Goal: Task Accomplishment & Management: Manage account settings

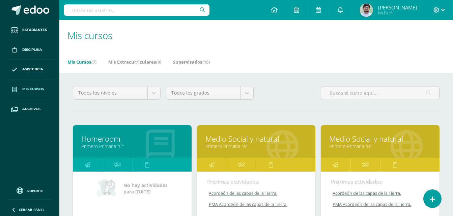
click at [236, 138] on link "Medio Social y natural" at bounding box center [256, 139] width 102 height 10
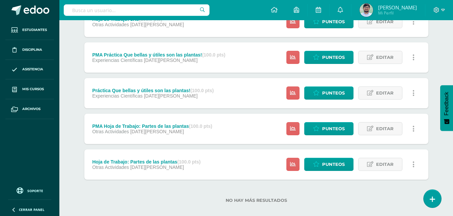
scroll to position [757, 0]
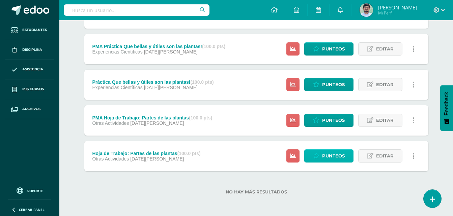
click at [333, 158] on span "Punteos" at bounding box center [333, 156] width 23 height 12
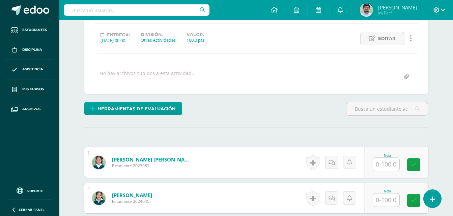
scroll to position [135, 0]
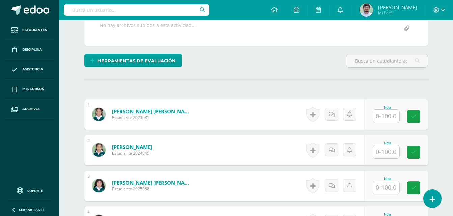
click at [383, 118] on input "text" at bounding box center [386, 116] width 26 height 13
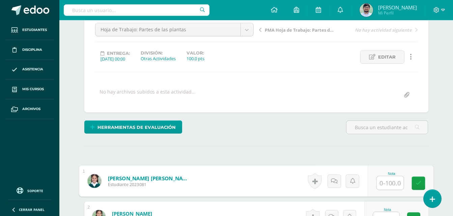
scroll to position [102, 0]
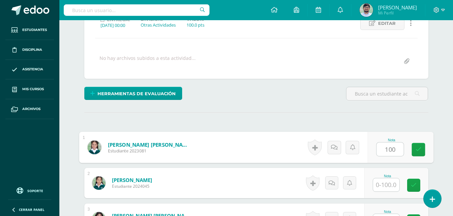
type input "100"
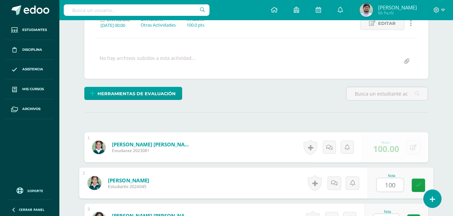
type input "100"
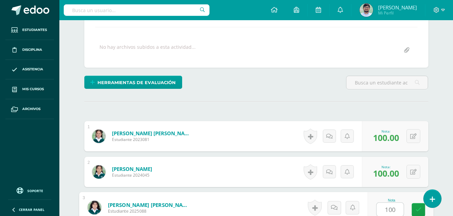
type input "100"
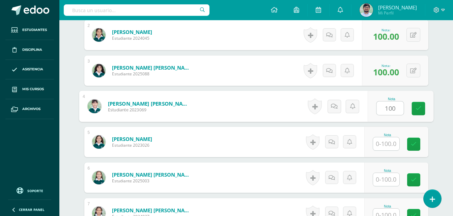
type input "100"
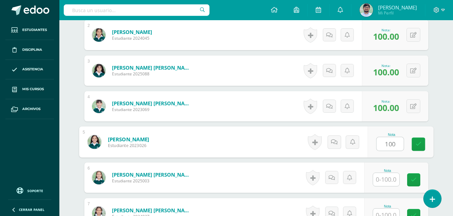
type input "100"
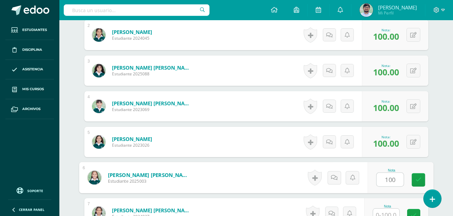
type input "100"
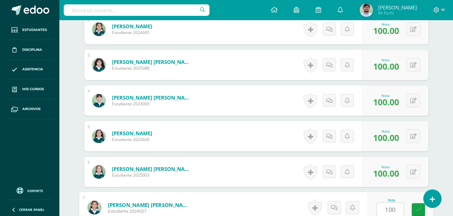
type input "100"
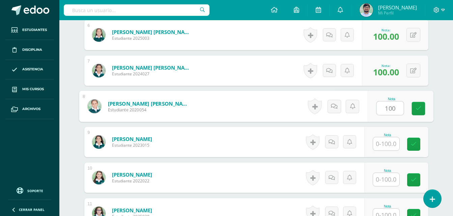
type input "100"
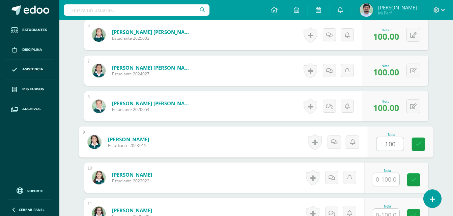
type input "100"
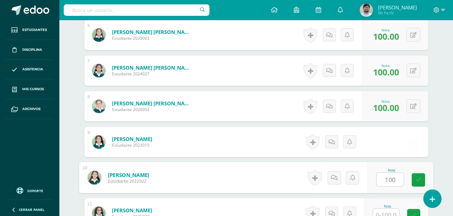
type input "100"
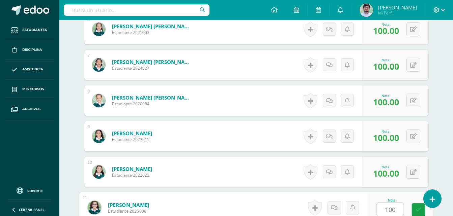
type input "100"
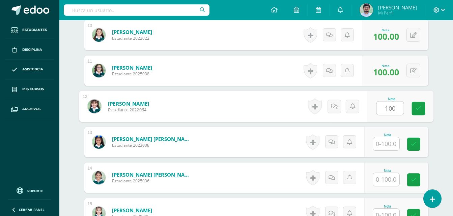
type input "100"
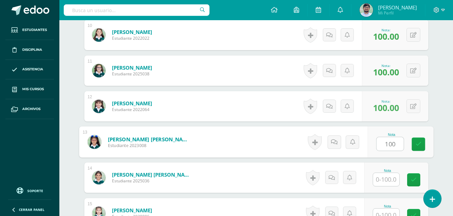
type input "100"
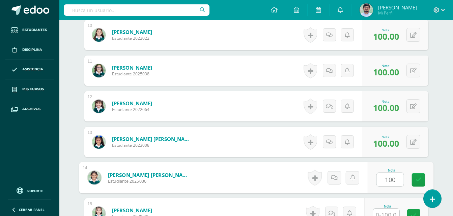
type input "100"
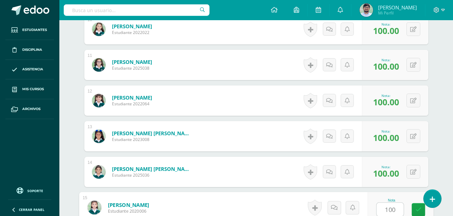
type input "100"
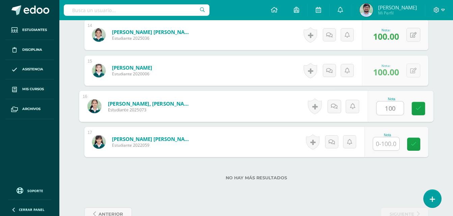
type input "100"
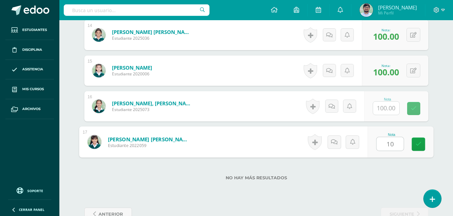
type input "100"
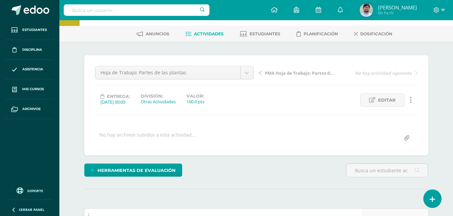
scroll to position [0, 0]
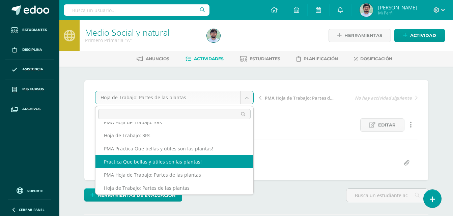
select select "/dashboard/teacher/grade-activity/263014/"
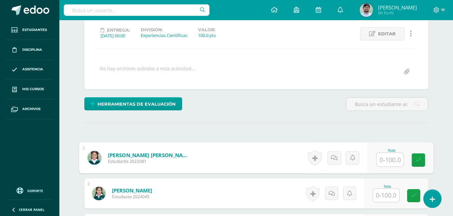
scroll to position [92, 0]
click at [380, 159] on input "text" at bounding box center [389, 159] width 27 height 13
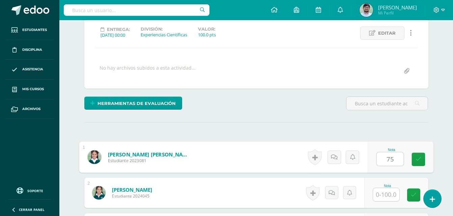
type input "75"
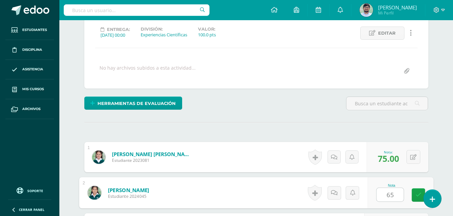
type input "65"
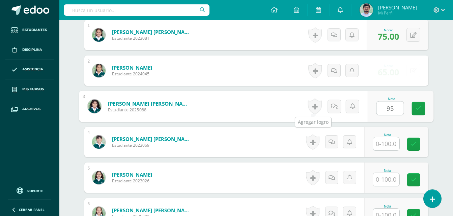
type input "95"
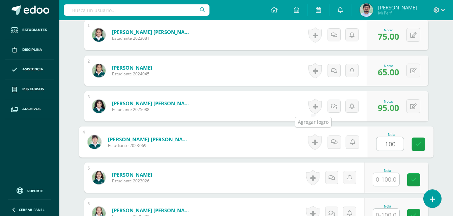
type input "100"
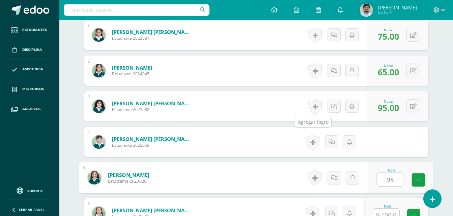
type input "95"
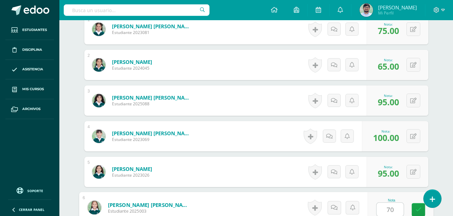
type input "70"
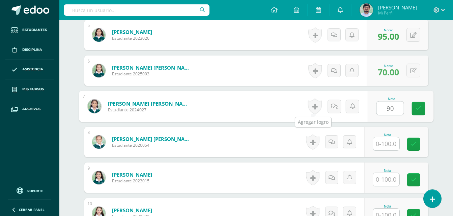
type input "90"
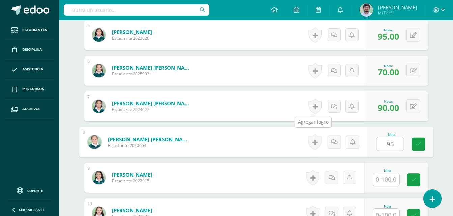
type input "95"
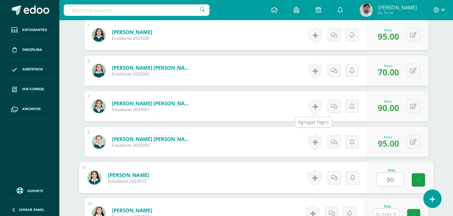
type input "90"
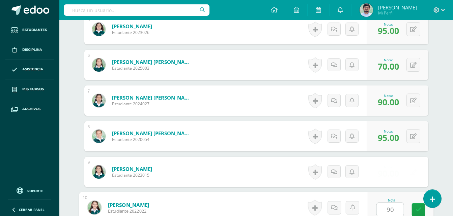
type input "90"
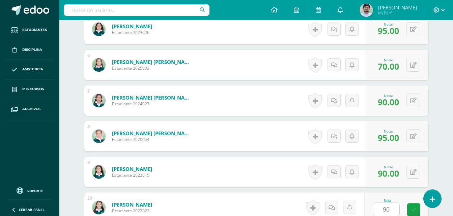
scroll to position [500, 0]
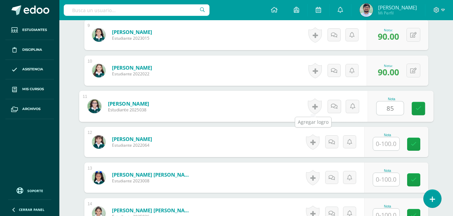
type input "85"
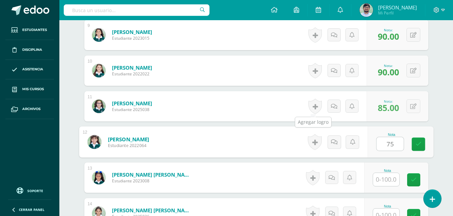
type input "75"
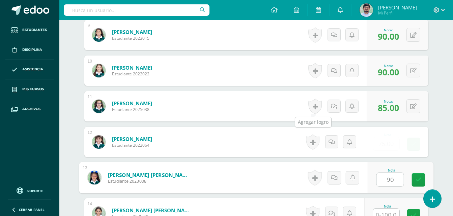
type input "90"
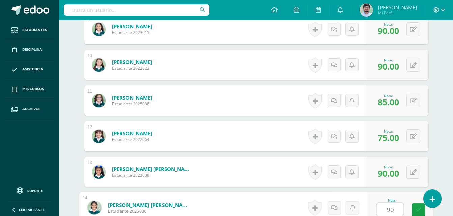
type input "90"
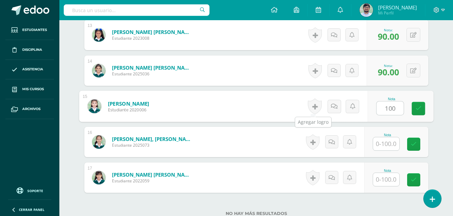
type input "100"
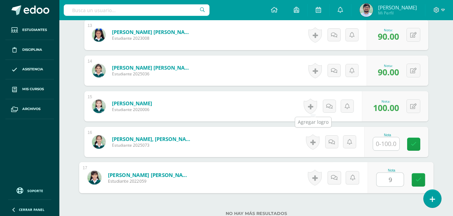
type input "95"
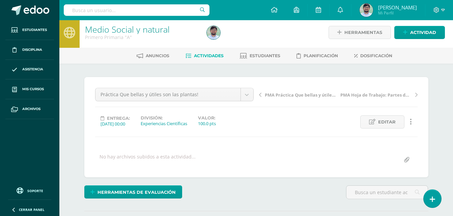
scroll to position [3, 0]
click at [257, 95] on div "PMA Práctica Que bellas y útiles son las plantas! PMA Hoja de Trabajo: Partes d…" at bounding box center [338, 97] width 164 height 19
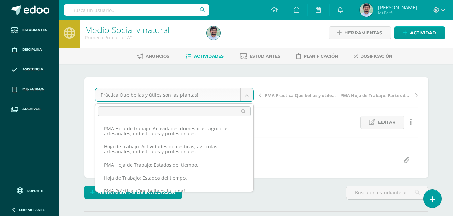
scroll to position [252, 0]
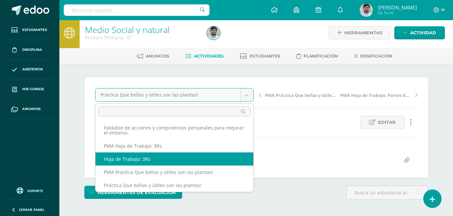
select select "/dashboard/teacher/grade-activity/263021/"
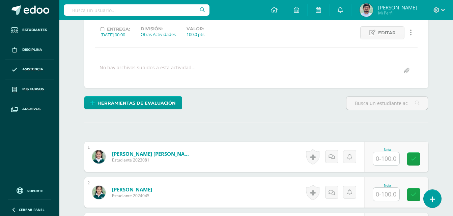
scroll to position [101, 0]
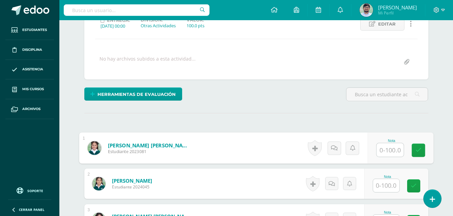
click at [383, 153] on input "text" at bounding box center [389, 150] width 27 height 13
type input "90"
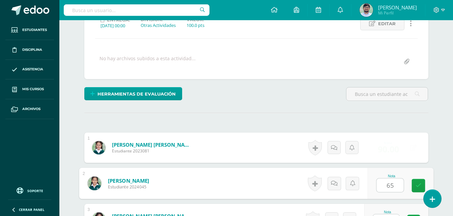
type input "65"
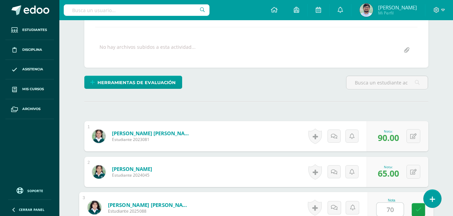
type input "70"
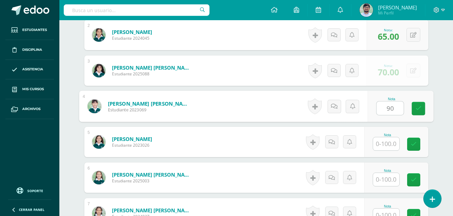
type input "90"
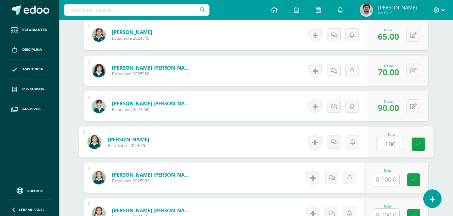
type input "100"
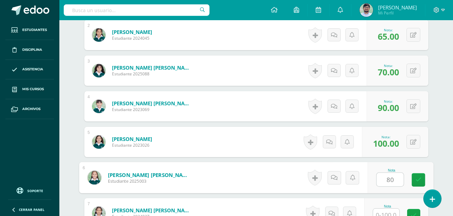
type input "80"
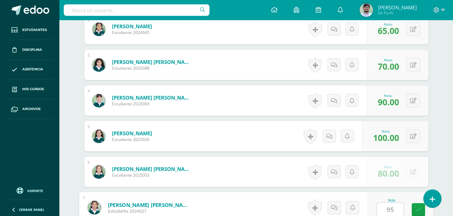
type input "95"
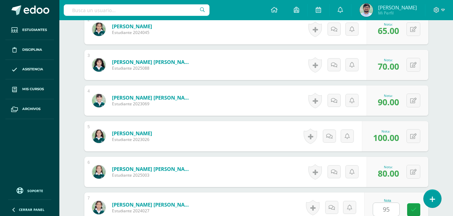
scroll to position [393, 0]
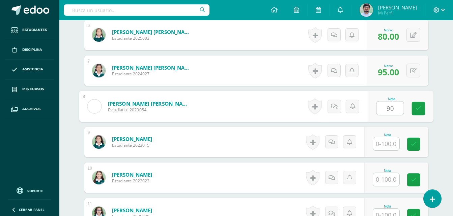
type input "90"
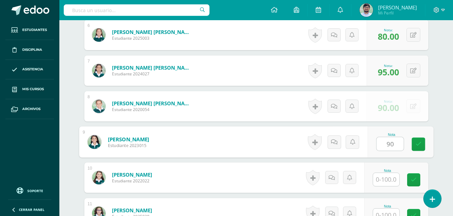
type input "90"
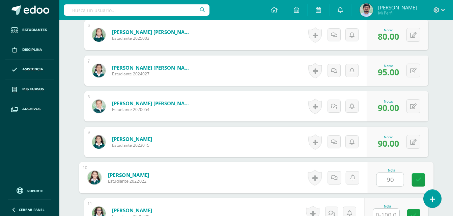
type input "90"
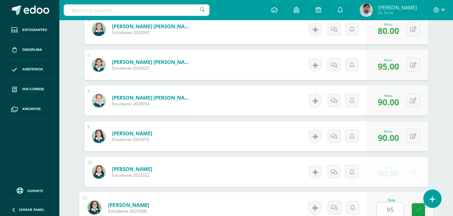
type input "95"
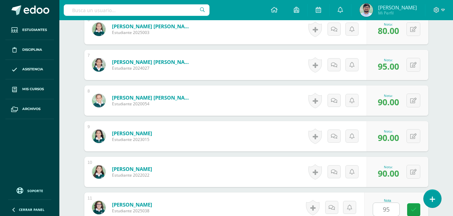
scroll to position [536, 0]
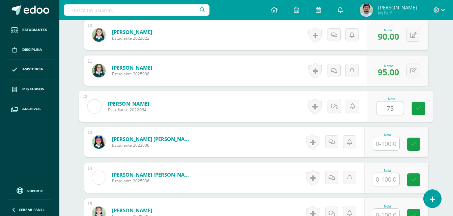
type input "75"
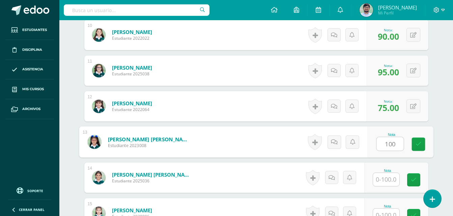
type input "100"
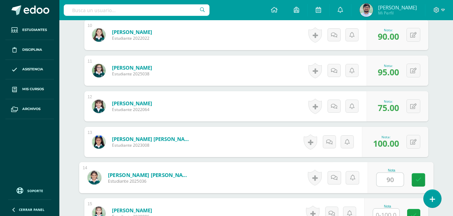
type input "90"
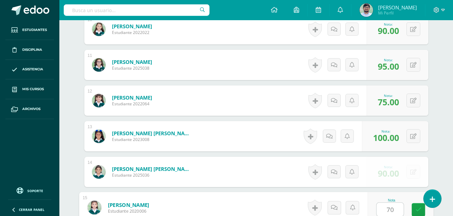
type input "70"
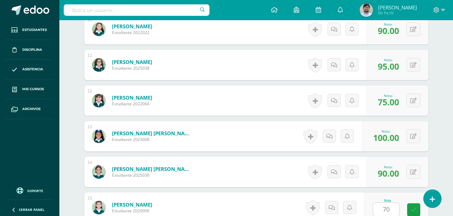
scroll to position [679, 0]
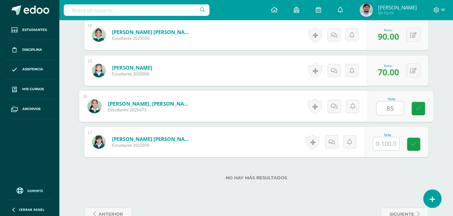
type input "85"
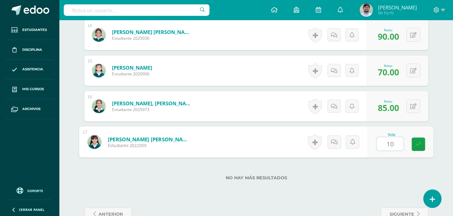
type input "100"
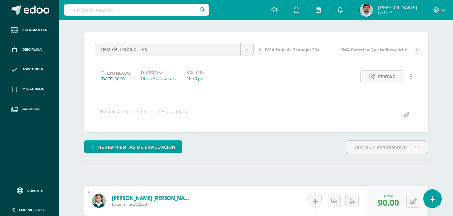
scroll to position [38, 0]
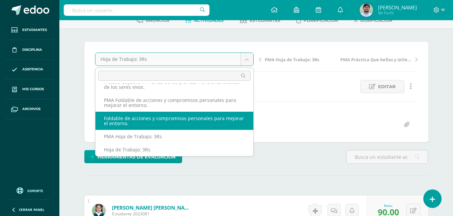
select select "/dashboard/teacher/grade-activity/263027/"
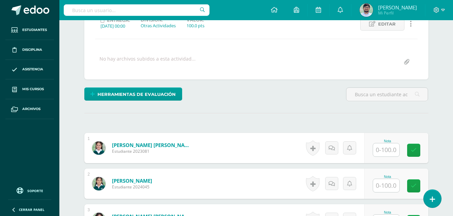
scroll to position [101, 0]
click at [382, 146] on input "text" at bounding box center [386, 149] width 26 height 13
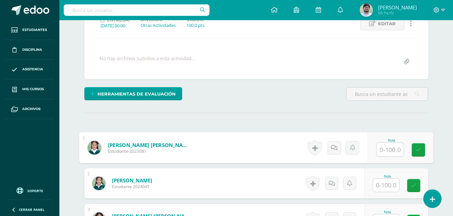
scroll to position [102, 0]
type input "86"
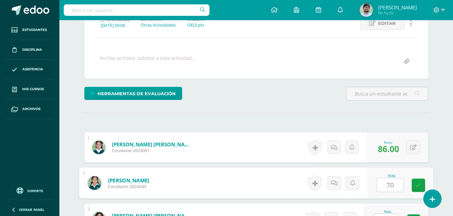
type input "70"
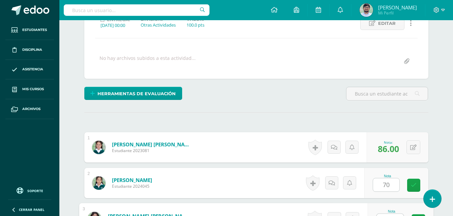
scroll to position [113, 0]
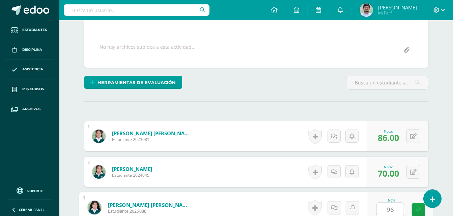
type input "96"
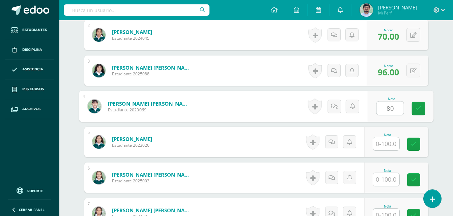
type input "80"
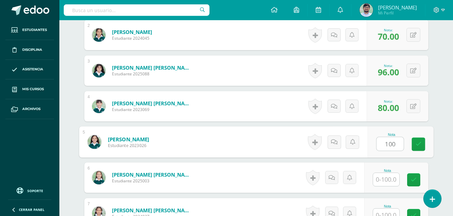
type input "100"
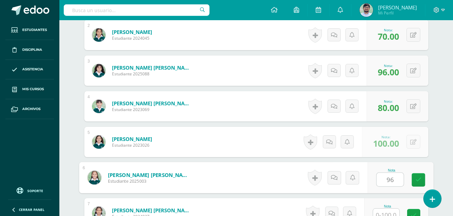
type input "96"
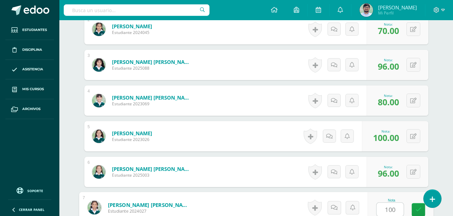
type input "100"
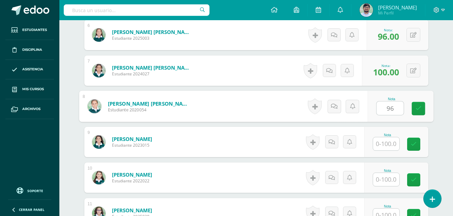
type input "96"
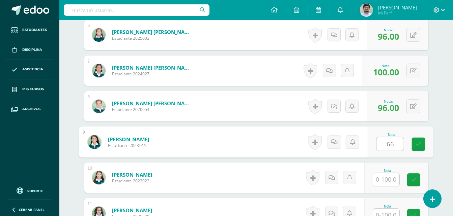
type input "66"
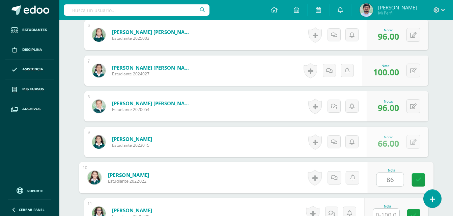
type input "86"
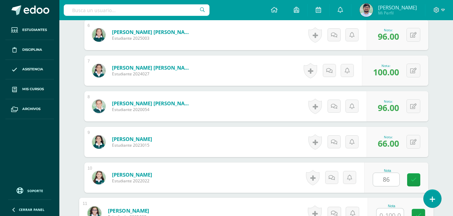
scroll to position [399, 0]
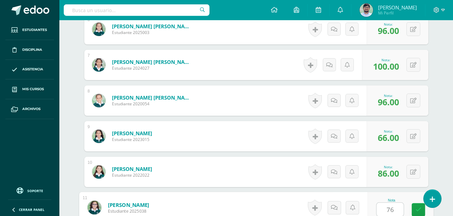
type input "76"
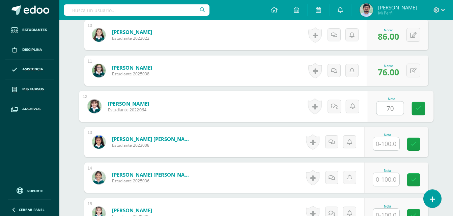
type input "70"
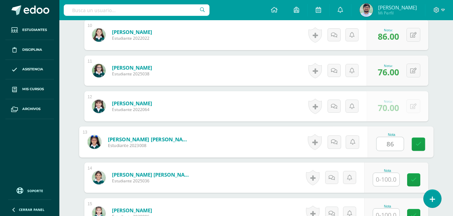
type input "86"
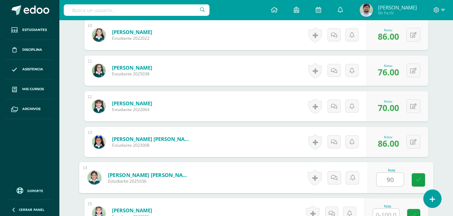
type input "90"
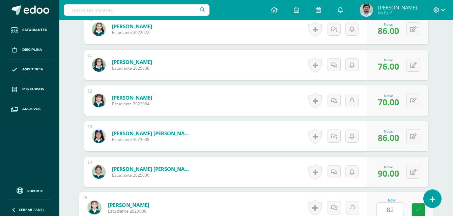
type input "82"
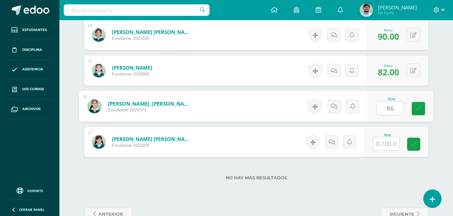
type input "86"
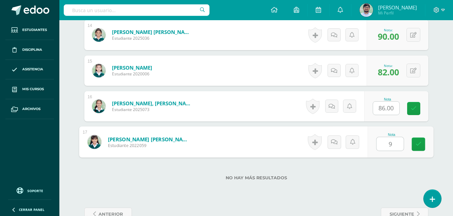
type input "96"
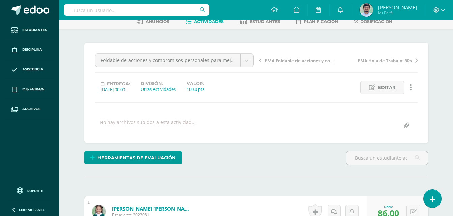
scroll to position [0, 0]
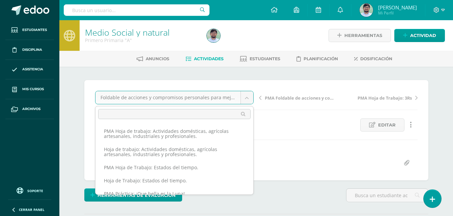
scroll to position [199, 0]
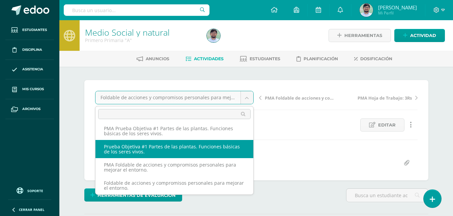
select select "/dashboard/teacher/grade-activity/263032/"
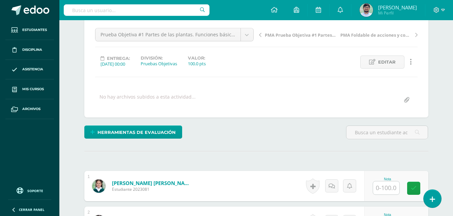
scroll to position [68, 0]
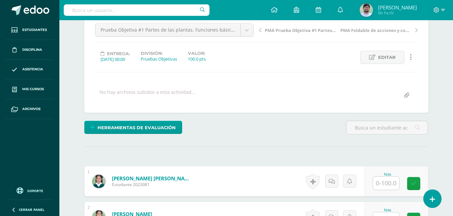
click at [392, 184] on input "text" at bounding box center [386, 183] width 26 height 13
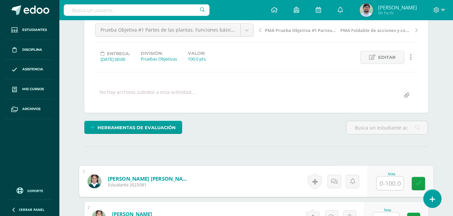
scroll to position [68, 0]
type input "90"
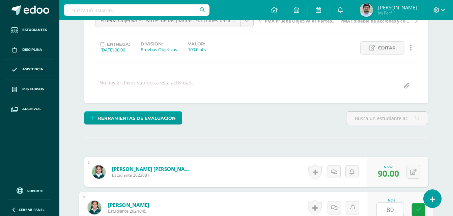
type input "80"
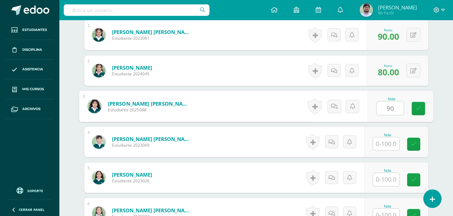
type input "90"
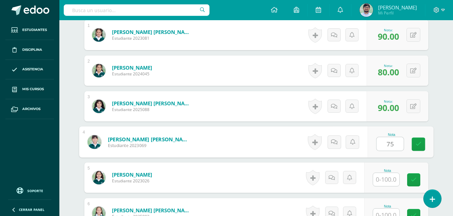
type input "75"
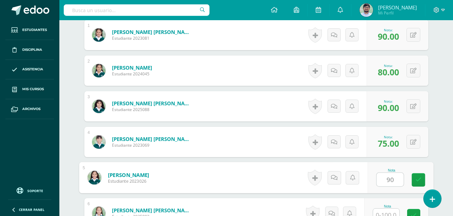
type input "90"
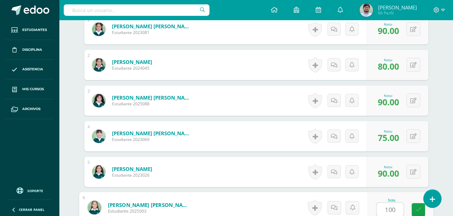
type input "100"
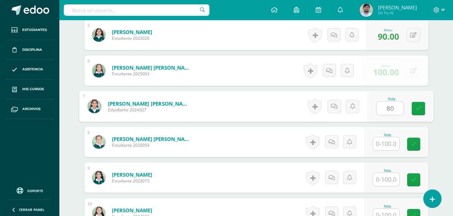
type input "80"
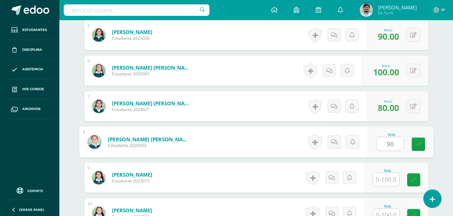
type input "90"
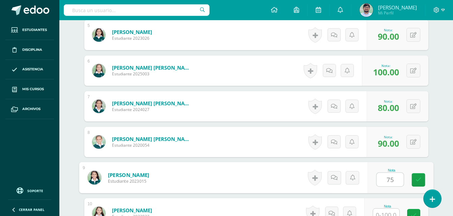
type input "75"
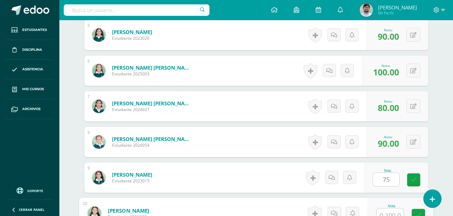
scroll to position [363, 0]
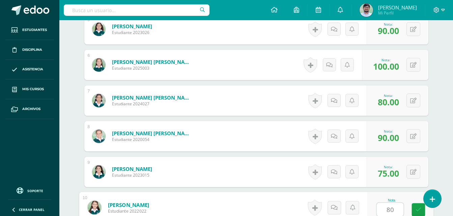
type input "80"
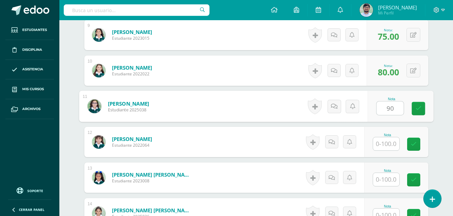
type input "90"
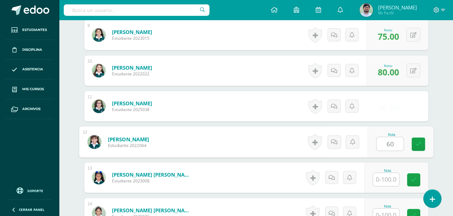
type input "60"
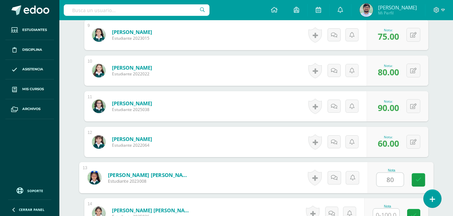
type input "80"
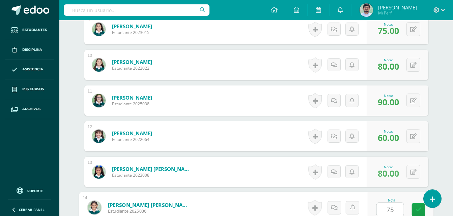
type input "75"
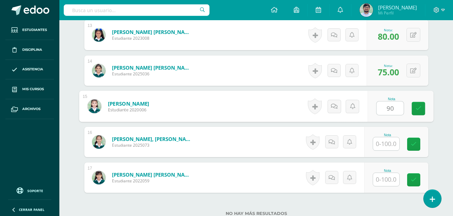
type input "90"
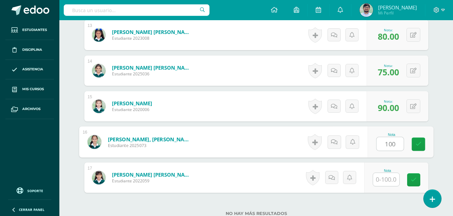
type input "100"
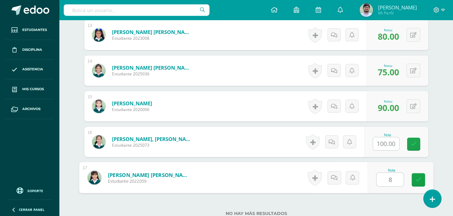
type input "80"
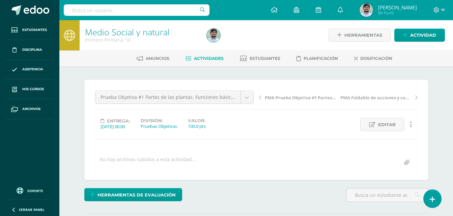
scroll to position [0, 0]
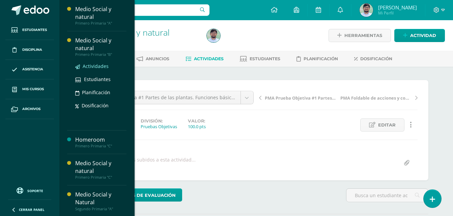
click at [93, 67] on span "Actividades" at bounding box center [96, 66] width 26 height 6
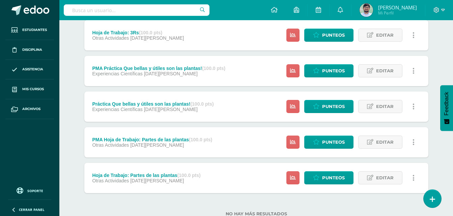
scroll to position [757, 0]
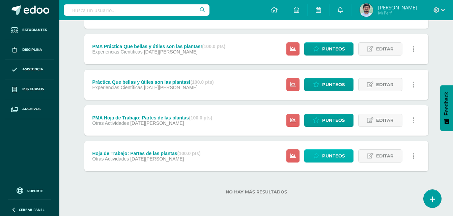
click at [318, 154] on icon at bounding box center [316, 156] width 6 height 6
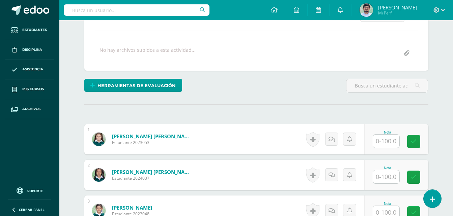
scroll to position [135, 0]
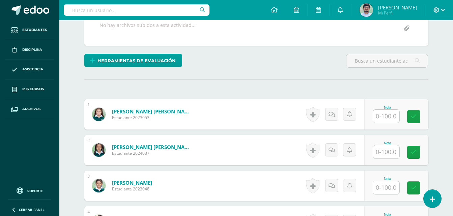
click at [393, 117] on input "text" at bounding box center [386, 116] width 26 height 13
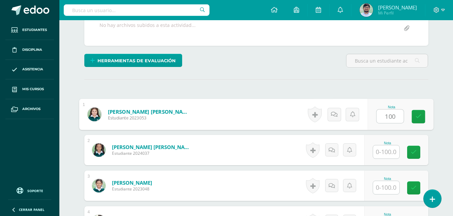
type input "100"
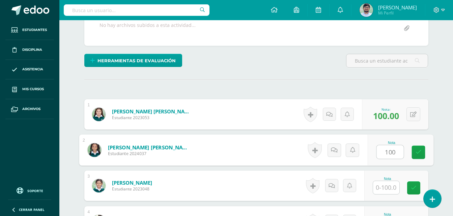
type input "100"
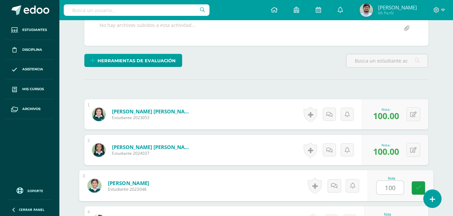
type input "100"
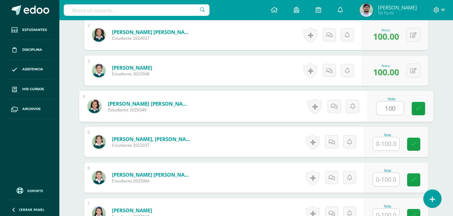
type input "100"
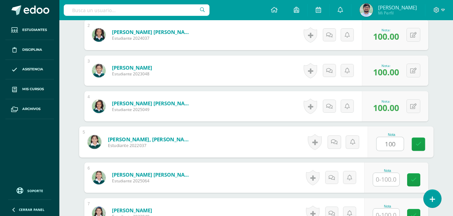
type input "100"
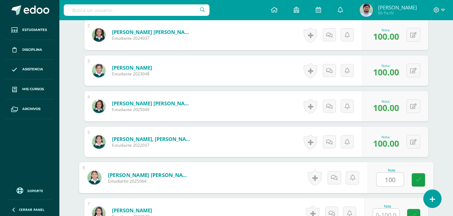
type input "100"
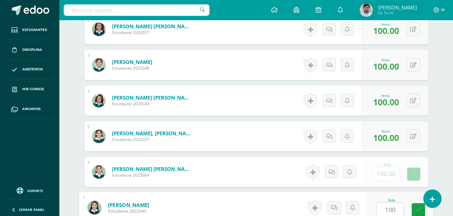
type input "100"
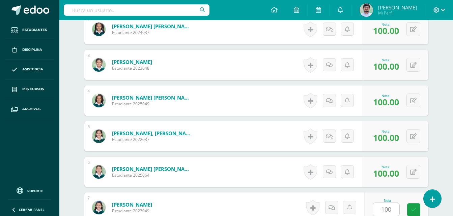
scroll to position [393, 0]
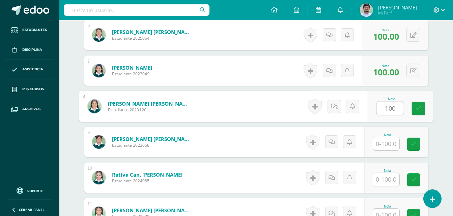
type input "100"
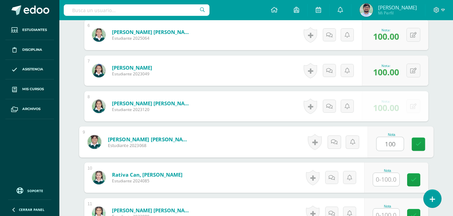
type input "100"
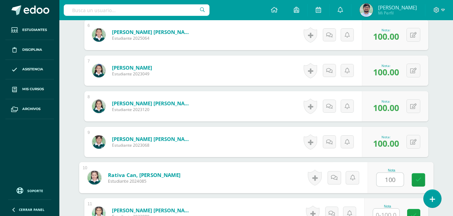
type input "100"
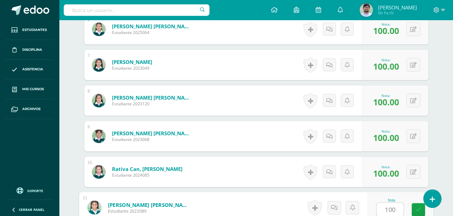
type input "100"
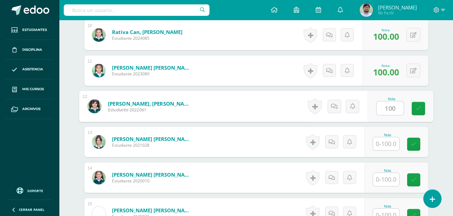
type input "100"
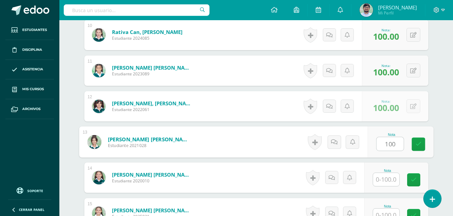
type input "100"
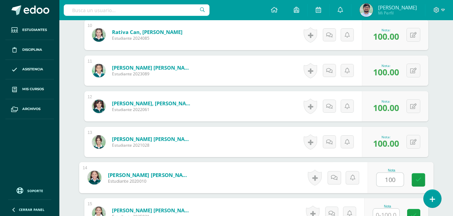
type input "100"
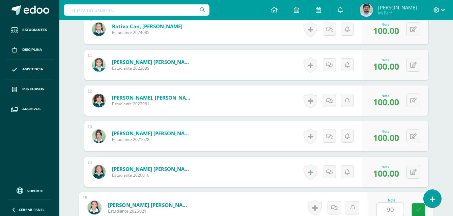
type input "90"
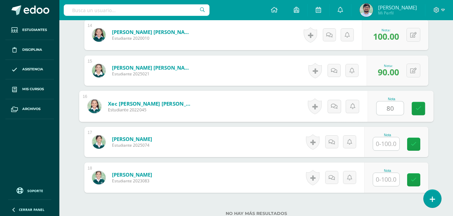
type input "80"
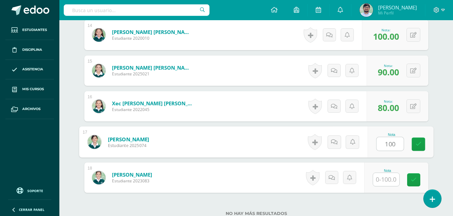
type input "100"
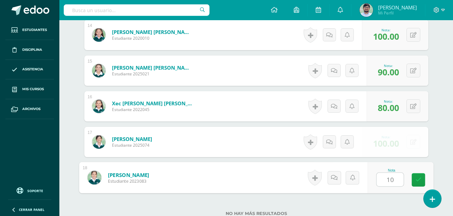
type input "100"
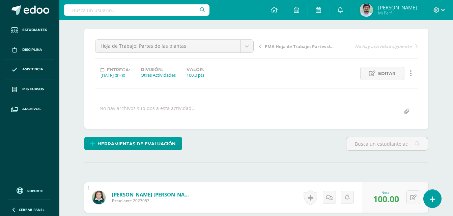
scroll to position [0, 0]
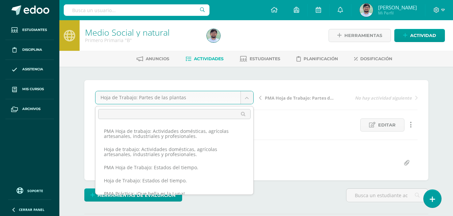
scroll to position [278, 0]
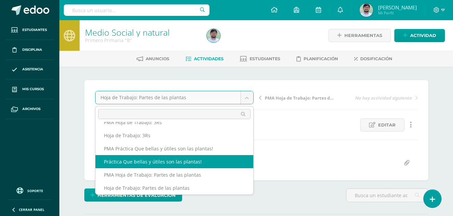
select select "/dashboard/teacher/grade-activity/263012/"
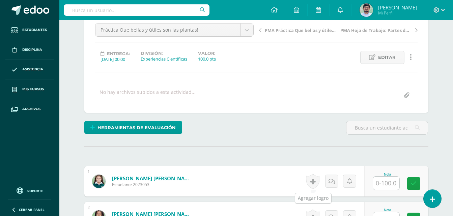
scroll to position [68, 0]
click at [392, 182] on input "text" at bounding box center [386, 183] width 26 height 13
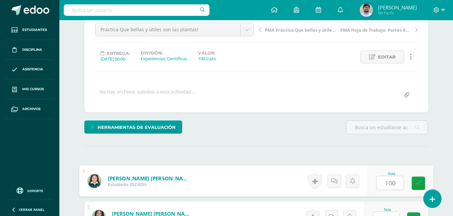
type input "100"
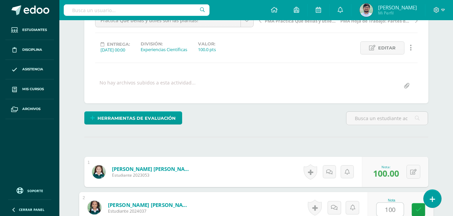
type input "100"
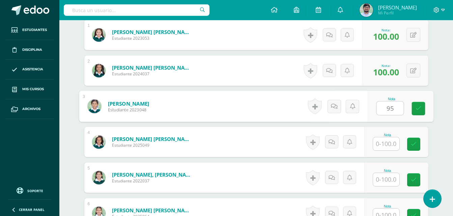
type input "95"
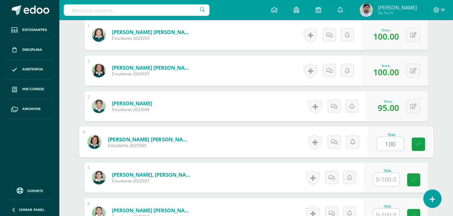
type input "100"
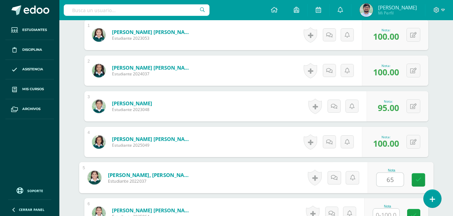
type input "65"
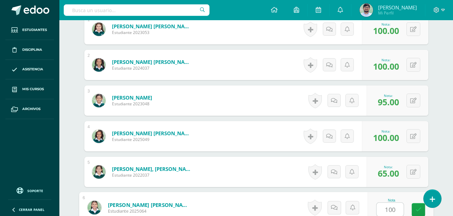
type input "100"
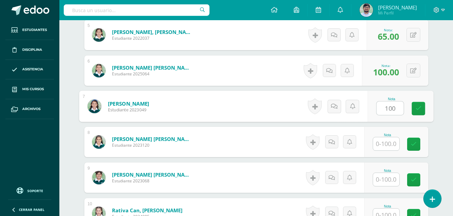
type input "100"
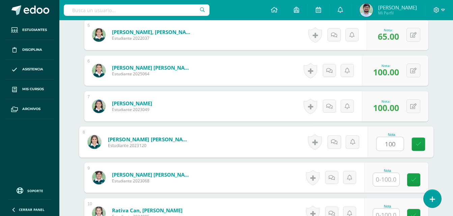
type input "100"
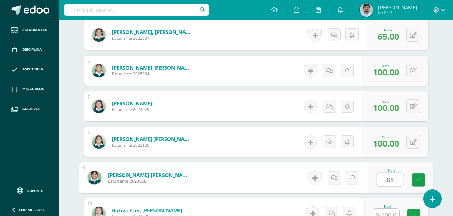
type input "85"
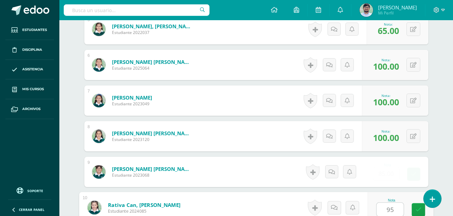
type input "95"
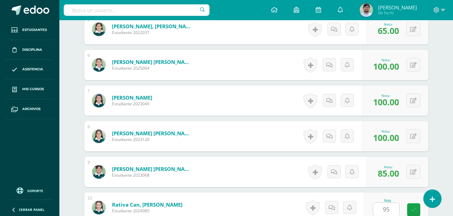
scroll to position [500, 0]
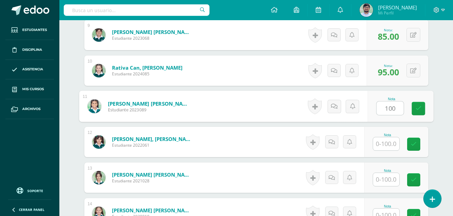
type input "100"
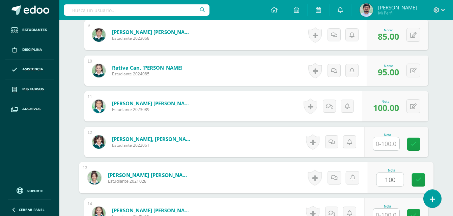
type input "100"
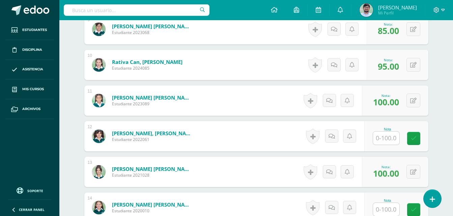
scroll to position [643, 0]
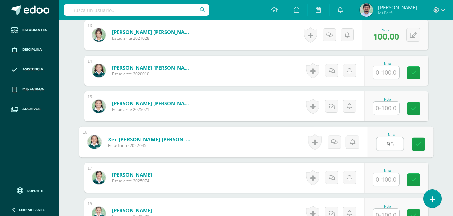
type input "95"
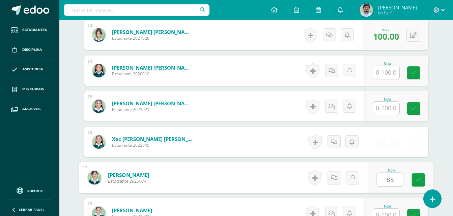
type input "85"
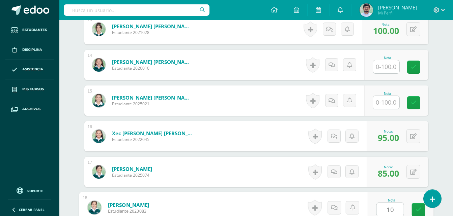
type input "100"
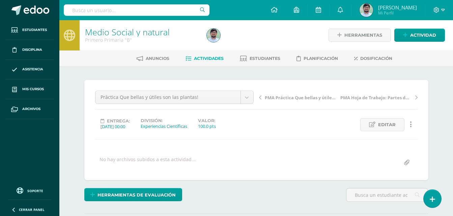
scroll to position [0, 0]
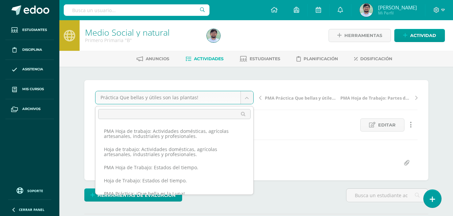
scroll to position [252, 0]
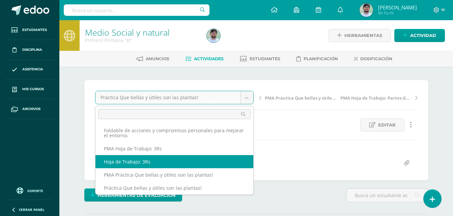
select select "/dashboard/teacher/grade-activity/263020/"
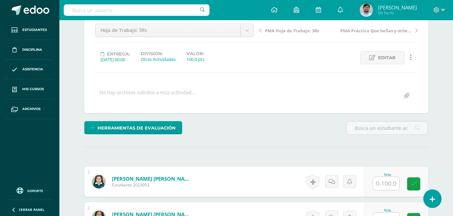
scroll to position [68, 0]
click at [376, 180] on input "text" at bounding box center [386, 183] width 26 height 13
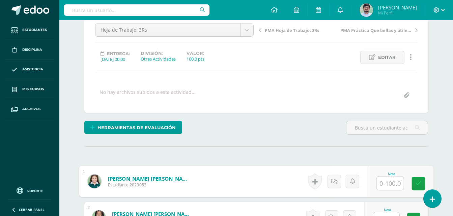
scroll to position [68, 0]
type input "80"
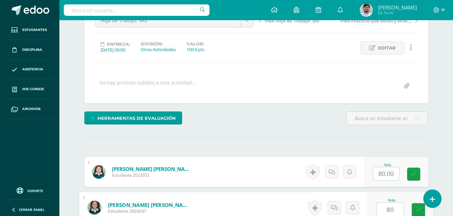
type input "80"
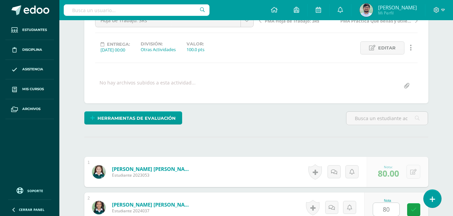
scroll to position [214, 0]
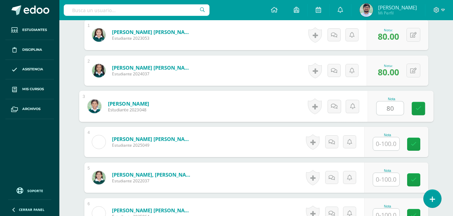
type input "80"
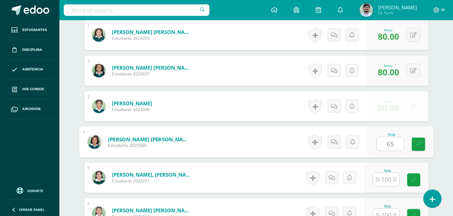
type input "65"
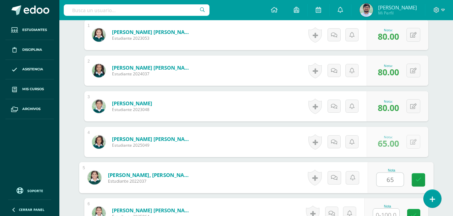
type input "65"
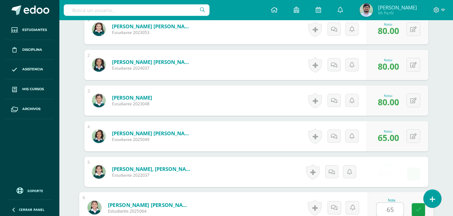
type input "65"
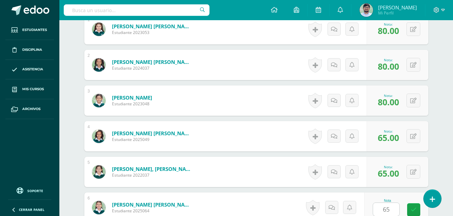
scroll to position [357, 0]
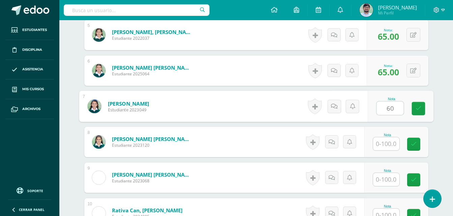
type input "60"
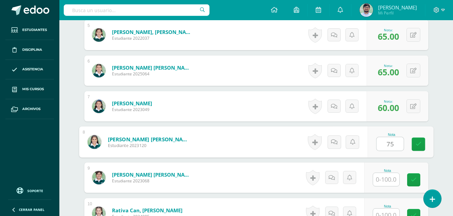
type input "75"
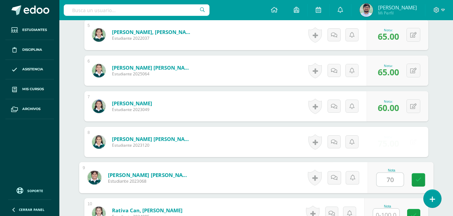
type input "70"
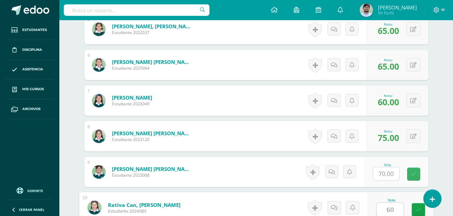
type input "60"
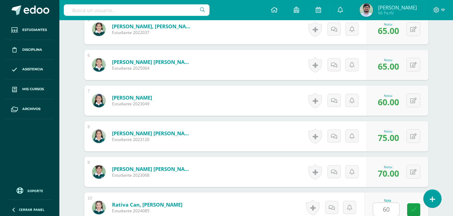
scroll to position [500, 0]
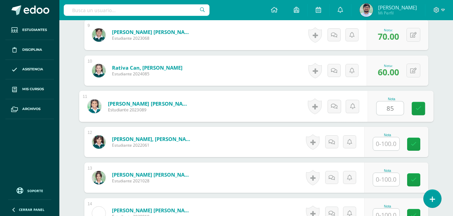
type input "85"
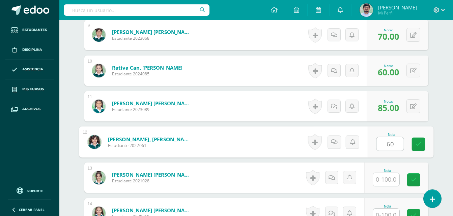
type input "60"
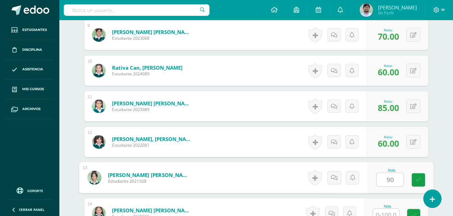
type input "90"
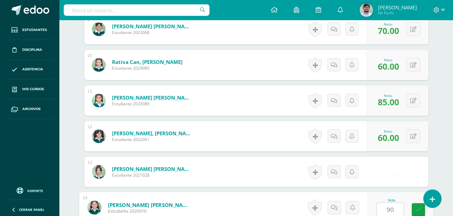
type input "90"
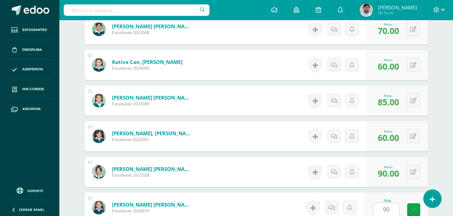
scroll to position [643, 0]
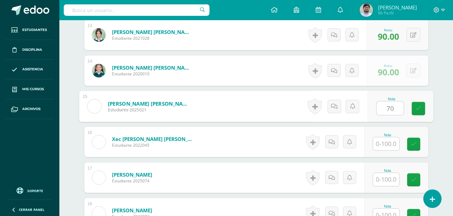
type input "70"
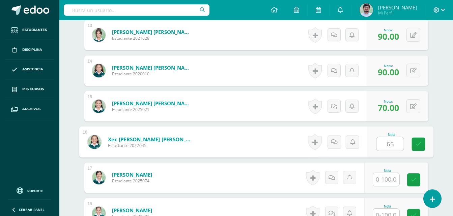
type input "65"
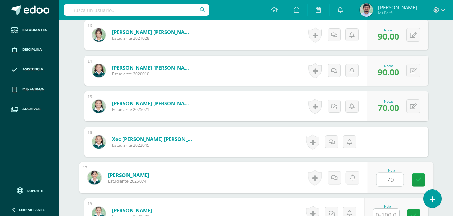
type input "70"
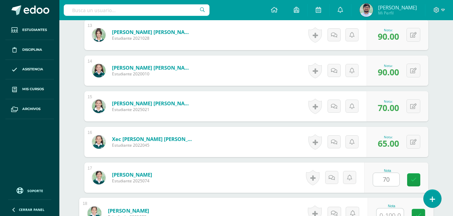
scroll to position [649, 0]
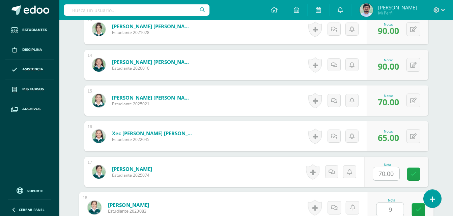
type input "90"
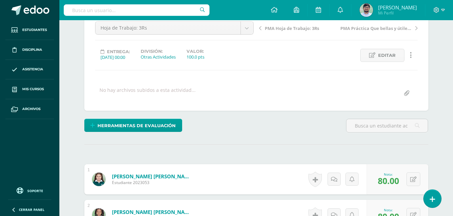
scroll to position [25, 0]
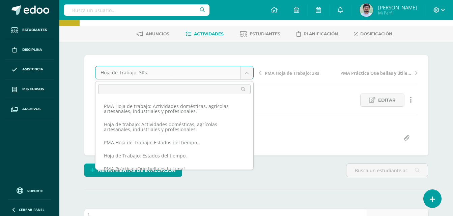
scroll to position [225, 0]
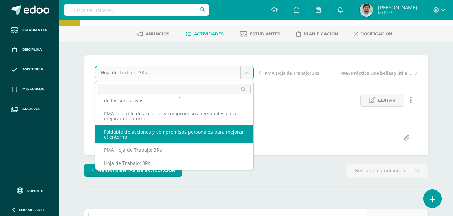
select select "/dashboard/teacher/grade-activity/263026/"
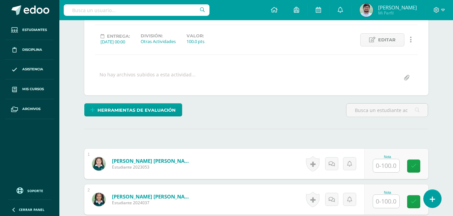
scroll to position [102, 0]
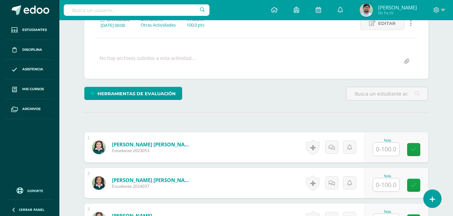
drag, startPoint x: 384, startPoint y: 147, endPoint x: 378, endPoint y: 138, distance: 10.9
click at [384, 147] on input "text" at bounding box center [386, 149] width 26 height 13
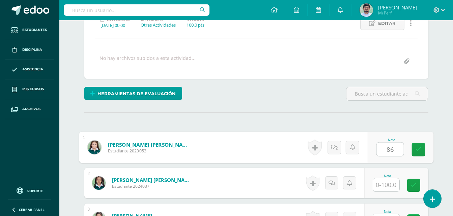
type input "86"
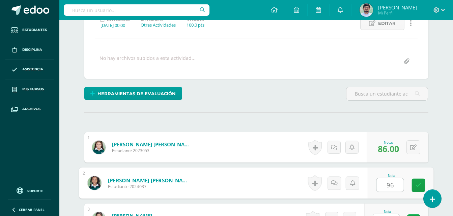
type input "96"
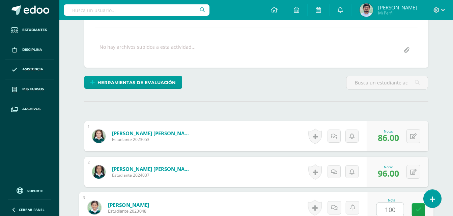
type input "100"
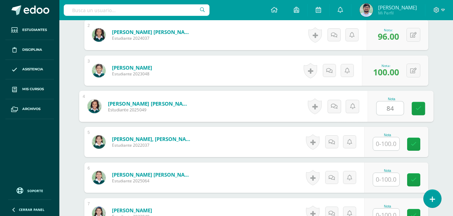
type input "84"
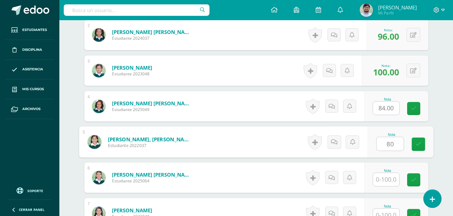
type input "80"
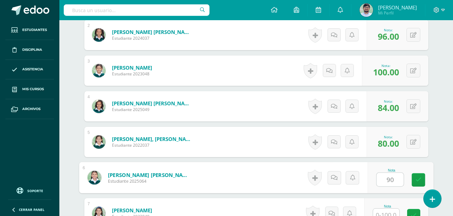
type input "90"
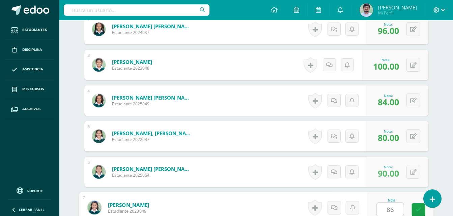
type input "86"
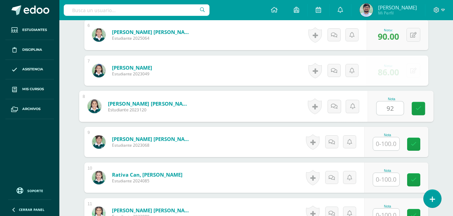
type input "92"
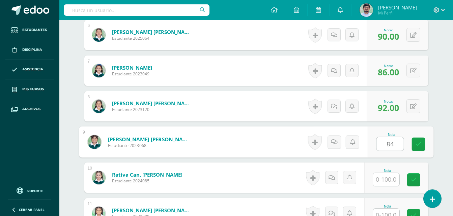
type input "84"
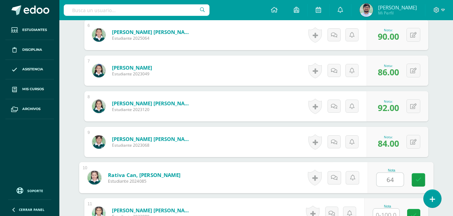
type input "64"
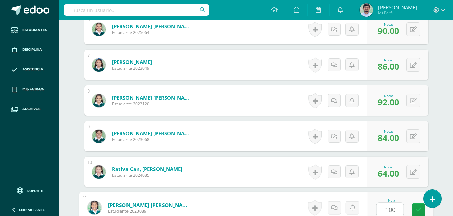
type input "100"
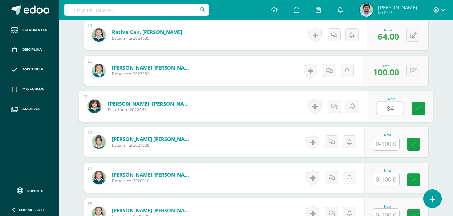
type input "84"
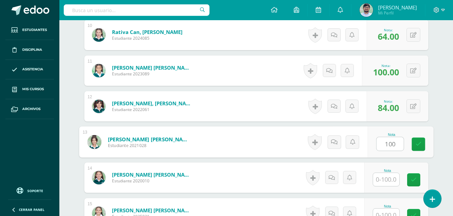
type input "100"
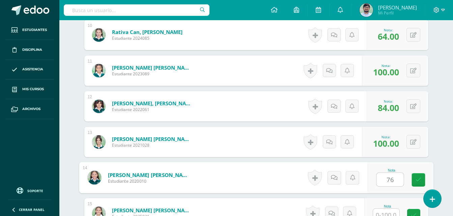
type input "76"
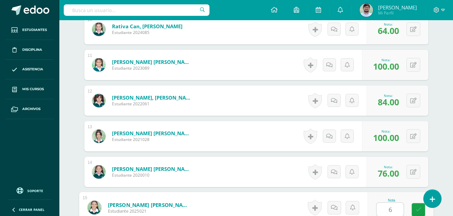
type input "6"
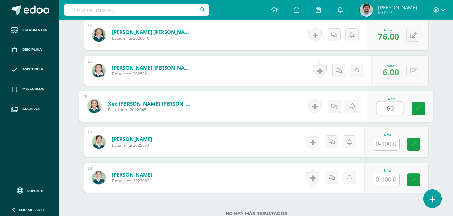
type input "60"
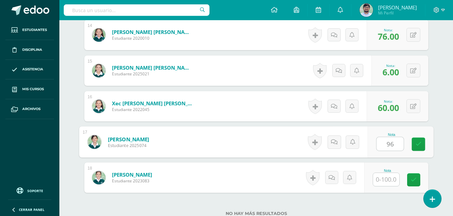
type input "96"
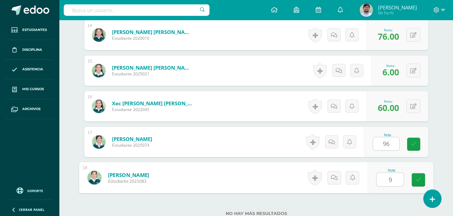
type input "96"
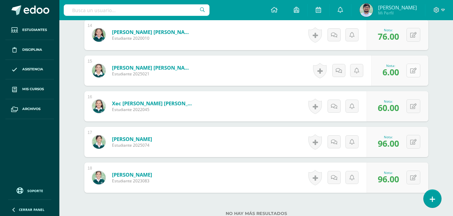
click at [415, 69] on icon at bounding box center [413, 71] width 6 height 6
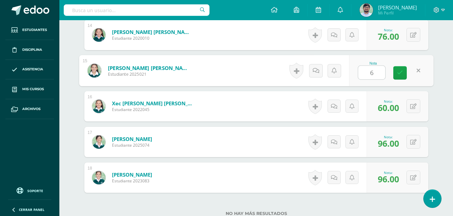
type input "66"
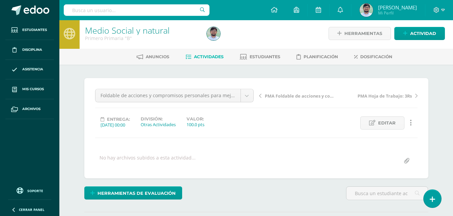
scroll to position [0, 0]
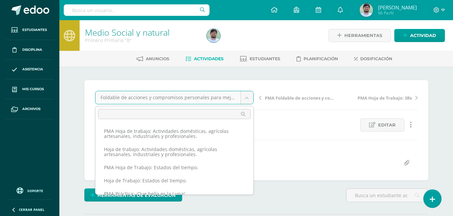
scroll to position [199, 0]
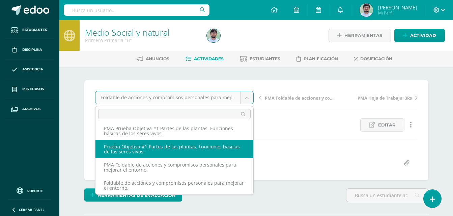
select select "/dashboard/teacher/grade-activity/263034/"
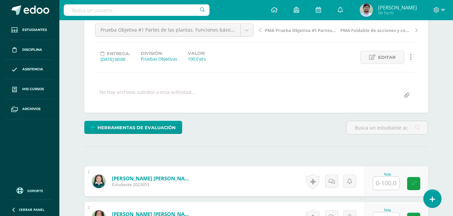
scroll to position [68, 0]
click at [391, 185] on input "text" at bounding box center [386, 183] width 26 height 13
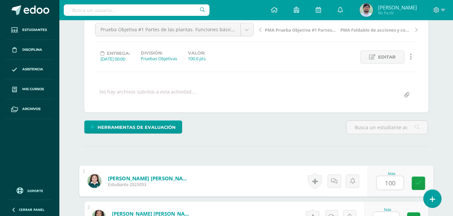
type input "100"
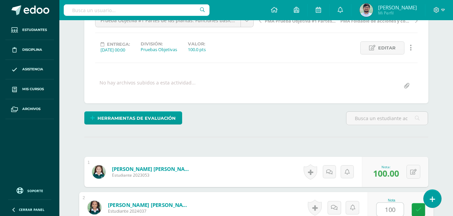
type input "100"
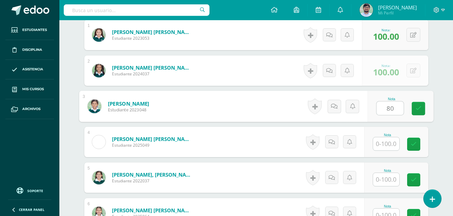
type input "80"
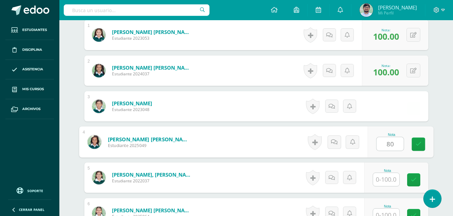
type input "80"
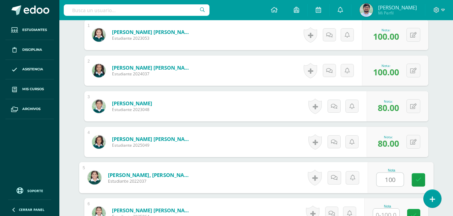
type input "100"
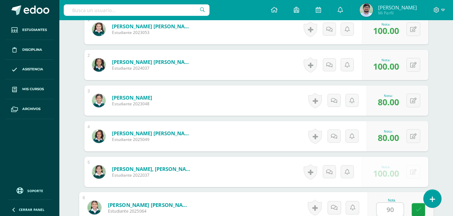
type input "90"
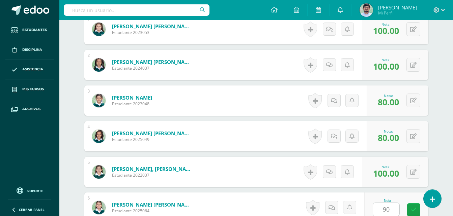
scroll to position [357, 0]
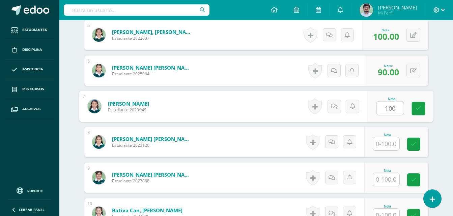
type input "100"
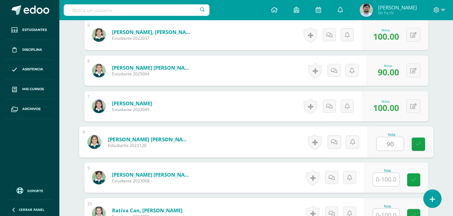
type input "90"
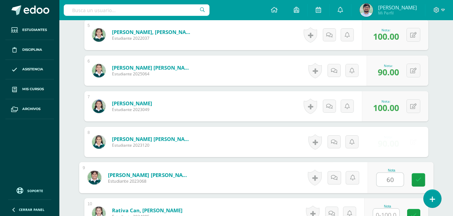
type input "60"
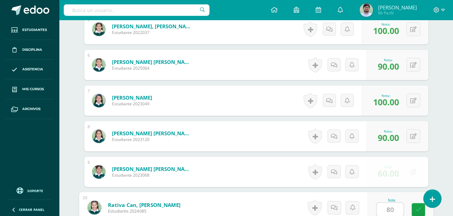
type input "80"
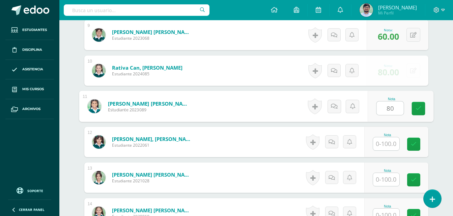
type input "80"
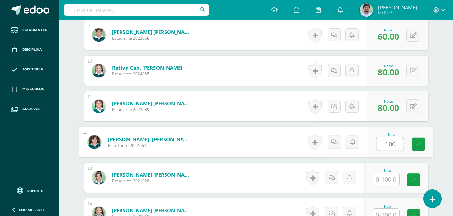
type input "100"
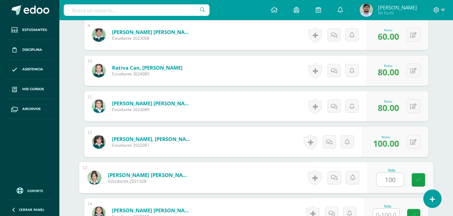
type input "100"
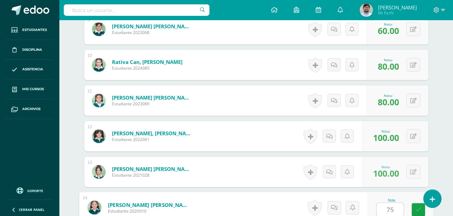
type input "75"
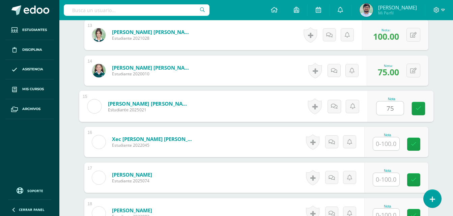
type input "75"
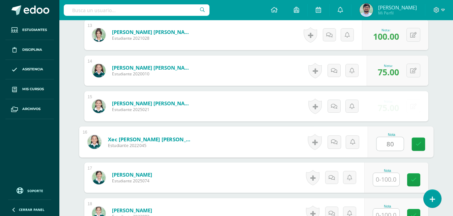
type input "80"
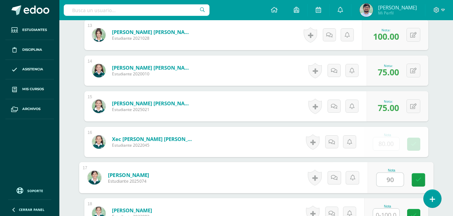
type input "90"
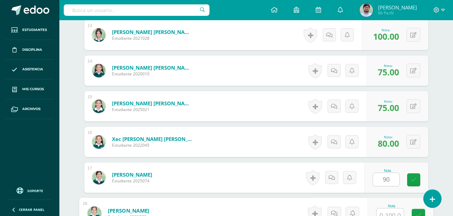
scroll to position [649, 0]
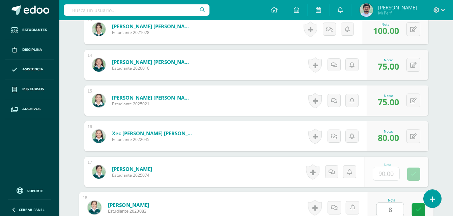
type input "80"
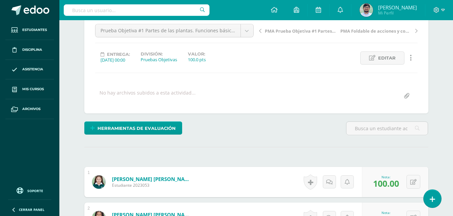
scroll to position [0, 0]
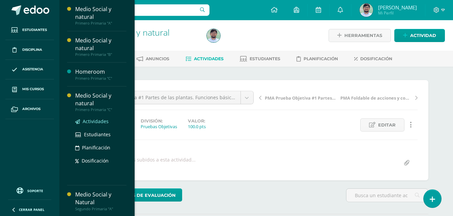
click at [87, 121] on span "Actividades" at bounding box center [96, 121] width 26 height 6
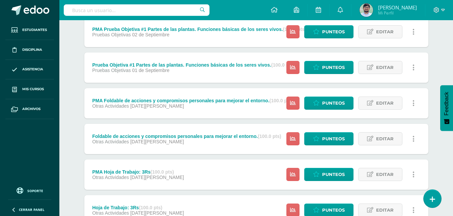
scroll to position [757, 0]
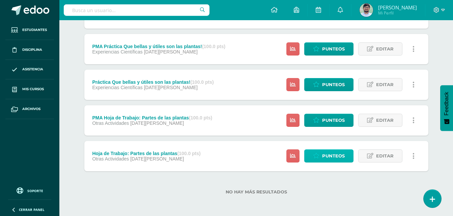
click at [330, 162] on span "Punteos" at bounding box center [333, 156] width 23 height 12
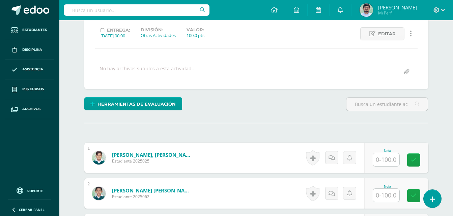
scroll to position [92, 0]
click at [381, 160] on input "text" at bounding box center [386, 159] width 26 height 13
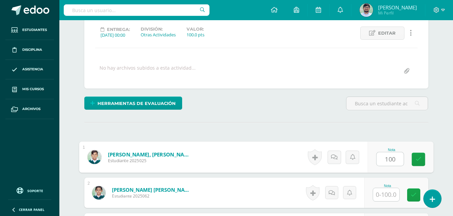
type input "100"
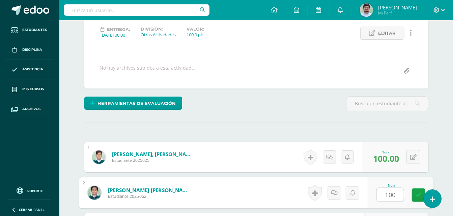
type input "100"
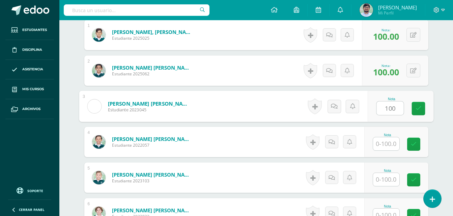
type input "100"
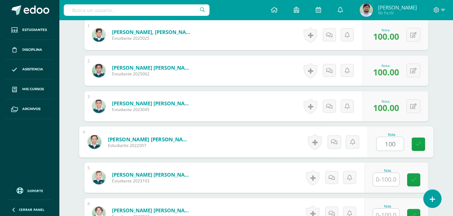
type input "100"
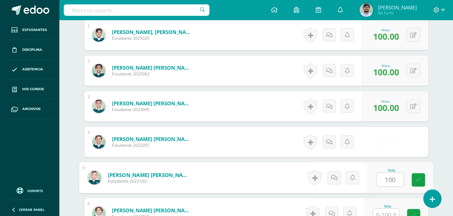
type input "100"
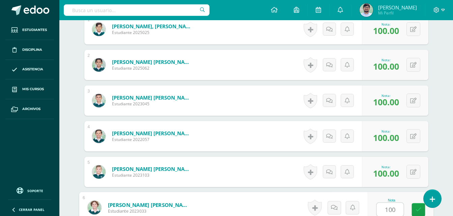
type input "100"
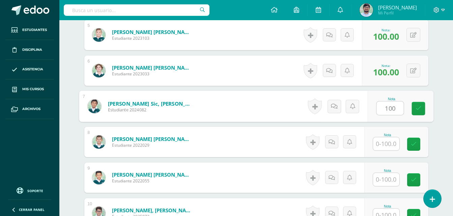
type input "100"
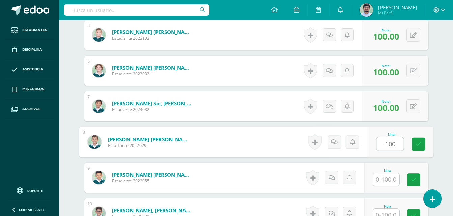
type input "100"
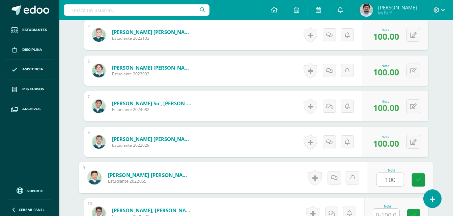
type input "100"
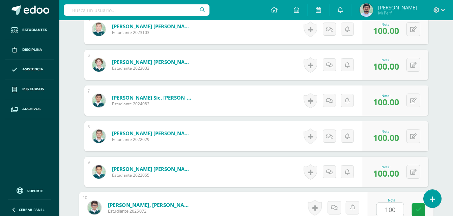
type input "100"
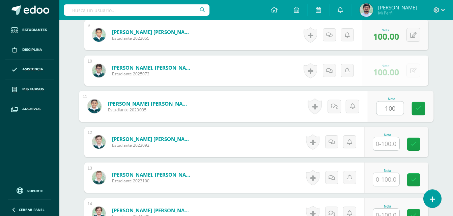
type input "100"
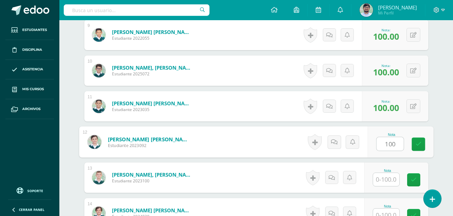
type input "100"
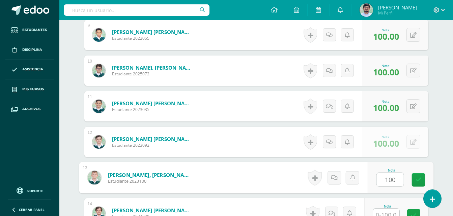
type input "100"
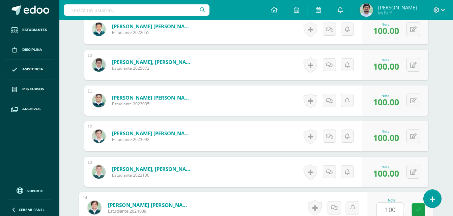
type input "100"
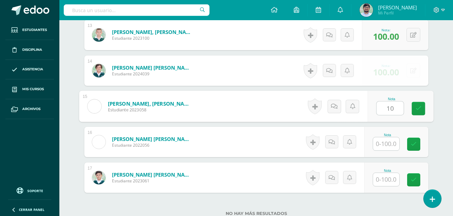
type input "10"
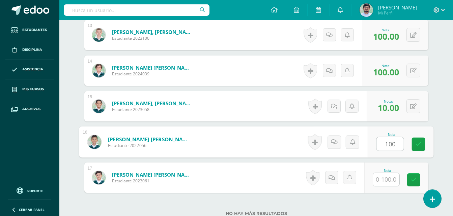
type input "100"
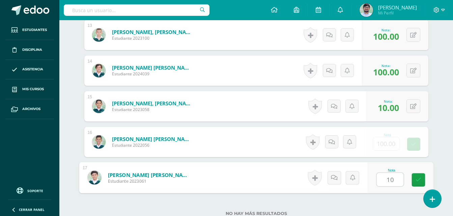
type input "100"
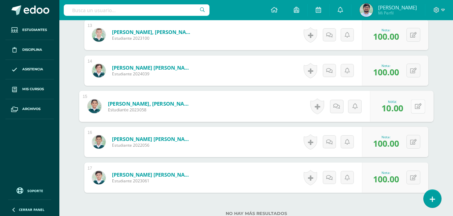
click at [415, 107] on icon at bounding box center [417, 107] width 7 height 6
type input "100"
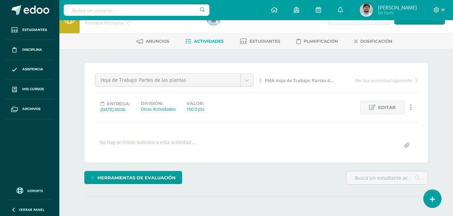
scroll to position [0, 0]
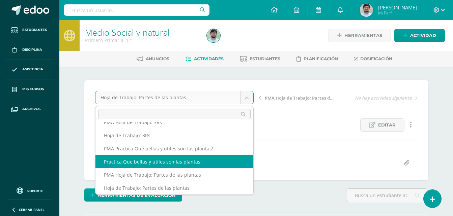
select select "/dashboard/teacher/grade-activity/263013/"
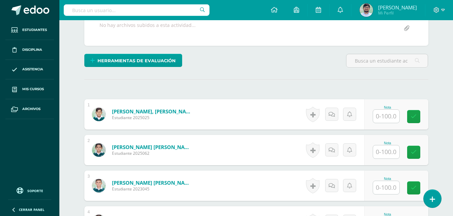
scroll to position [135, 0]
click at [384, 154] on input "text" at bounding box center [386, 151] width 26 height 13
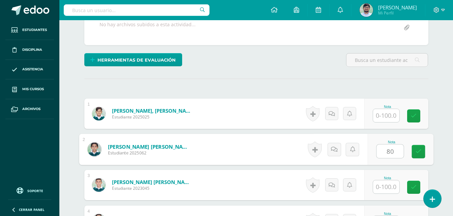
type input "80"
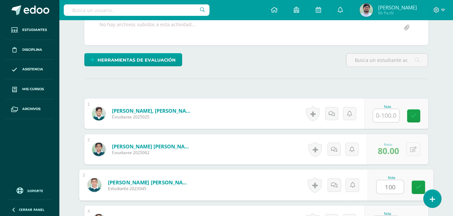
type input "100"
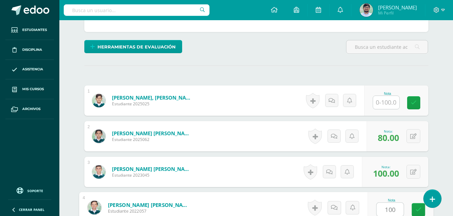
type input "100"
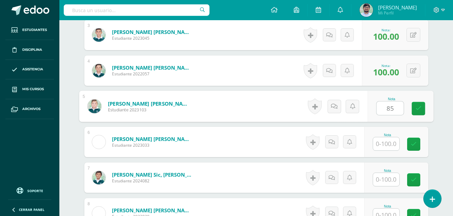
type input "85"
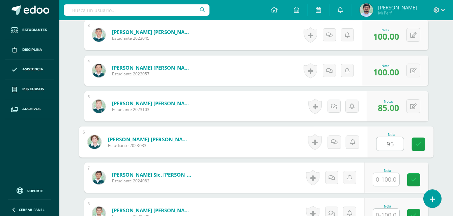
type input "95"
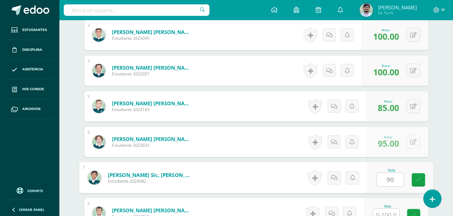
type input "90"
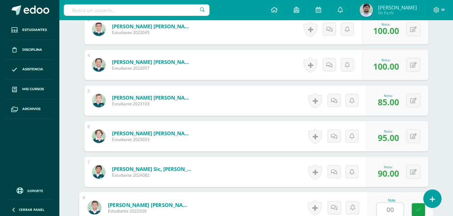
type input "00"
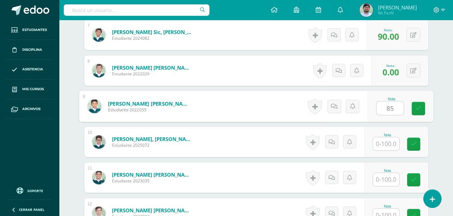
type input "85"
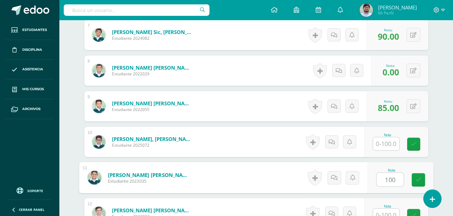
type input "100"
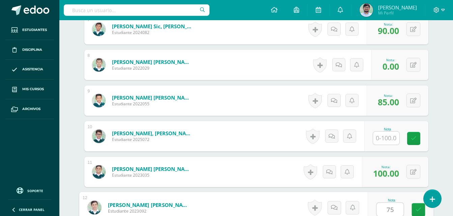
type input "75"
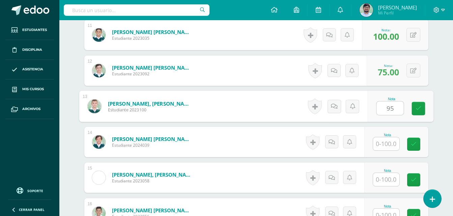
type input "95"
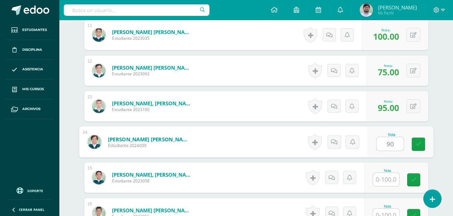
type input "90"
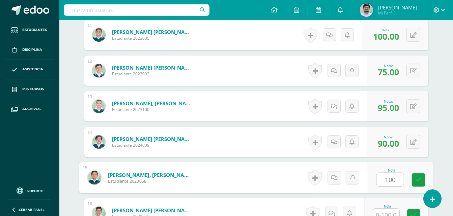
type input "100"
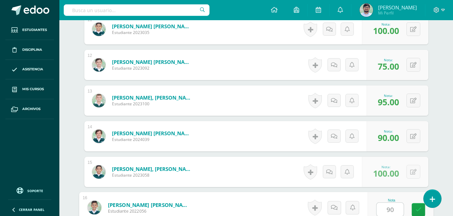
type input "90"
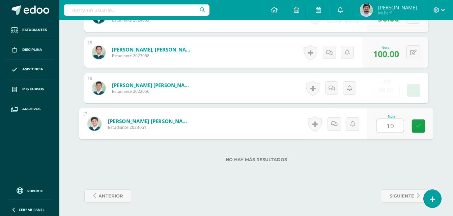
type input "100"
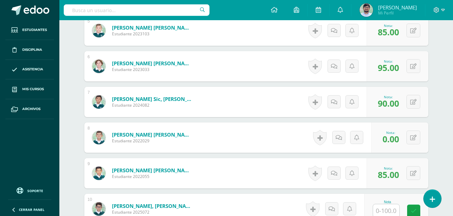
scroll to position [360, 0]
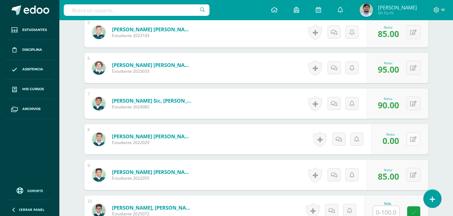
click at [417, 141] on button at bounding box center [413, 139] width 14 height 14
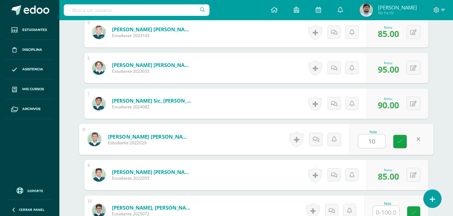
type input "100"
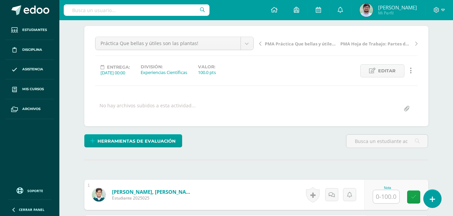
scroll to position [0, 0]
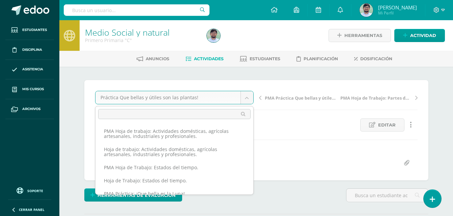
scroll to position [252, 0]
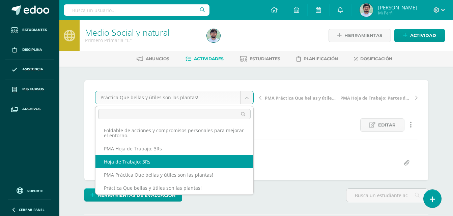
select select "/dashboard/teacher/grade-activity/263022/"
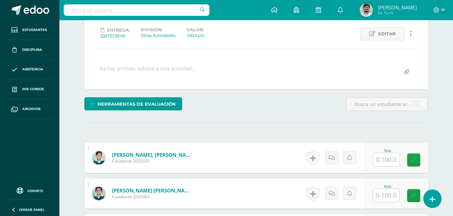
scroll to position [92, 0]
click at [375, 160] on div at bounding box center [386, 160] width 27 height 14
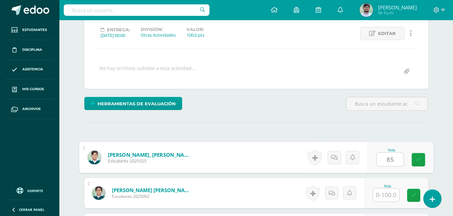
type input "85"
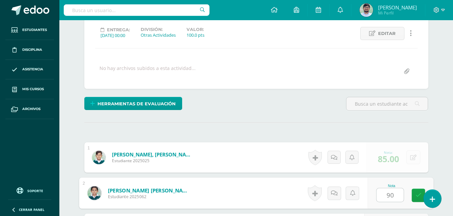
type input "90"
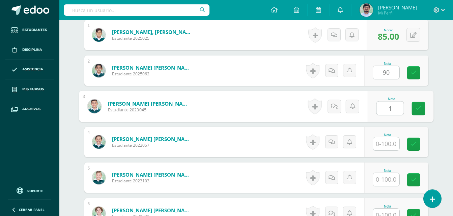
scroll to position [215, 0]
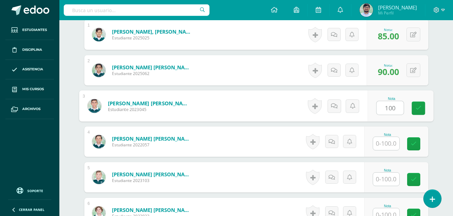
type input "100"
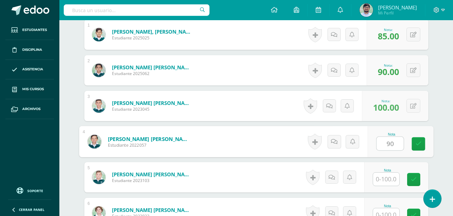
type input "90"
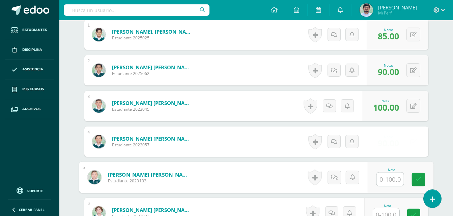
type input "0"
type input "70"
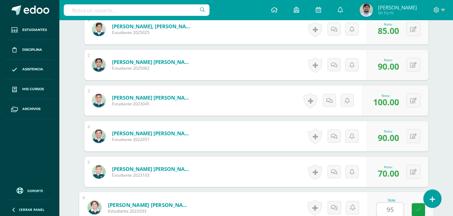
type input "95"
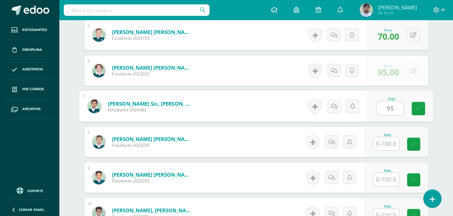
type input "95"
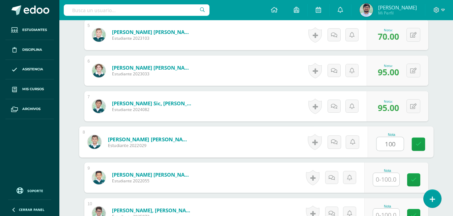
type input "100"
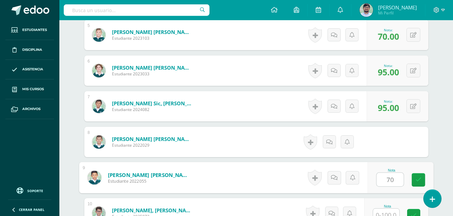
type input "70"
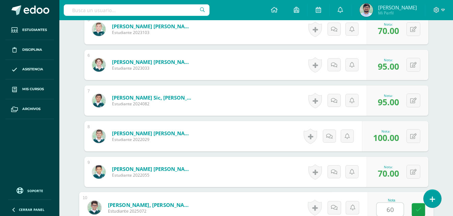
type input "60"
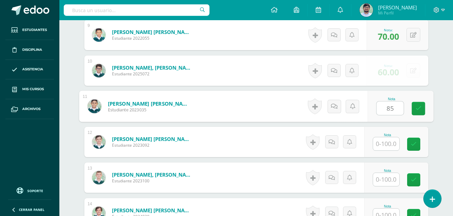
type input "85"
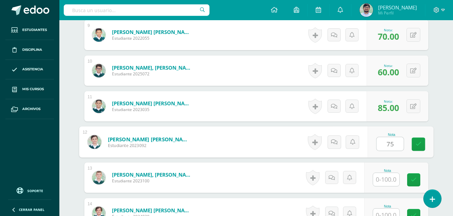
type input "75"
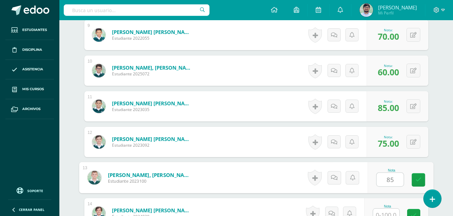
type input "85"
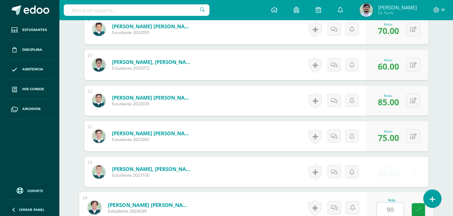
type input "90"
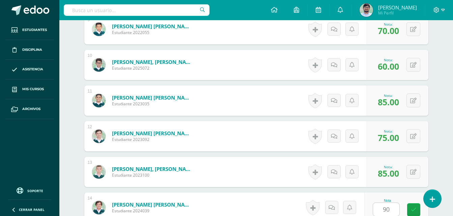
scroll to position [643, 0]
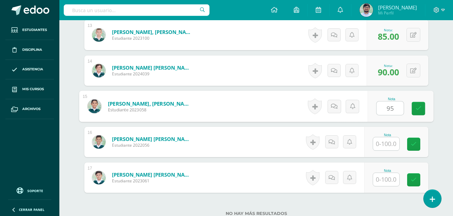
type input "95"
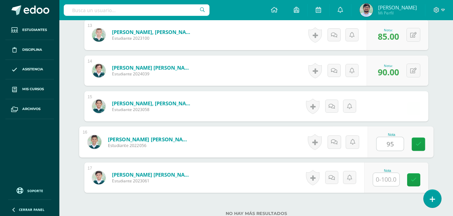
type input "95"
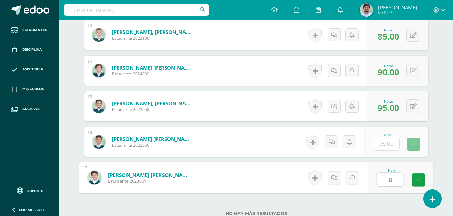
type input "80"
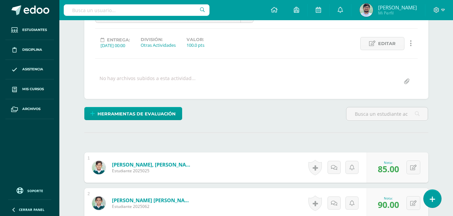
scroll to position [0, 0]
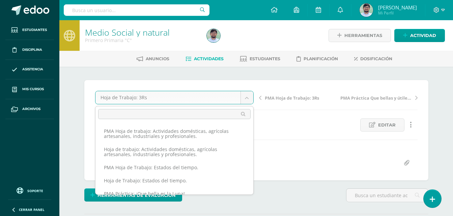
scroll to position [225, 0]
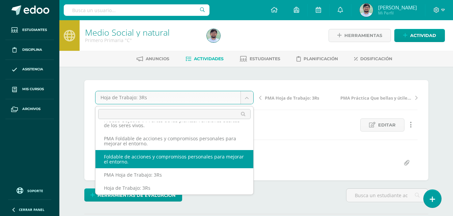
select select "/dashboard/teacher/grade-activity/263028/"
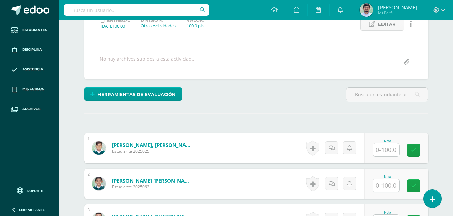
scroll to position [101, 0]
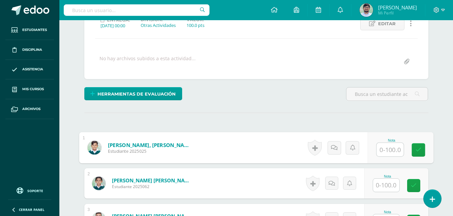
click at [389, 151] on input "text" at bounding box center [389, 149] width 27 height 13
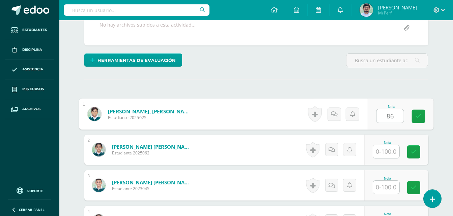
scroll to position [136, 0]
type input "86"
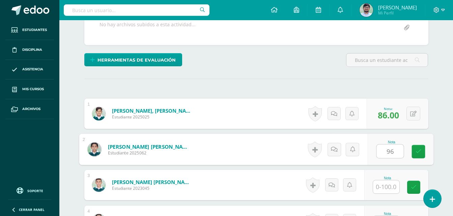
type input "96"
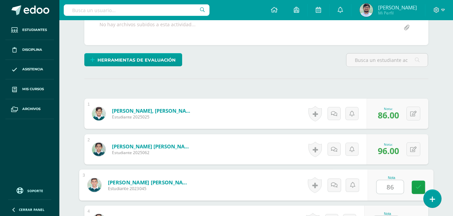
type input "86"
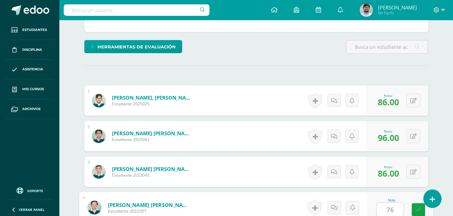
type input "76"
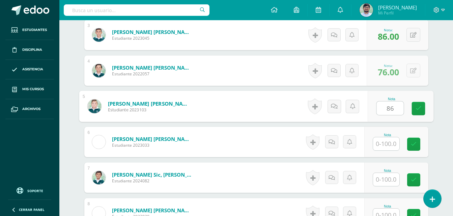
type input "86"
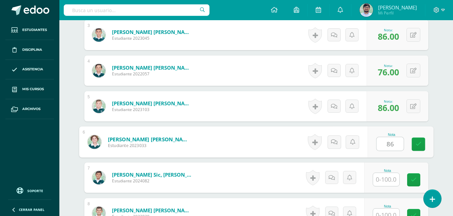
type input "86"
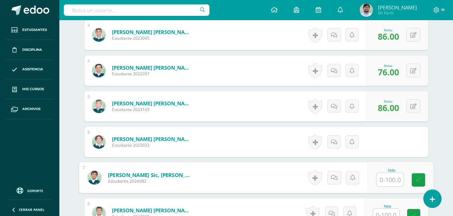
type input "8"
type input "86"
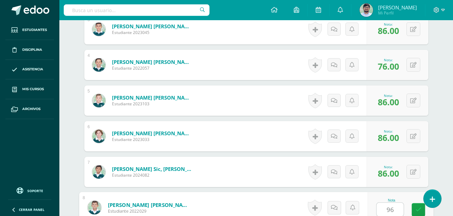
type input "96"
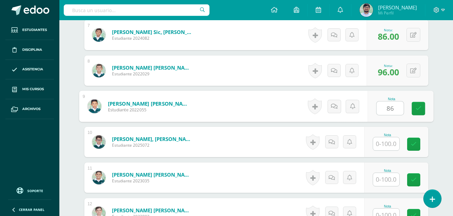
type input "86"
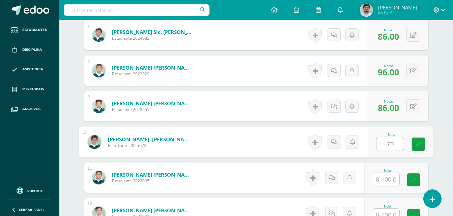
type input "70"
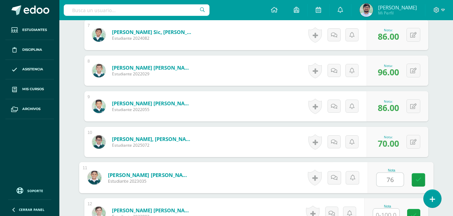
type input "76"
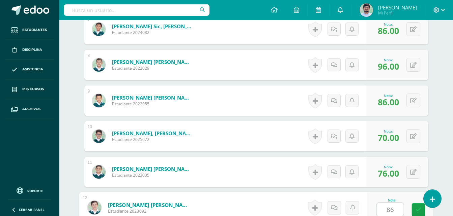
type input "86"
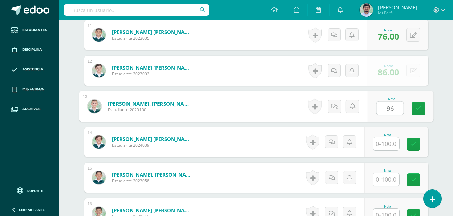
type input "96"
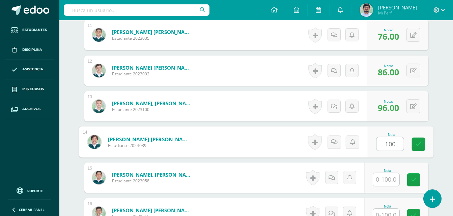
type input "100"
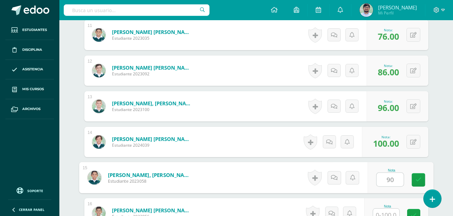
type input "90"
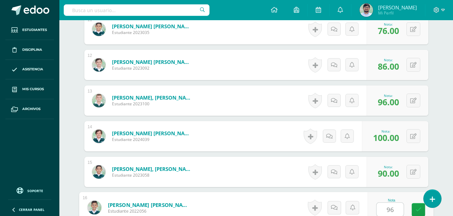
type input "96"
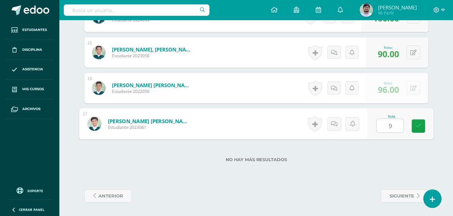
type input "92"
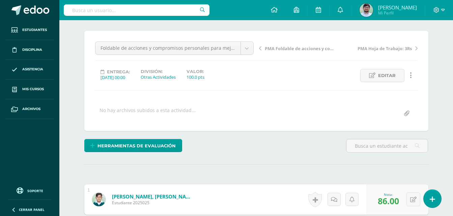
scroll to position [0, 0]
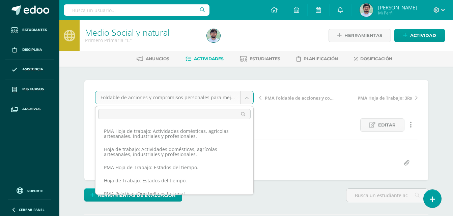
scroll to position [199, 0]
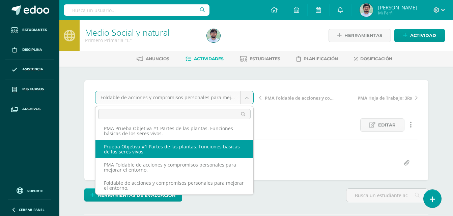
select select "/dashboard/teacher/grade-activity/263033/"
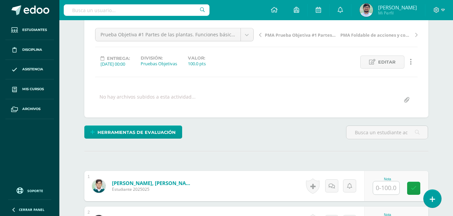
scroll to position [68, 0]
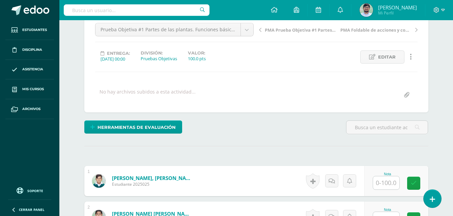
click at [384, 185] on input "text" at bounding box center [386, 183] width 26 height 13
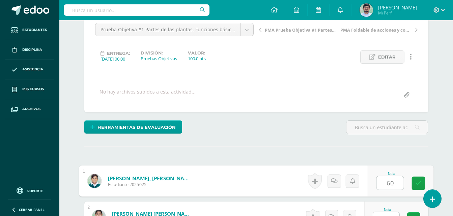
type input "60"
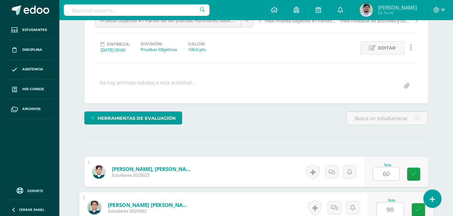
type input "90"
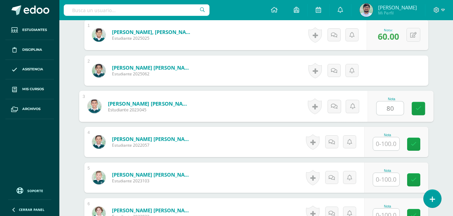
type input "80"
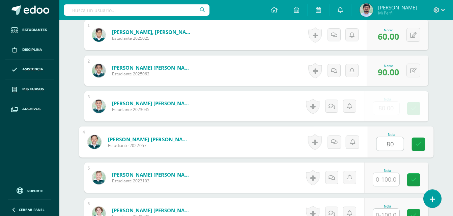
type input "80"
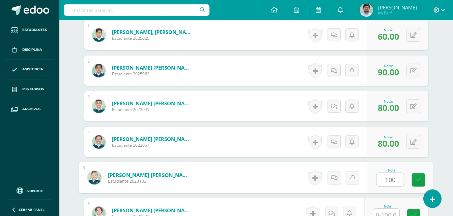
type input "100"
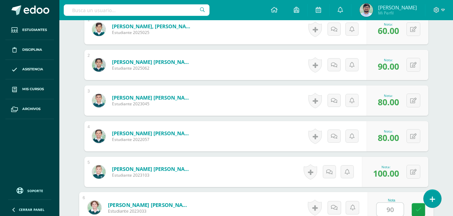
type input "90"
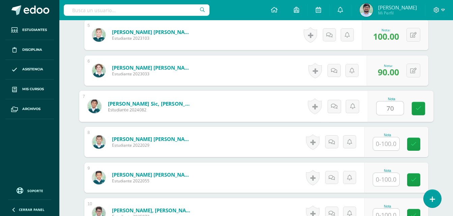
type input "70"
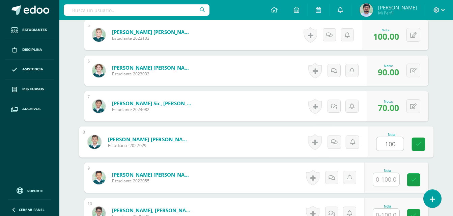
type input "100"
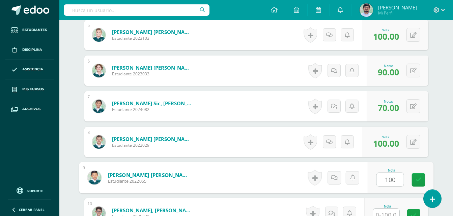
type input "100"
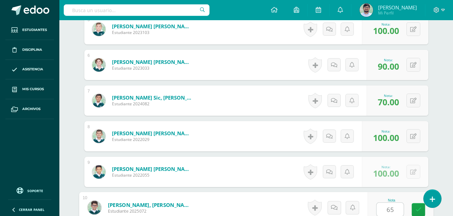
type input "65"
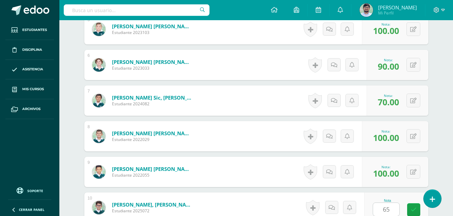
scroll to position [500, 0]
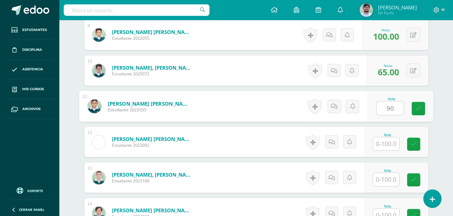
type input "90"
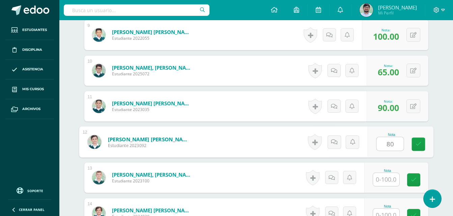
type input "80"
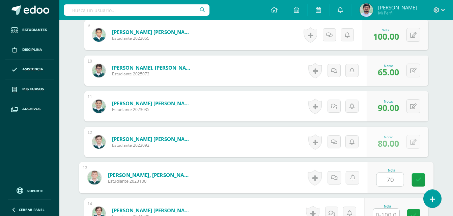
type input "70"
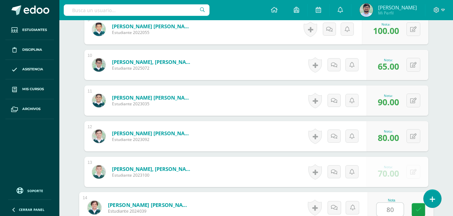
type input "80"
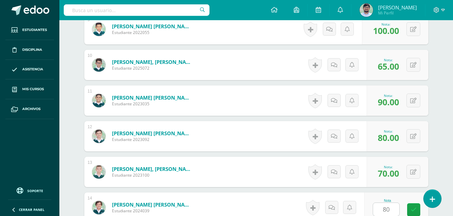
scroll to position [643, 0]
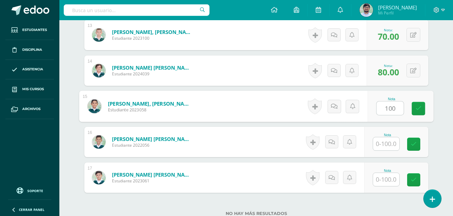
type input "100"
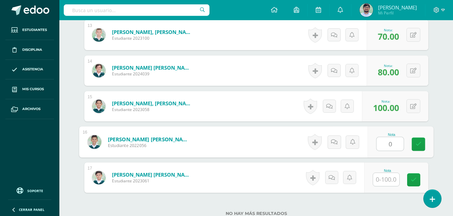
type input "0"
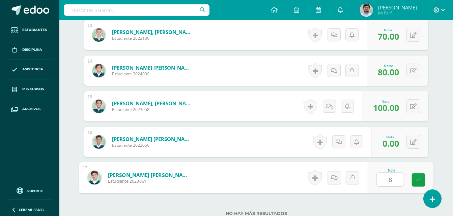
type input "80"
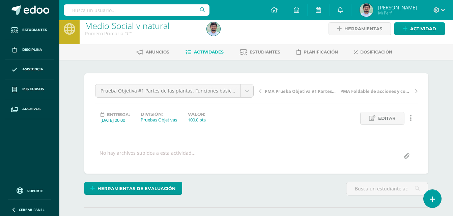
scroll to position [0, 0]
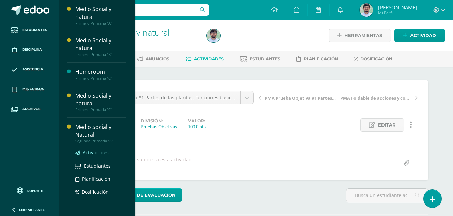
click at [88, 153] on span "Actividades" at bounding box center [96, 153] width 26 height 6
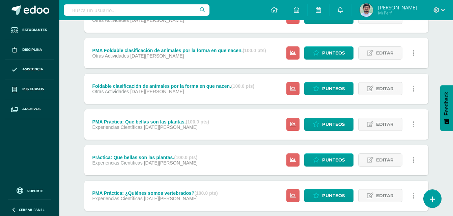
scroll to position [686, 0]
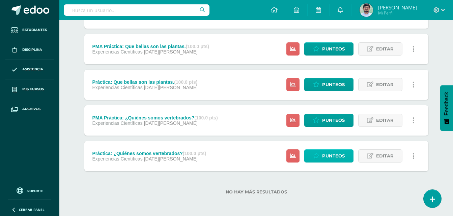
click at [327, 161] on span "Punteos" at bounding box center [333, 156] width 23 height 12
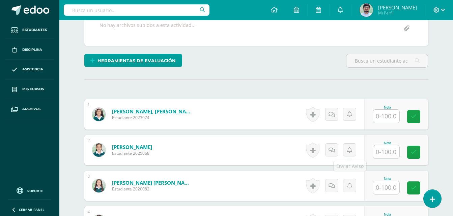
scroll to position [135, 0]
click at [388, 116] on input "text" at bounding box center [386, 116] width 26 height 13
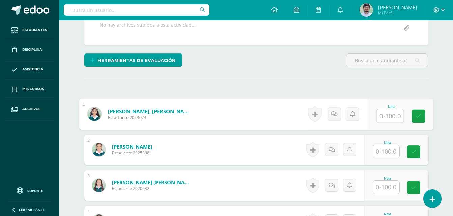
scroll to position [136, 0]
type input "90"
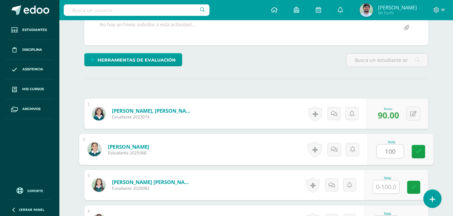
type input "100"
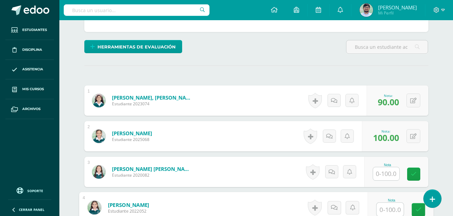
scroll to position [286, 0]
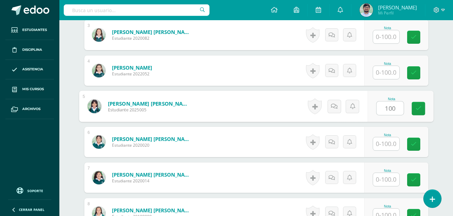
type input "100"
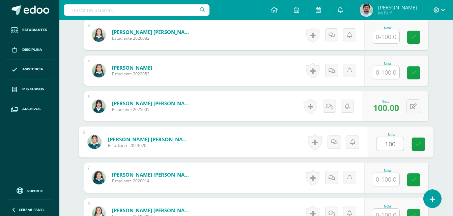
type input "100"
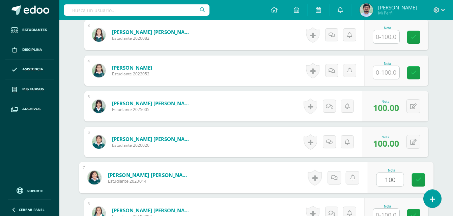
type input "100"
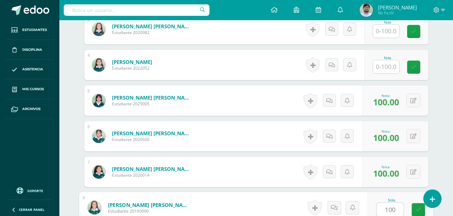
type input "100"
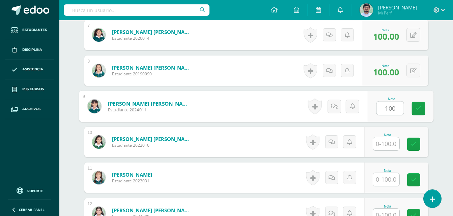
type input "100"
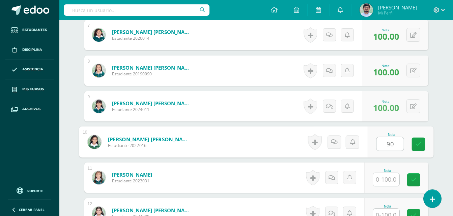
type input "90"
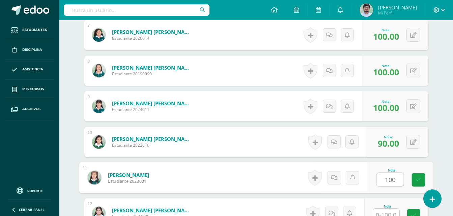
type input "100"
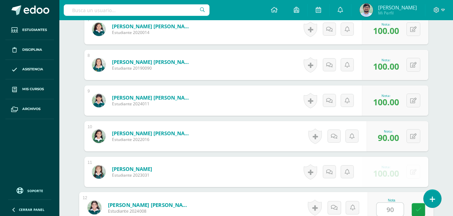
type input "90"
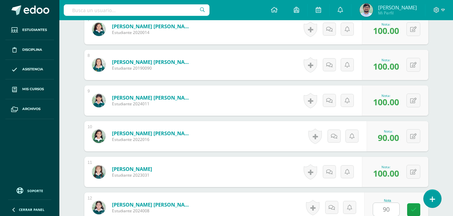
scroll to position [554, 0]
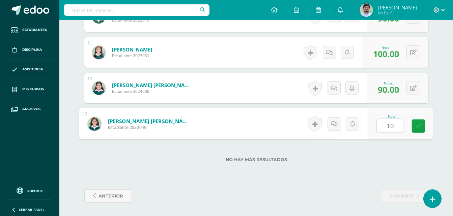
type input "100"
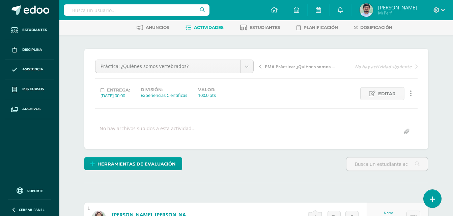
scroll to position [0, 0]
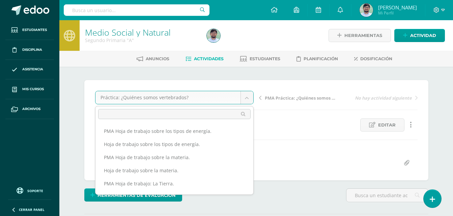
scroll to position [241, 0]
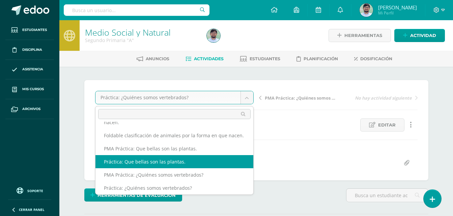
select select "/dashboard/teacher/grade-activity/263923/"
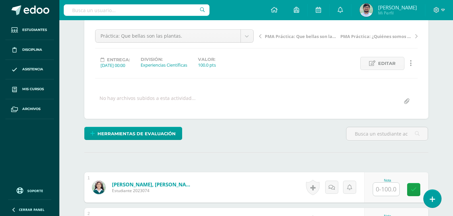
scroll to position [101, 0]
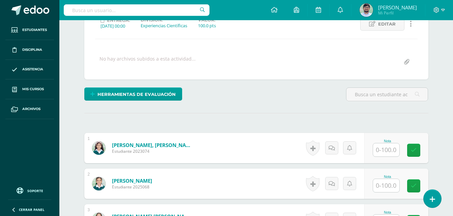
click at [392, 153] on input "text" at bounding box center [386, 150] width 26 height 13
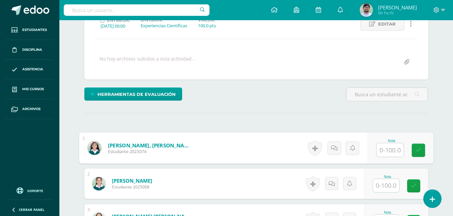
scroll to position [101, 0]
type input "60"
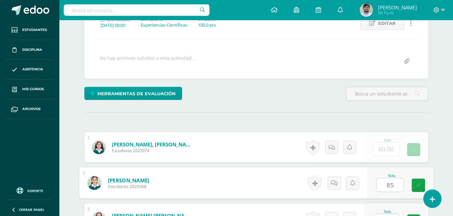
type input "85"
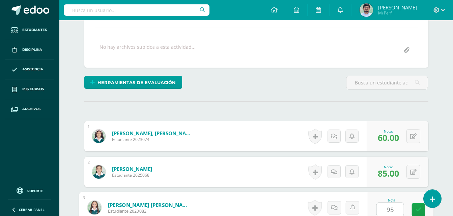
type input "95"
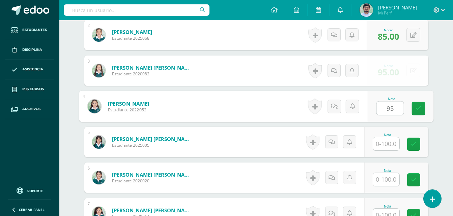
type input "95"
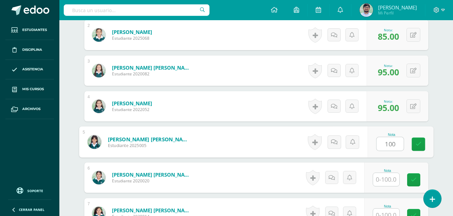
type input "100"
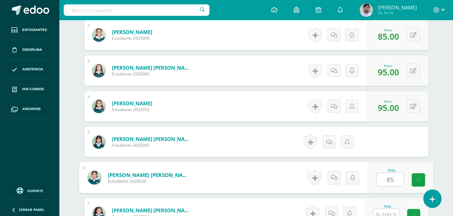
type input "85"
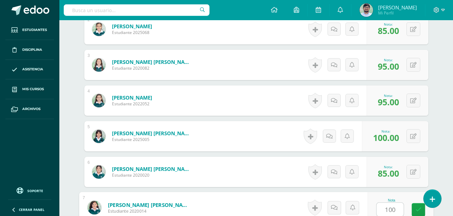
type input "100"
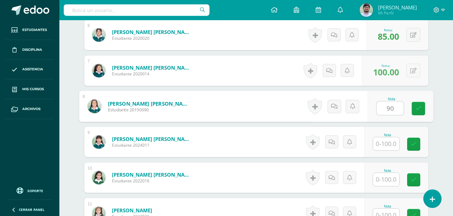
type input "90"
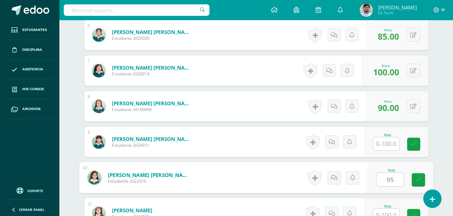
type input "95"
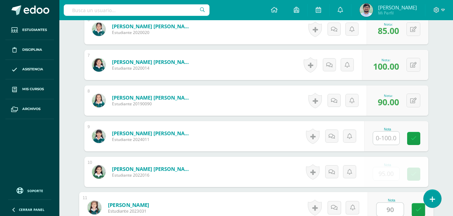
type input "90"
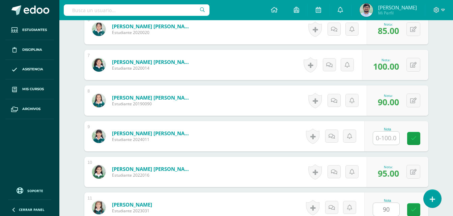
scroll to position [536, 0]
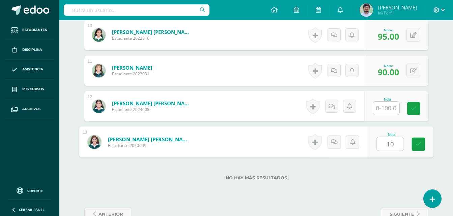
type input "100"
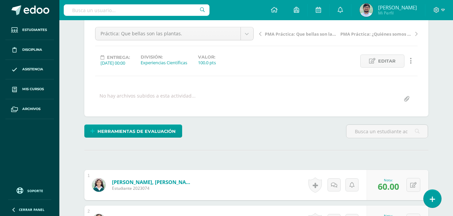
scroll to position [30, 0]
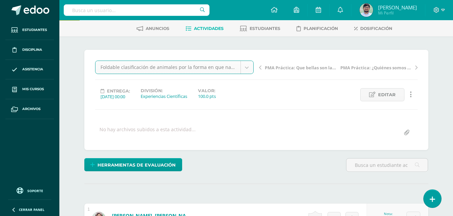
select select "/dashboard/teacher/grade-activity/263931/"
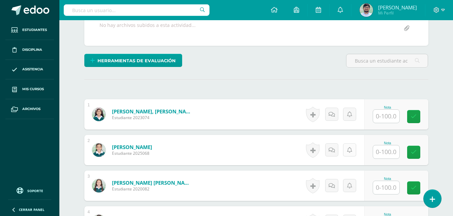
scroll to position [135, 0]
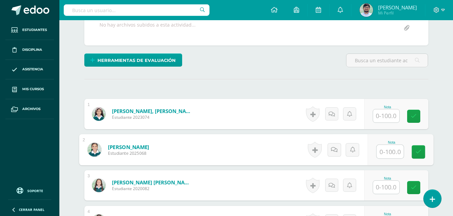
click at [384, 151] on input "text" at bounding box center [389, 151] width 27 height 13
type input "98"
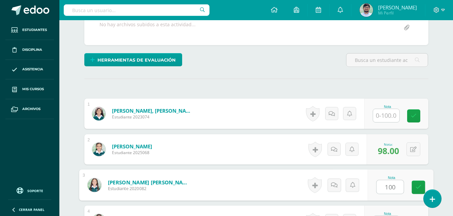
type input "100"
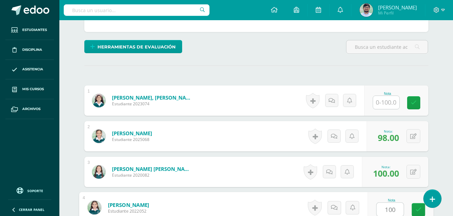
type input "100"
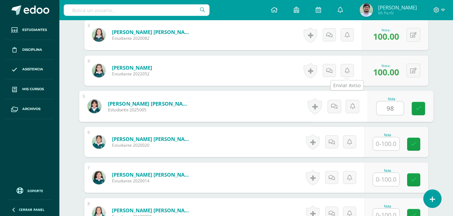
type input "98"
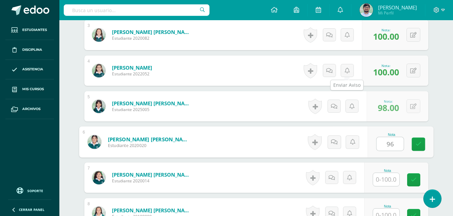
type input "96"
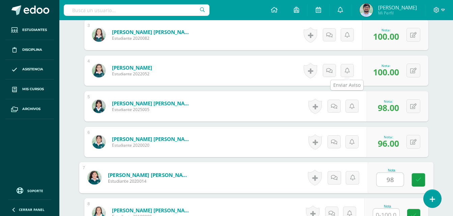
type input "98"
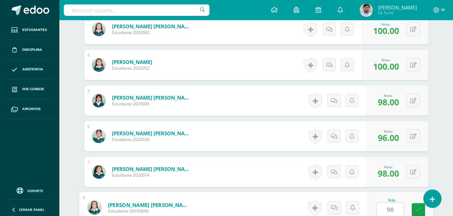
type input "98"
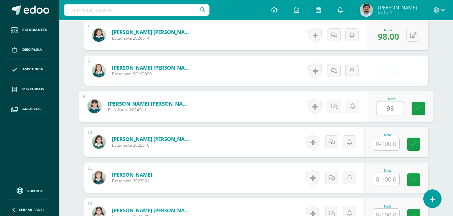
type input "98"
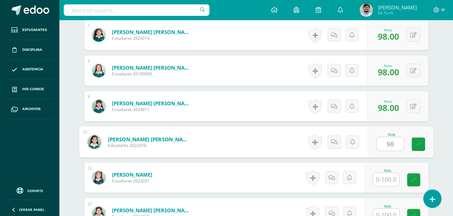
type input "98"
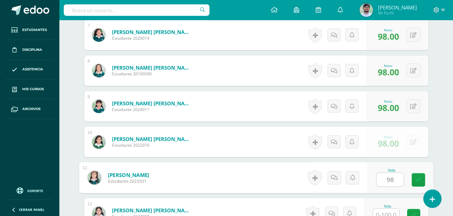
type input "98"
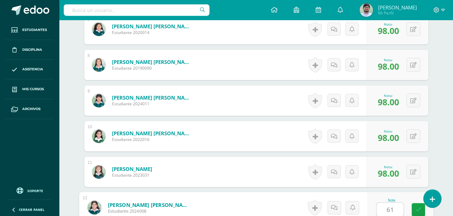
type input "61"
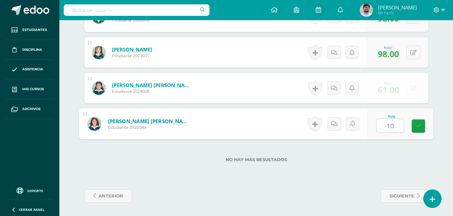
type input "100"
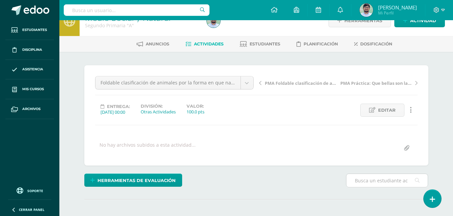
scroll to position [0, 0]
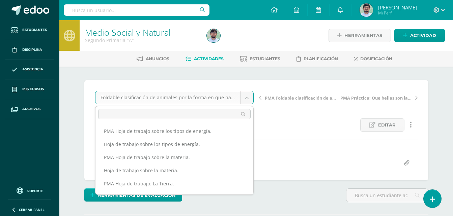
scroll to position [189, 0]
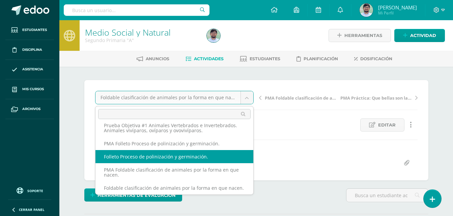
select select "/dashboard/teacher/grade-activity/263937/"
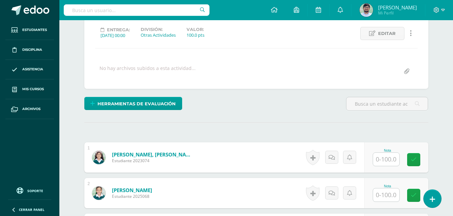
scroll to position [102, 0]
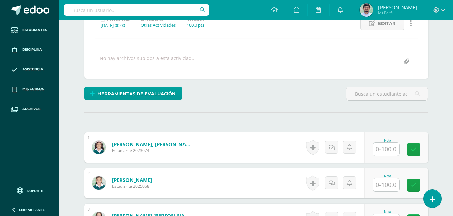
click at [383, 183] on input "text" at bounding box center [386, 185] width 26 height 13
type input "99"
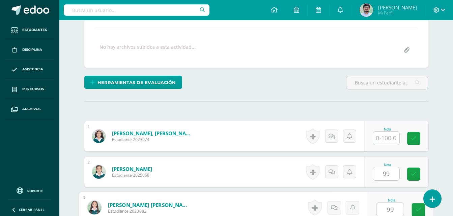
type input "99"
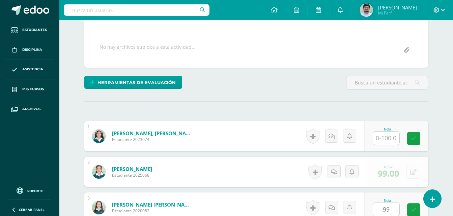
scroll to position [250, 0]
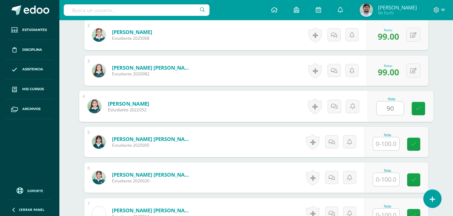
type input "90"
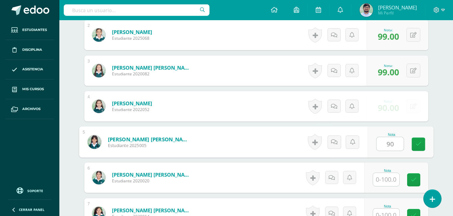
type input "90"
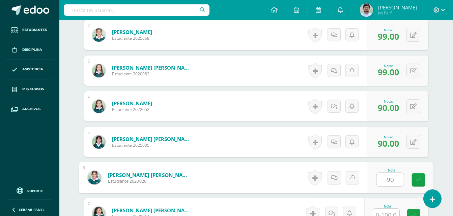
type input "90"
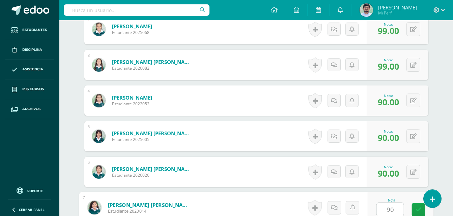
type input "90"
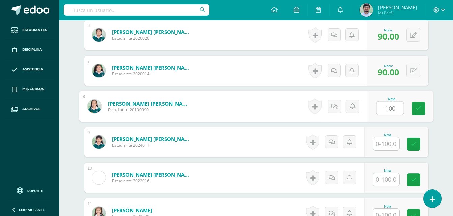
type input "100"
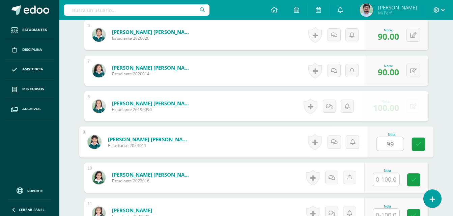
type input "99"
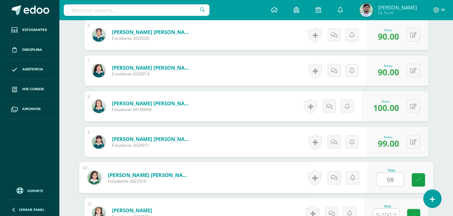
type input "98"
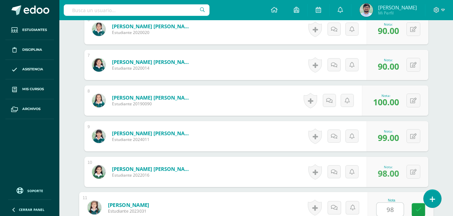
type input "98"
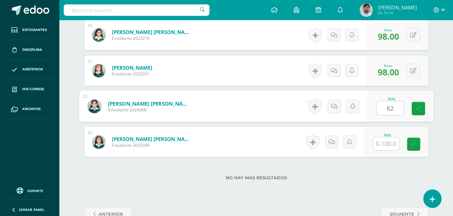
type input "82"
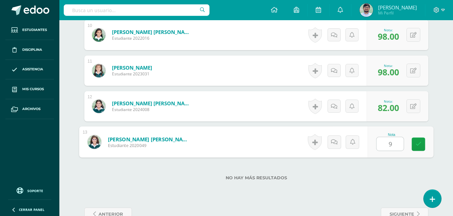
type input "92"
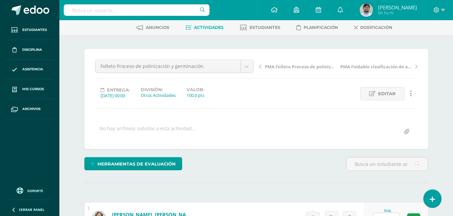
scroll to position [0, 0]
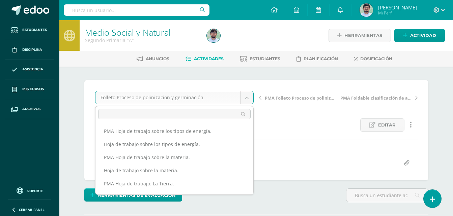
scroll to position [157, 0]
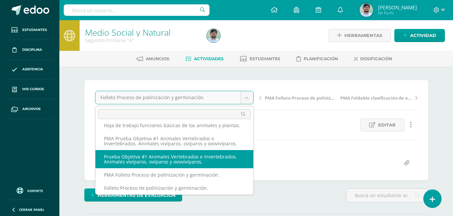
select select "/dashboard/teacher/grade-activity/263945/"
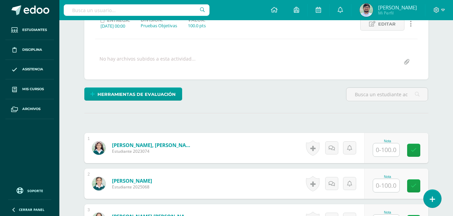
scroll to position [101, 0]
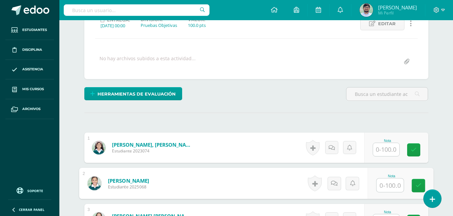
drag, startPoint x: 383, startPoint y: 184, endPoint x: 372, endPoint y: 166, distance: 21.2
click at [384, 184] on input "text" at bounding box center [389, 185] width 27 height 13
type input "88"
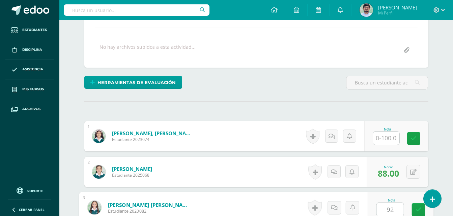
type input "92"
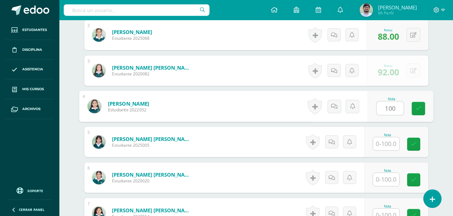
type input "100"
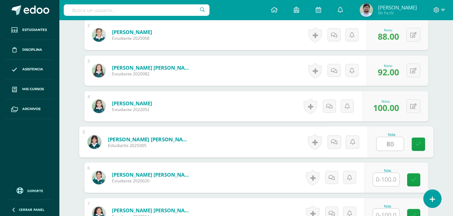
type input "80"
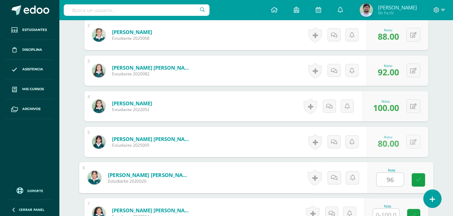
type input "96"
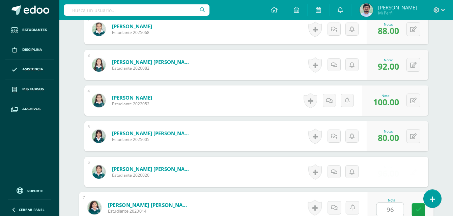
type input "96"
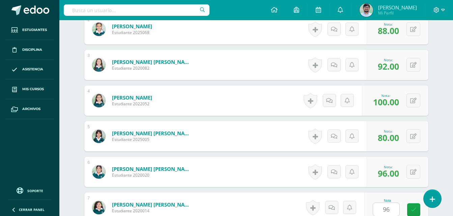
scroll to position [393, 0]
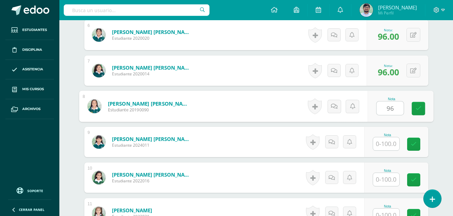
type input "96"
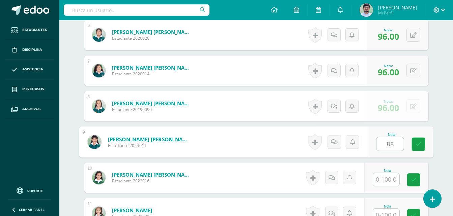
type input "88"
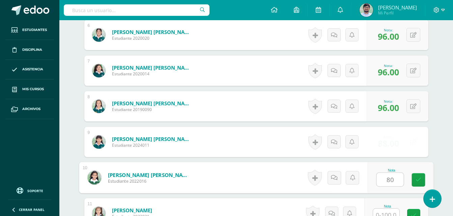
type input "80"
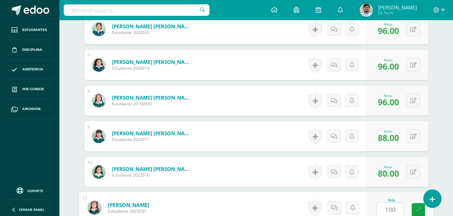
type input "100"
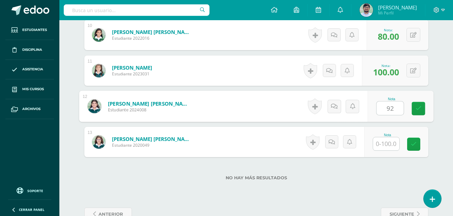
type input "92"
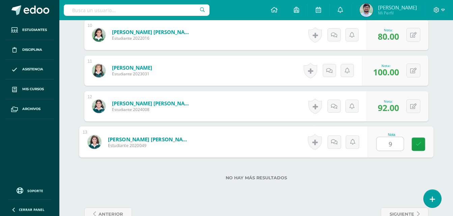
type input "92"
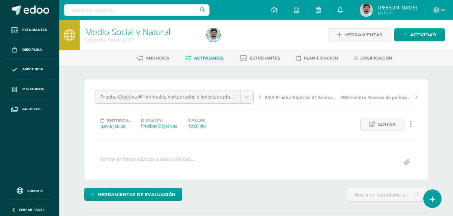
scroll to position [0, 0]
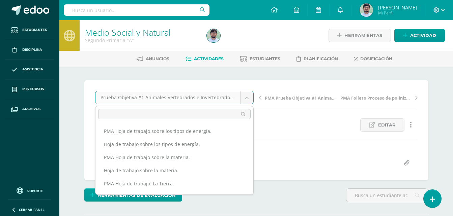
scroll to position [131, 0]
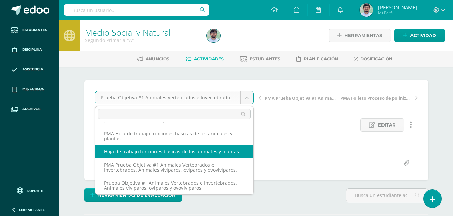
select select "/dashboard/teacher/grade-activity/263952/"
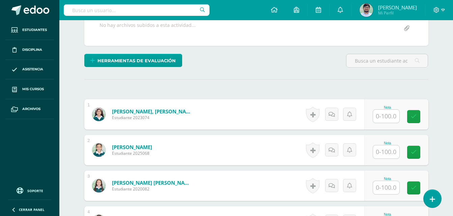
scroll to position [135, 0]
click at [381, 149] on input "text" at bounding box center [386, 151] width 26 height 13
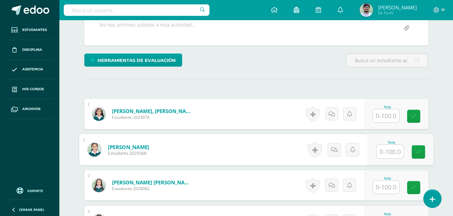
scroll to position [136, 0]
type input "100"
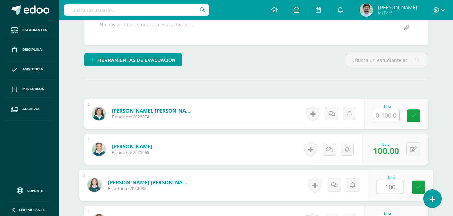
type input "100"
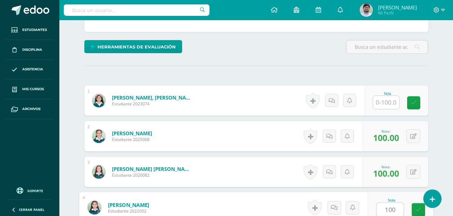
type input "100"
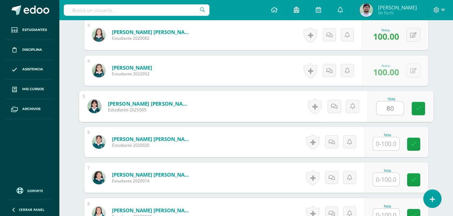
type input "80"
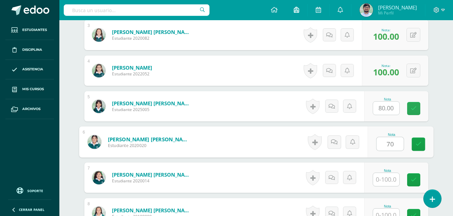
type input "70"
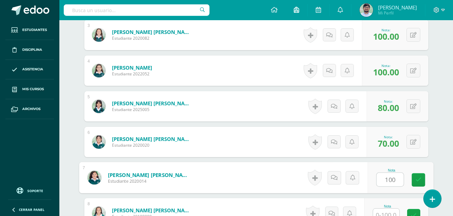
type input "100"
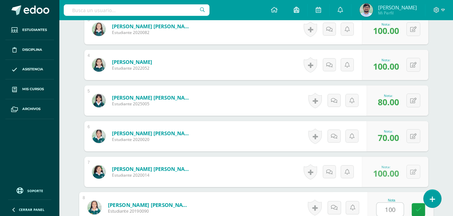
type input "100"
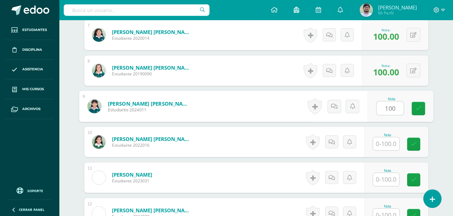
type input "100"
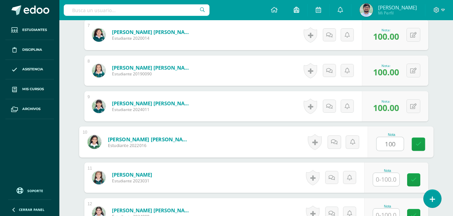
type input "100"
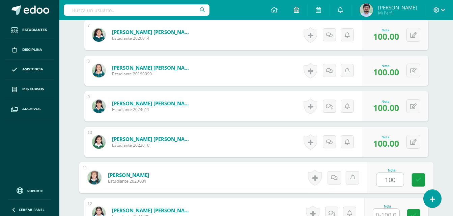
type input "100"
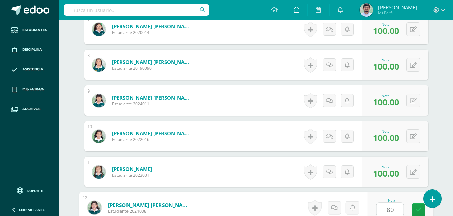
type input "80"
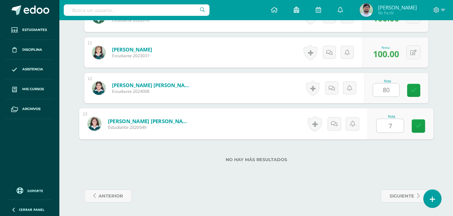
type input "70"
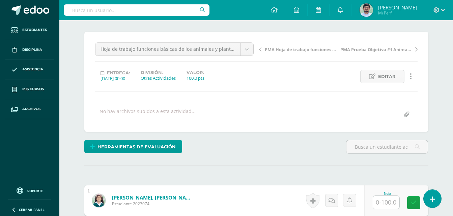
scroll to position [0, 0]
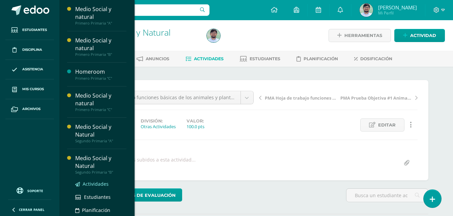
click at [93, 185] on span "Actividades" at bounding box center [96, 184] width 26 height 6
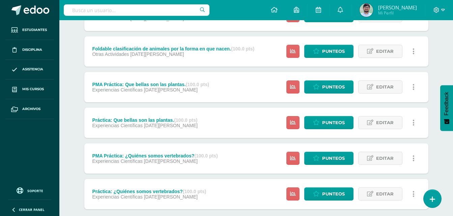
scroll to position [686, 0]
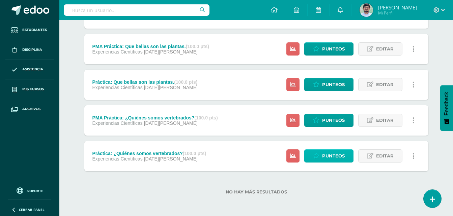
click at [324, 157] on span "Punteos" at bounding box center [333, 156] width 23 height 12
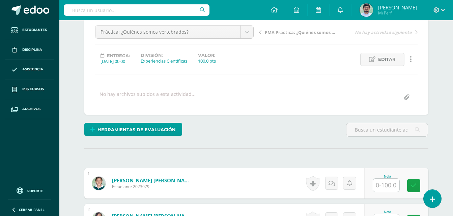
scroll to position [67, 0]
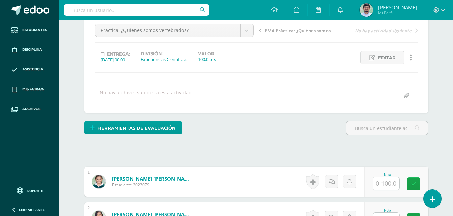
click at [390, 184] on input "text" at bounding box center [386, 183] width 26 height 13
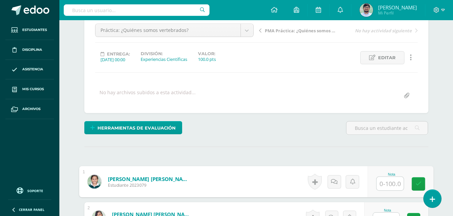
scroll to position [68, 0]
type input "70"
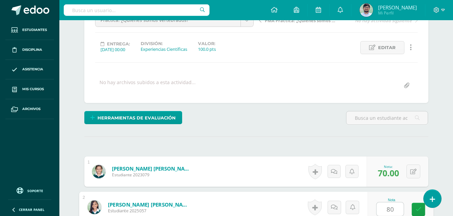
type input "80"
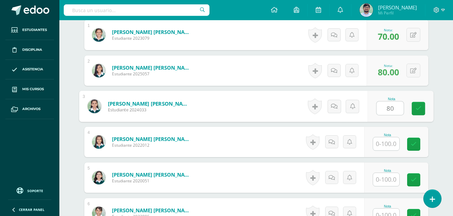
type input "80"
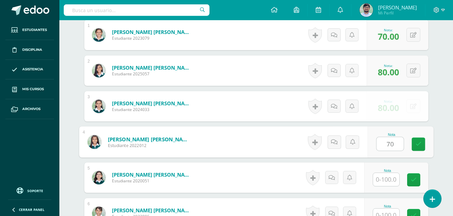
type input "70"
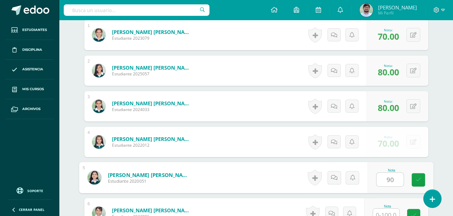
type input "90"
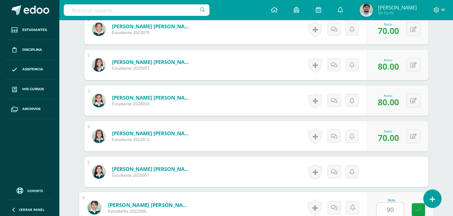
type input "90"
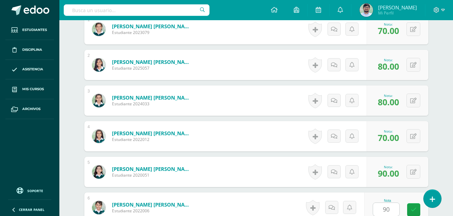
scroll to position [357, 0]
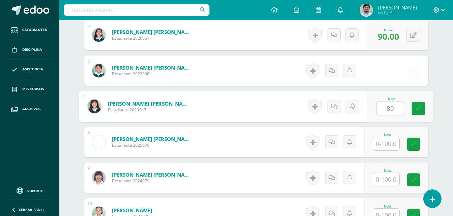
type input "80"
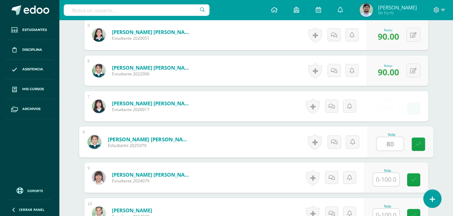
type input "80"
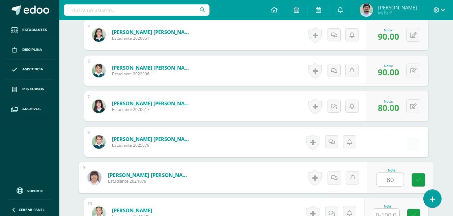
type input "80"
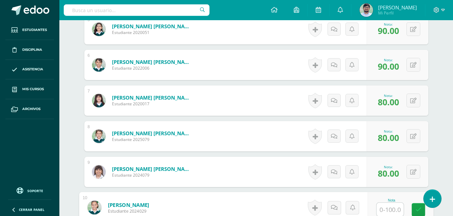
scroll to position [500, 0]
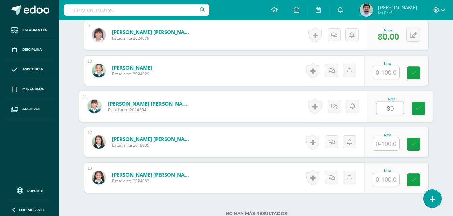
type input "80"
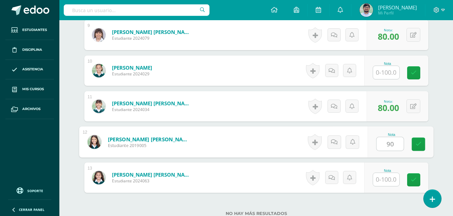
type input "90"
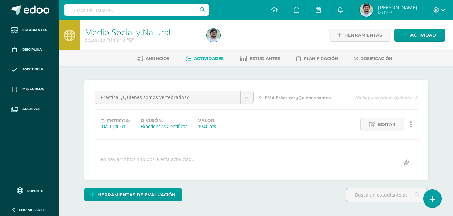
scroll to position [0, 0]
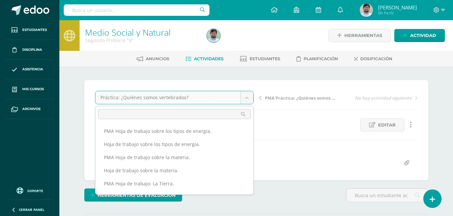
scroll to position [241, 0]
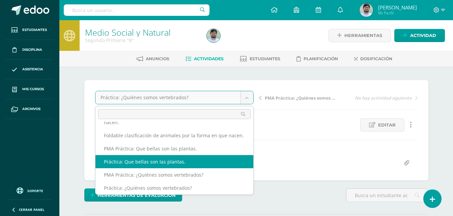
select select "/dashboard/teacher/grade-activity/263924/"
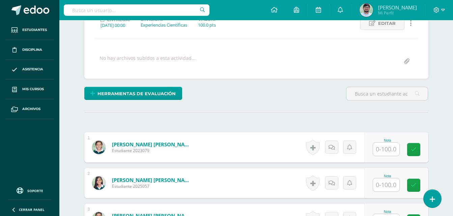
scroll to position [136, 0]
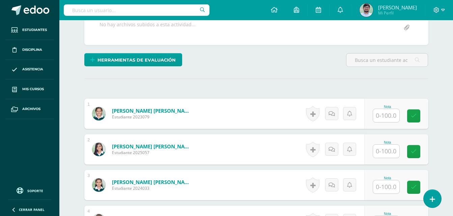
click at [378, 151] on input "text" at bounding box center [386, 151] width 26 height 13
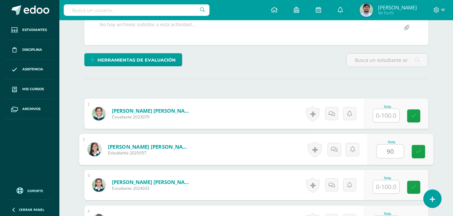
type input "90"
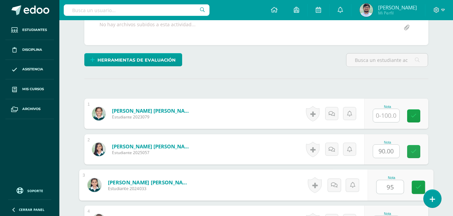
type input "95"
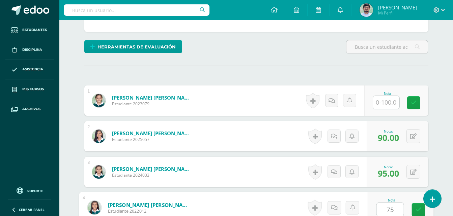
type input "75"
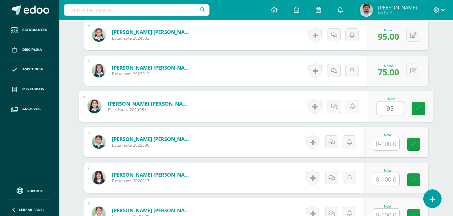
type input "95"
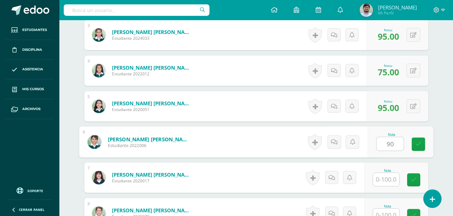
type input "90"
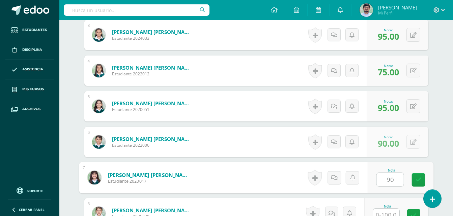
type input "90"
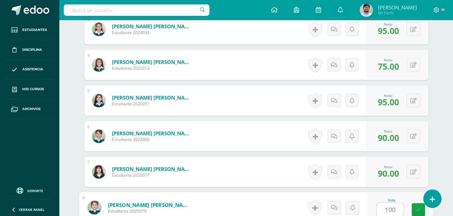
type input "100"
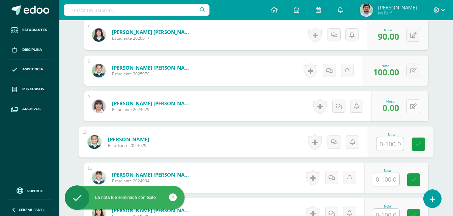
click at [412, 106] on button at bounding box center [413, 106] width 14 height 14
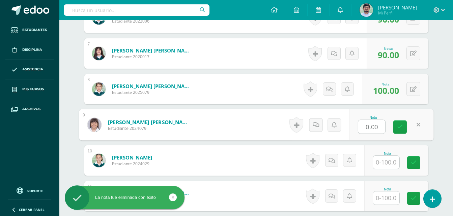
scroll to position [395, 0]
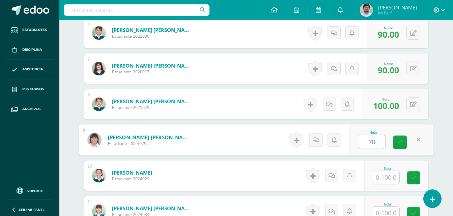
type input "70"
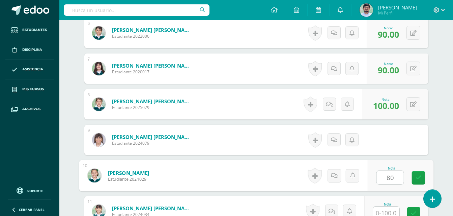
type input "80"
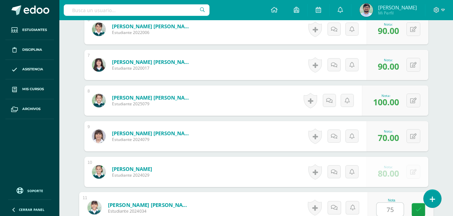
type input "75"
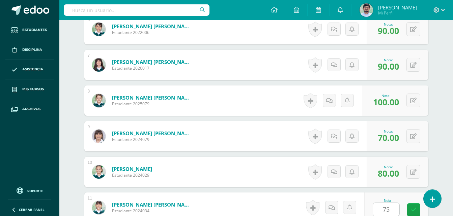
scroll to position [536, 0]
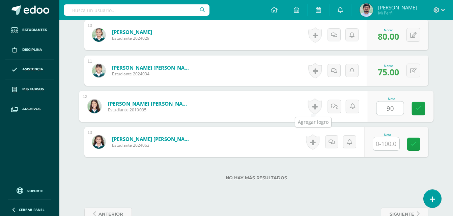
type input "90"
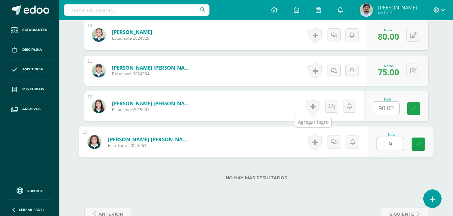
type input "95"
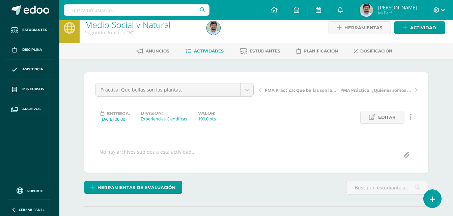
scroll to position [0, 0]
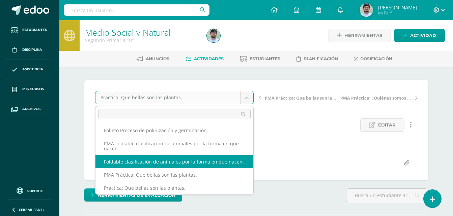
select select "/dashboard/teacher/grade-activity/263933/"
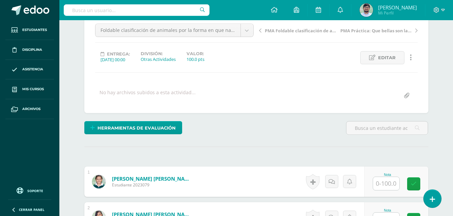
scroll to position [68, 0]
click at [383, 187] on input "text" at bounding box center [386, 183] width 26 height 13
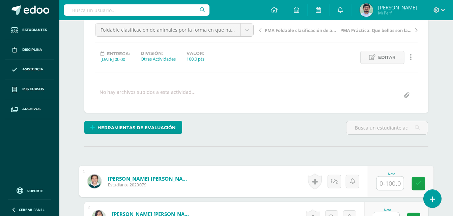
scroll to position [68, 0]
type input "98"
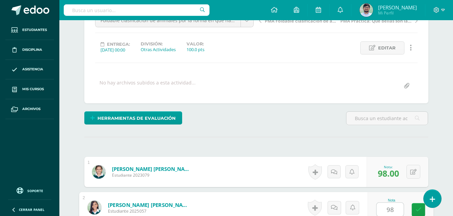
type input "98"
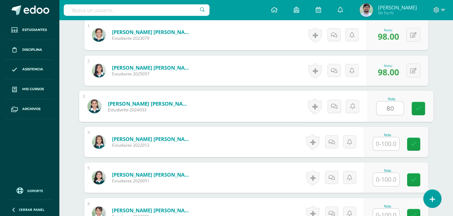
type input "80"
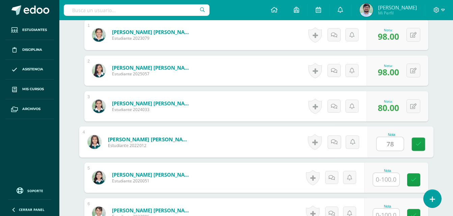
type input "78"
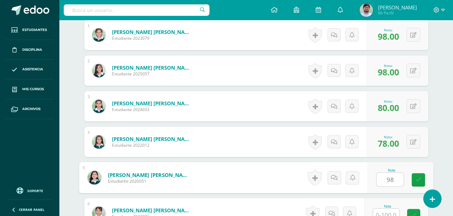
type input "98"
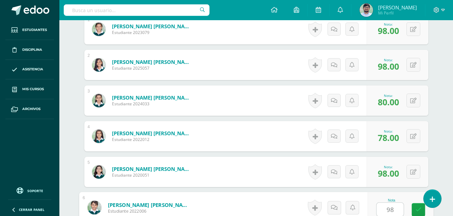
type input "98"
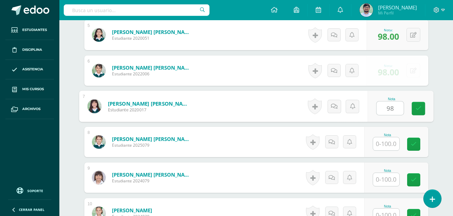
type input "98"
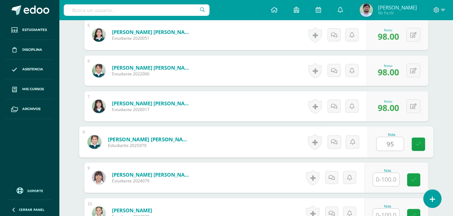
type input "95"
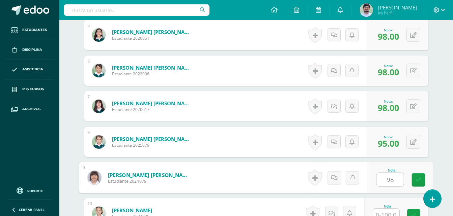
type input "98"
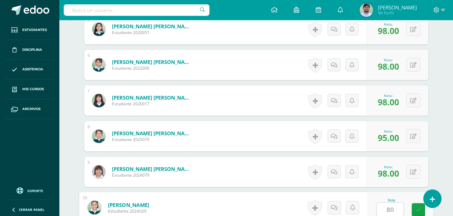
type input "80"
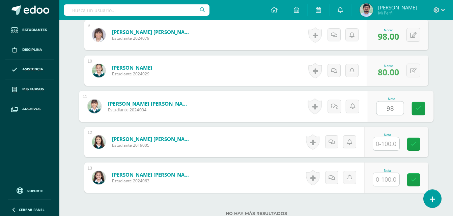
type input "98"
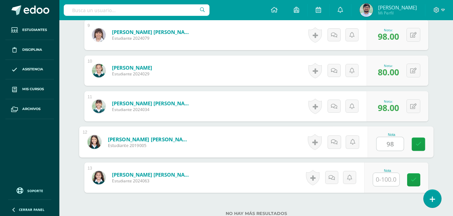
type input "98"
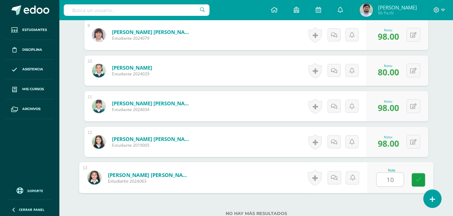
type input "100"
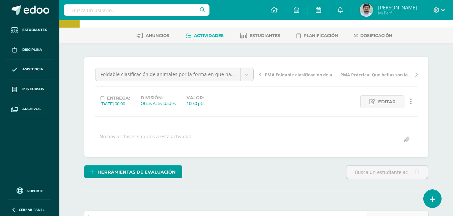
scroll to position [0, 0]
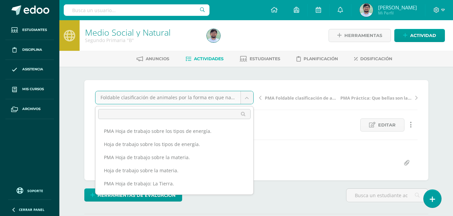
scroll to position [189, 0]
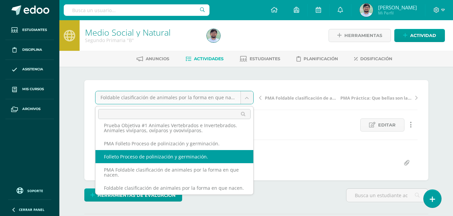
select select "/dashboard/teacher/grade-activity/263939/"
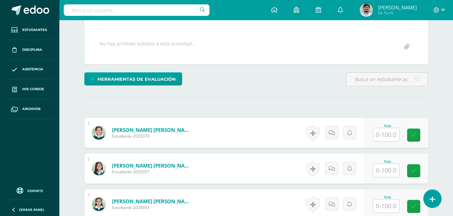
scroll to position [135, 0]
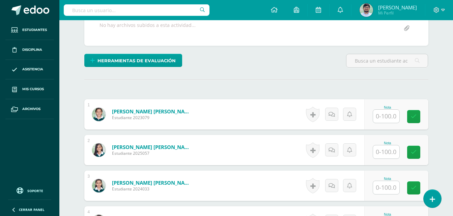
click at [388, 118] on input "text" at bounding box center [386, 116] width 26 height 13
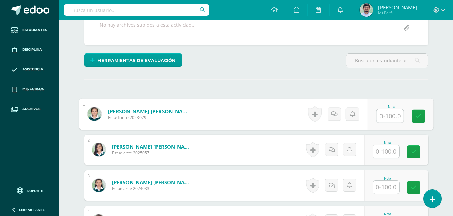
scroll to position [136, 0]
type input "94"
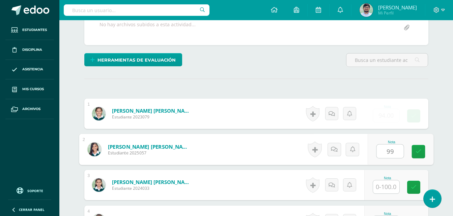
type input "99"
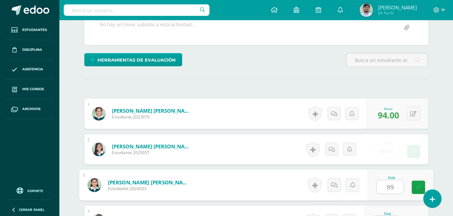
type input "99"
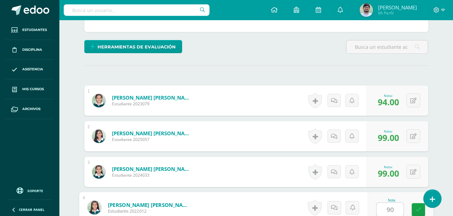
type input "90"
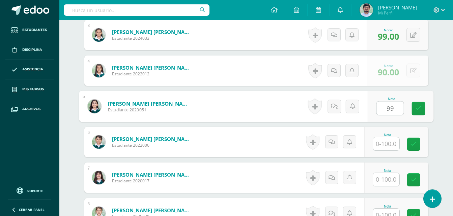
type input "99"
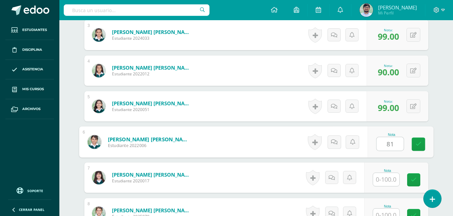
type input "81"
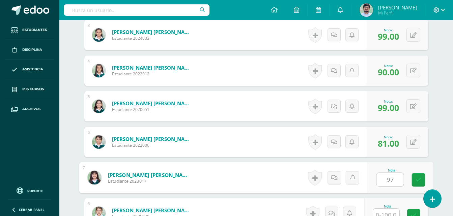
type input "97"
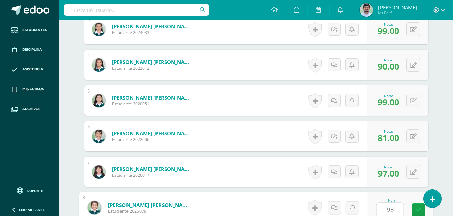
type input "98"
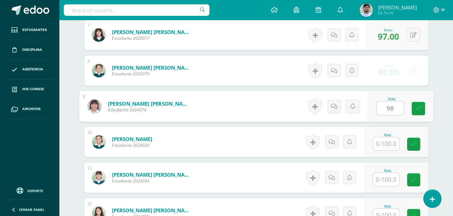
type input "98"
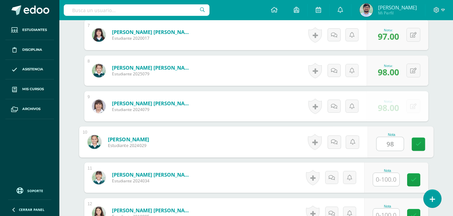
type input "98"
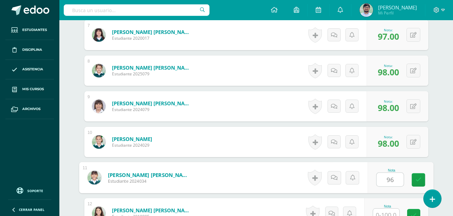
type input "96"
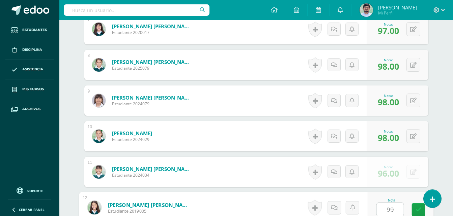
type input "99"
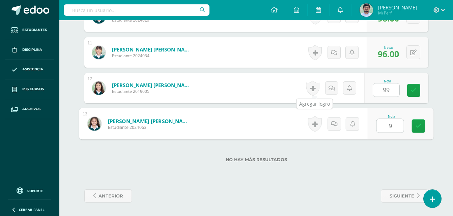
type input "99"
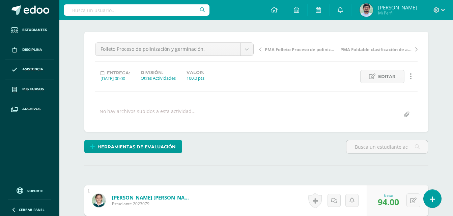
scroll to position [0, 0]
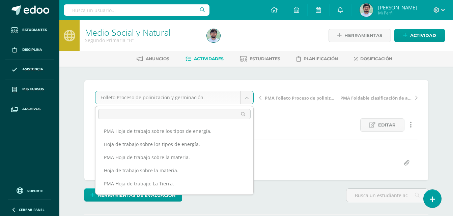
scroll to position [157, 0]
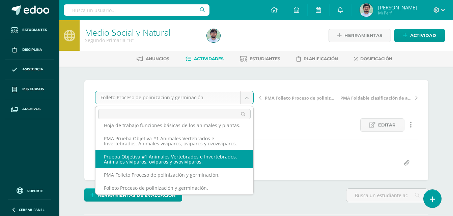
select select "/dashboard/teacher/grade-activity/263944/"
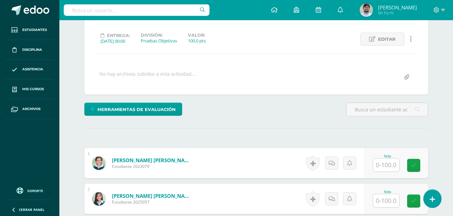
scroll to position [102, 0]
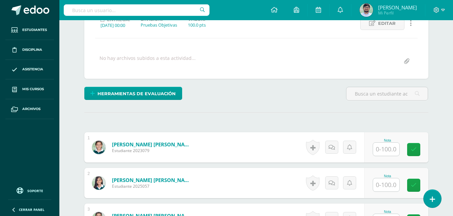
click at [393, 152] on input "text" at bounding box center [386, 149] width 26 height 13
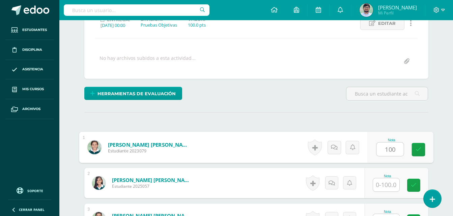
type input "100"
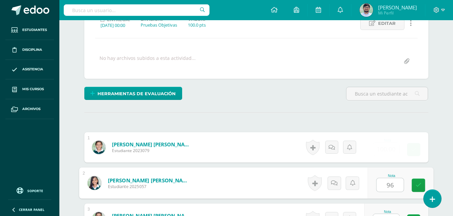
type input "96"
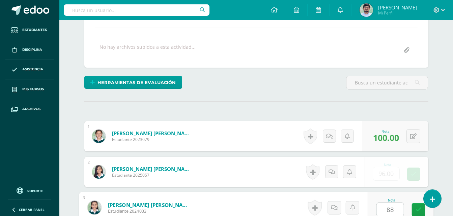
type input "88"
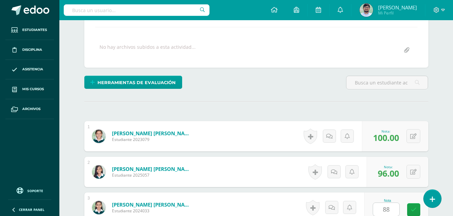
scroll to position [250, 0]
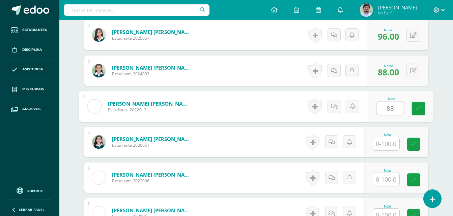
type input "88"
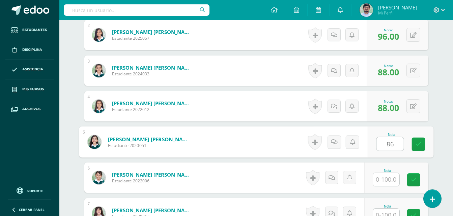
type input "86"
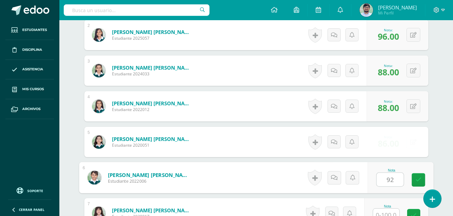
type input "92"
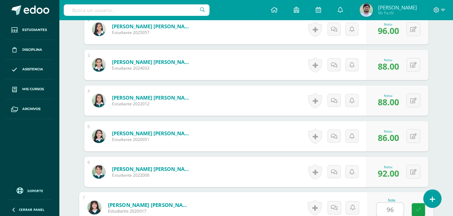
type input "96"
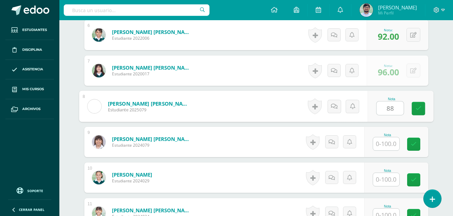
type input "88"
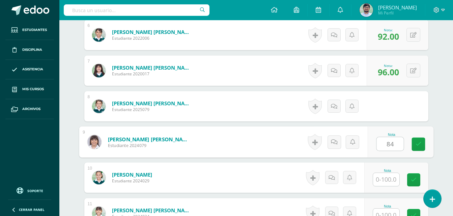
type input "84"
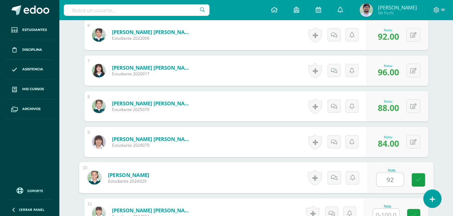
type input "92"
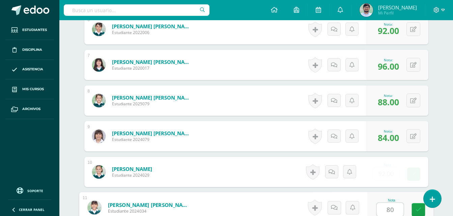
type input "80"
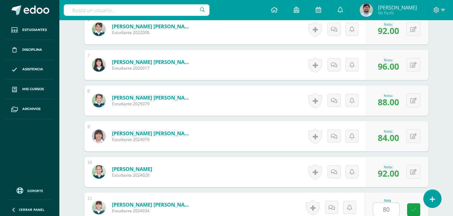
scroll to position [536, 0]
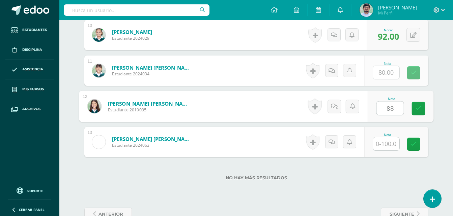
type input "88"
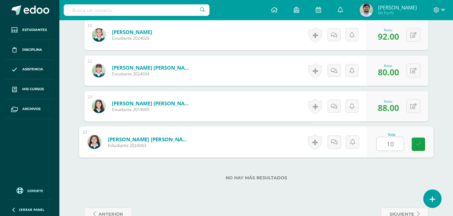
type input "100"
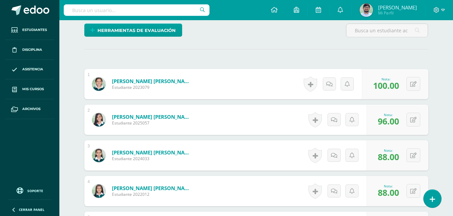
scroll to position [0, 0]
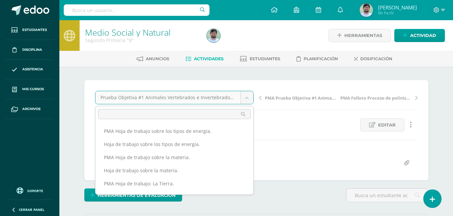
scroll to position [131, 0]
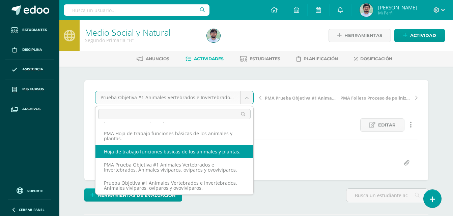
select select "/dashboard/teacher/grade-activity/263954/"
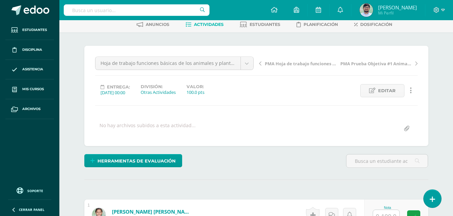
scroll to position [68, 0]
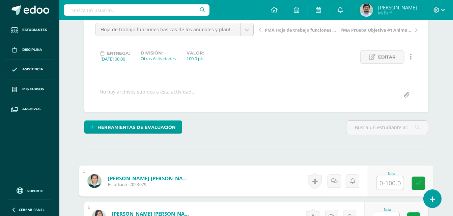
click at [379, 177] on input "text" at bounding box center [389, 183] width 27 height 13
type input "100"
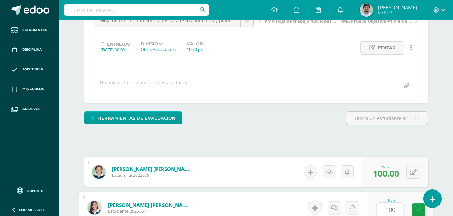
type input "100"
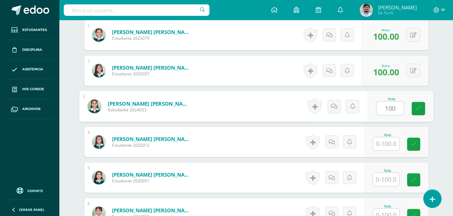
type input "100"
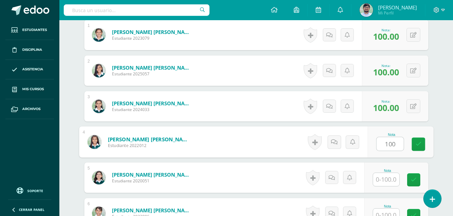
type input "100"
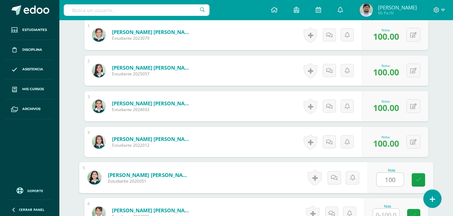
type input "100"
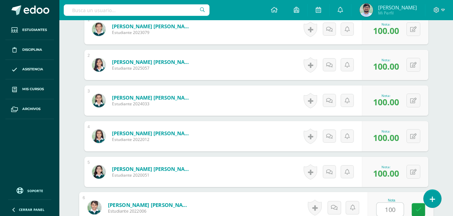
type input "100"
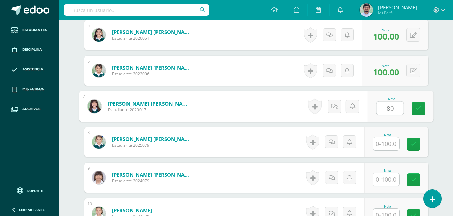
type input "8"
type input "100"
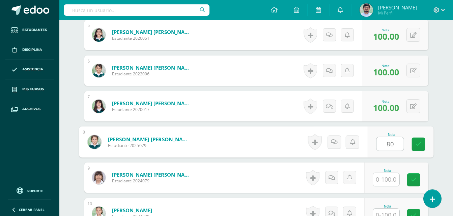
type input "80"
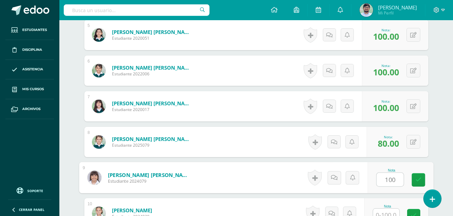
type input "100"
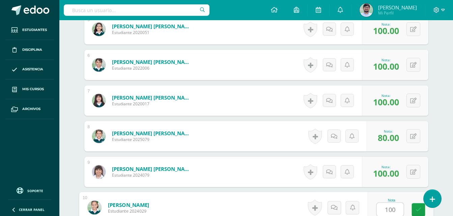
type input "100"
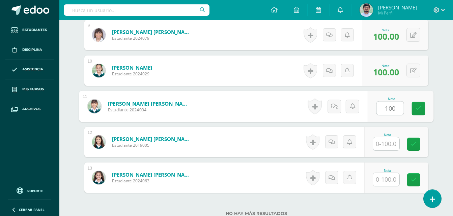
type input "100"
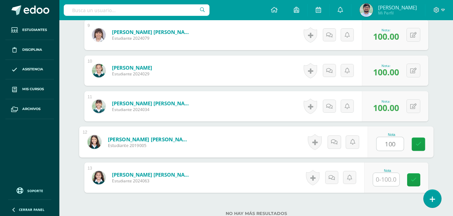
type input "100"
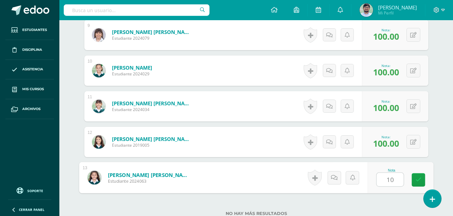
type input "100"
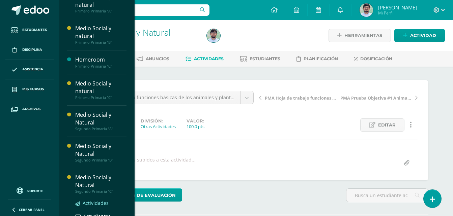
scroll to position [34, 0]
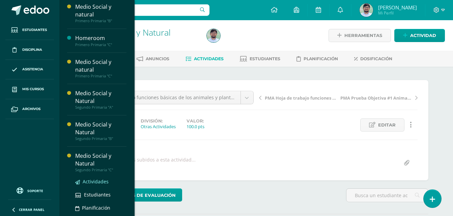
click at [94, 183] on span "Actividades" at bounding box center [96, 182] width 26 height 6
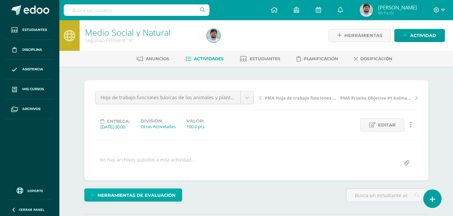
scroll to position [0, 0]
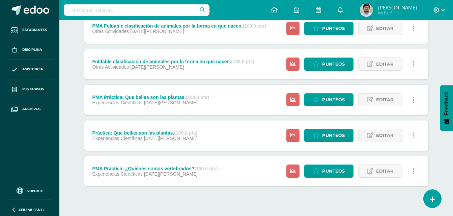
scroll to position [715, 0]
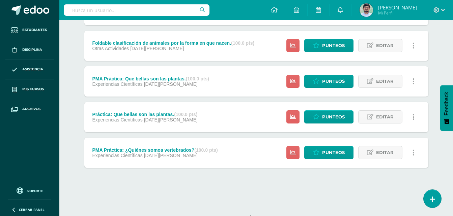
scroll to position [715, 0]
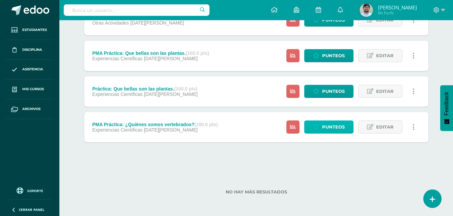
click at [329, 122] on span "Punteos" at bounding box center [333, 127] width 23 height 12
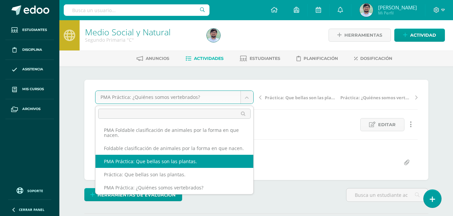
scroll to position [244, 0]
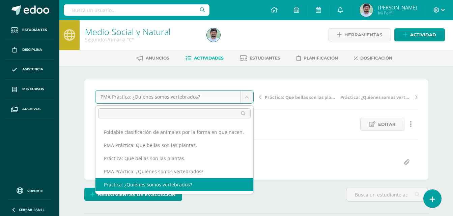
select select "/dashboard/teacher/grade-activity/263916/"
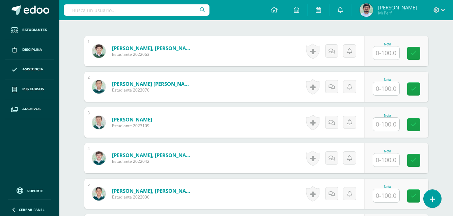
scroll to position [102, 0]
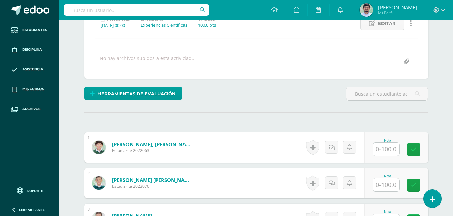
click at [381, 150] on input "text" at bounding box center [386, 149] width 26 height 13
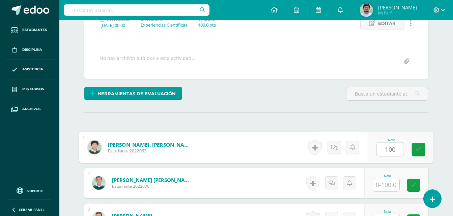
type input "100"
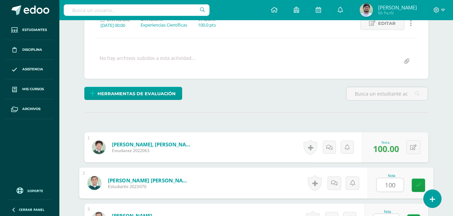
type input "100"
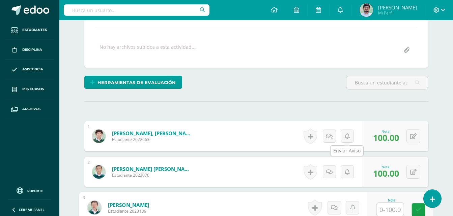
scroll to position [250, 0]
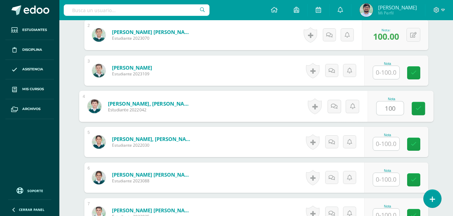
type input "100"
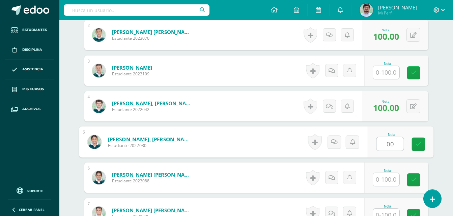
type input "00"
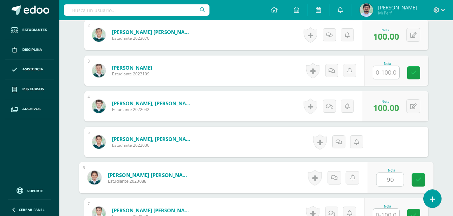
type input "90"
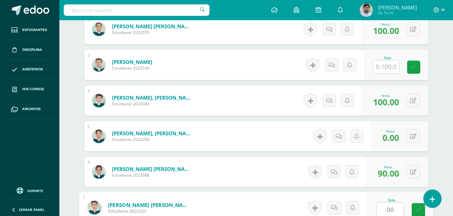
type input "00"
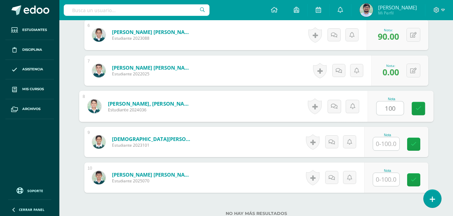
type input "100"
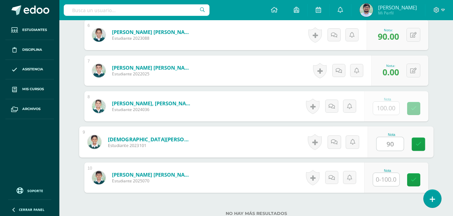
type input "90"
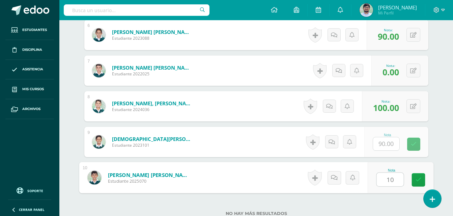
type input "100"
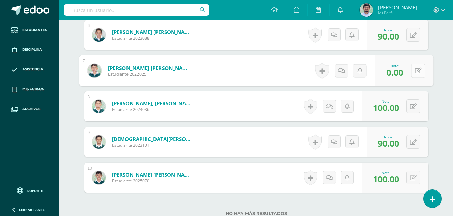
click at [407, 71] on div "0 Logros Logros obtenidos Aún no hay logros agregados Nota: 0.00" at bounding box center [404, 70] width 59 height 31
click at [419, 70] on icon at bounding box center [417, 71] width 7 height 6
type input "100"
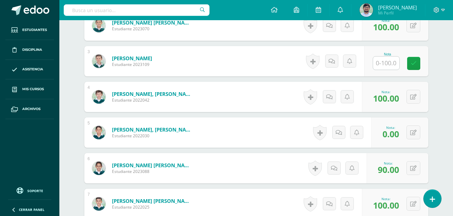
scroll to position [258, 0]
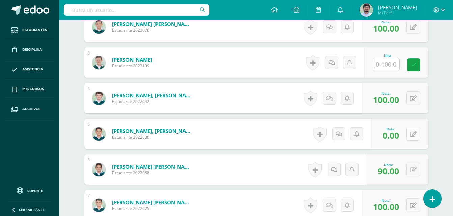
click at [416, 135] on button at bounding box center [413, 134] width 14 height 14
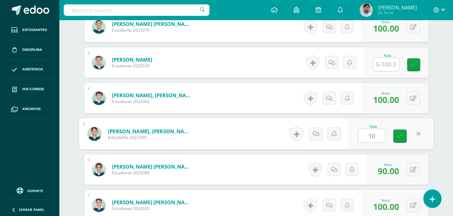
type input "100"
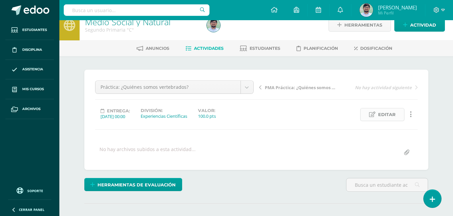
scroll to position [0, 0]
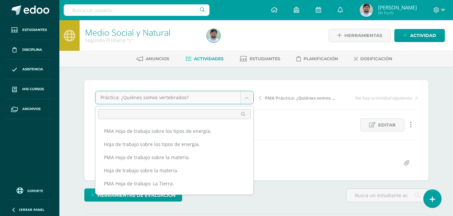
scroll to position [241, 0]
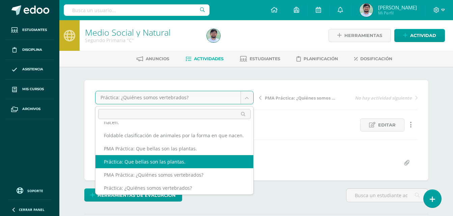
select select "/dashboard/teacher/grade-activity/263922/"
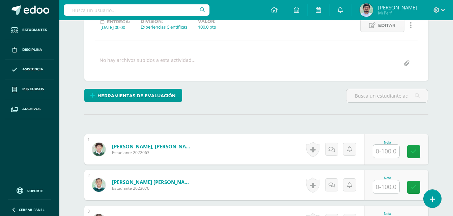
scroll to position [101, 0]
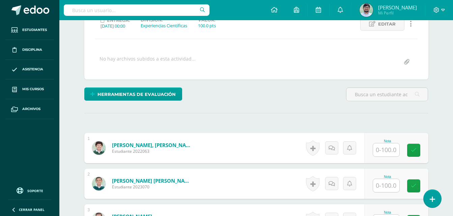
click at [390, 148] on input "text" at bounding box center [386, 150] width 26 height 13
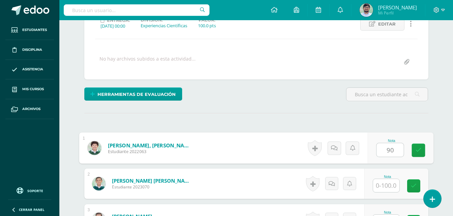
type input "90"
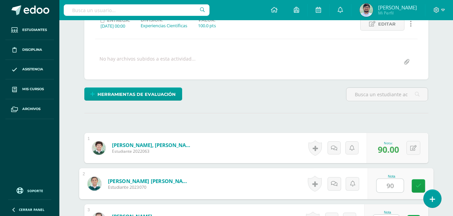
type input "90"
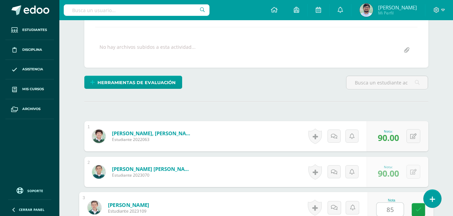
type input "85"
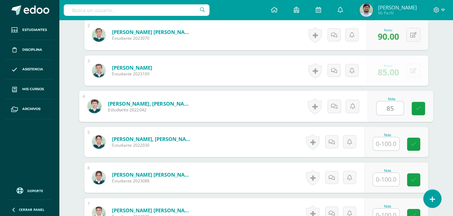
type input "85"
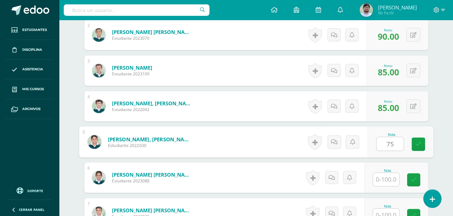
type input "75"
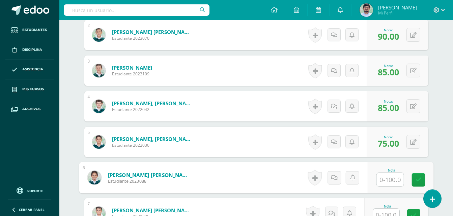
scroll to position [256, 0]
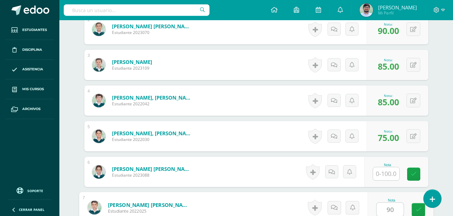
type input "90"
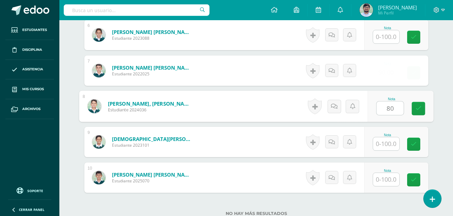
type input "80"
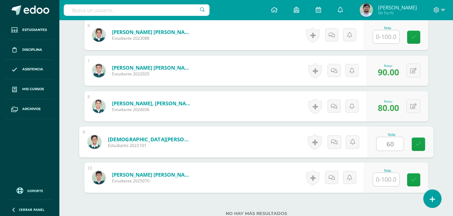
type input "60"
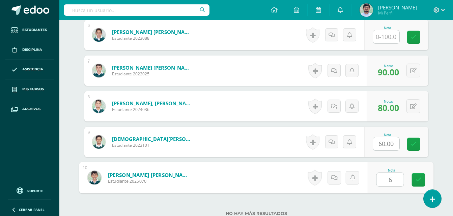
type input "65"
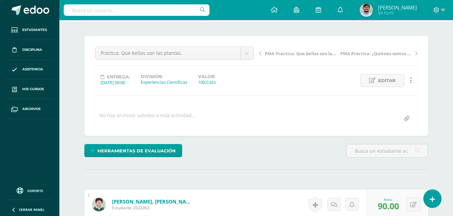
scroll to position [9, 0]
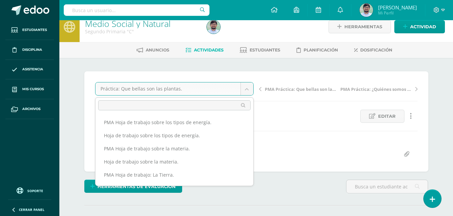
scroll to position [215, 0]
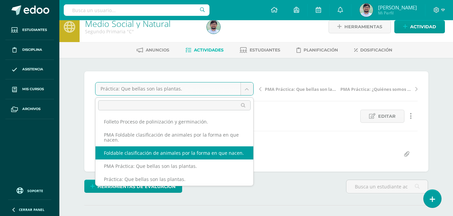
select select "/dashboard/teacher/grade-activity/263932/"
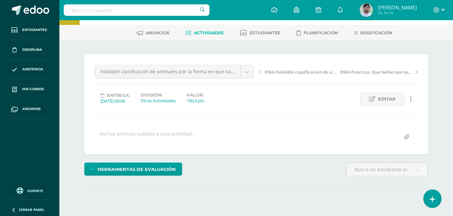
scroll to position [67, 0]
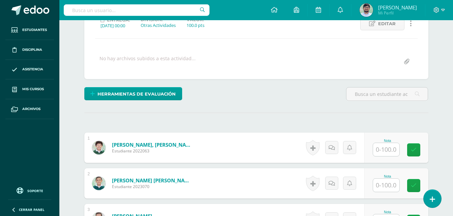
click at [378, 149] on input "text" at bounding box center [386, 149] width 26 height 13
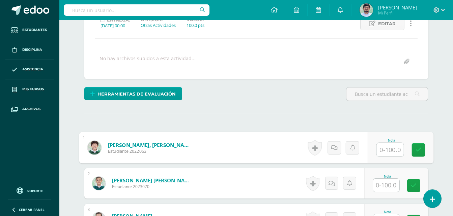
scroll to position [102, 0]
type input "80"
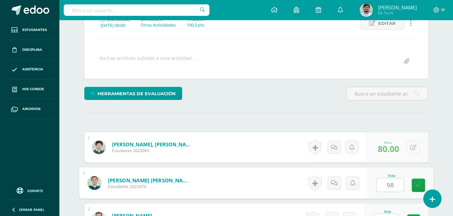
type input "98"
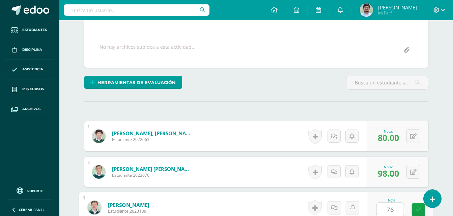
type input "76"
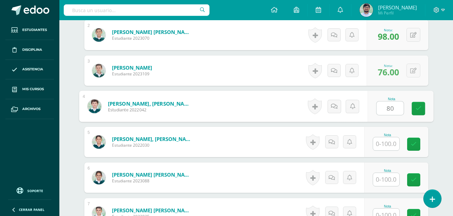
type input "80"
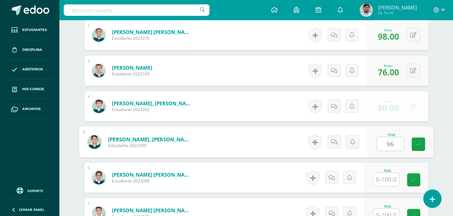
type input "96"
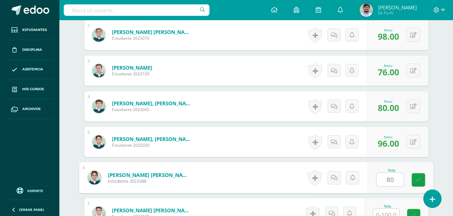
type input "80"
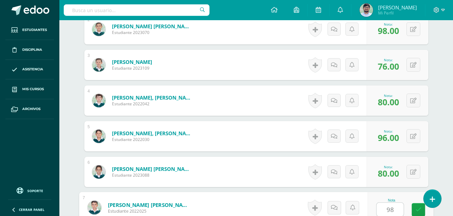
type input "98"
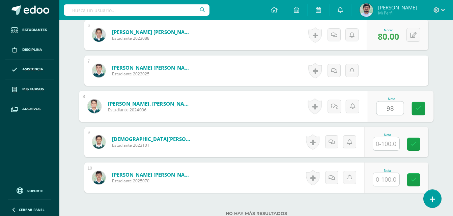
type input "98"
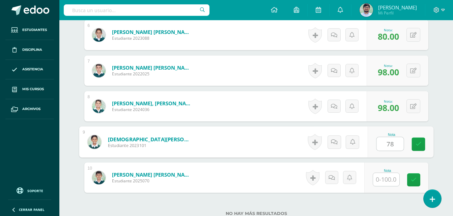
type input "78"
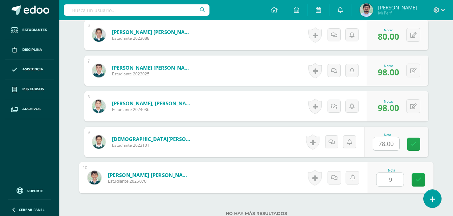
type input "96"
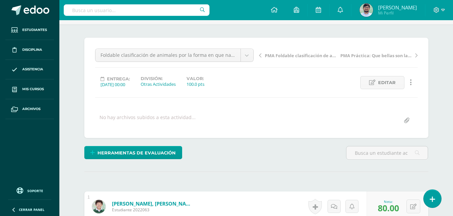
scroll to position [9, 0]
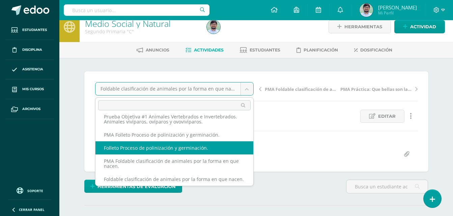
select select "/dashboard/teacher/grade-activity/263938/"
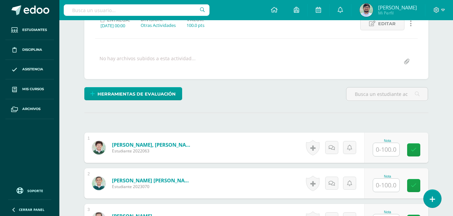
drag, startPoint x: 385, startPoint y: 152, endPoint x: 378, endPoint y: 137, distance: 16.9
click at [385, 152] on input "text" at bounding box center [386, 149] width 26 height 13
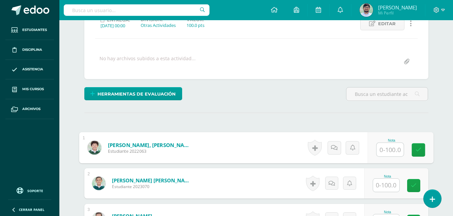
scroll to position [102, 0]
type input "74"
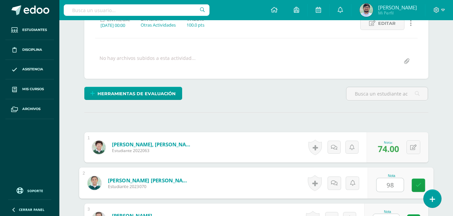
type input "98"
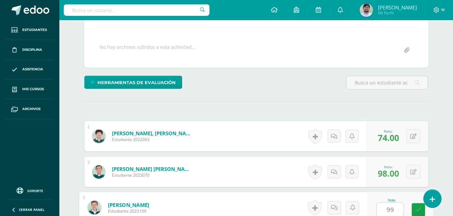
type input "99"
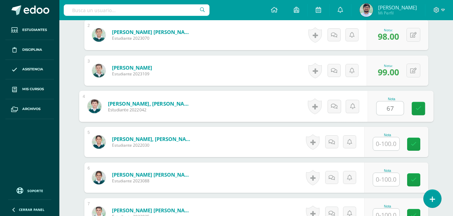
type input "67"
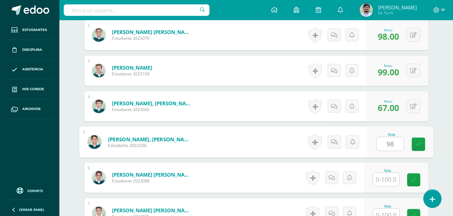
type input "98"
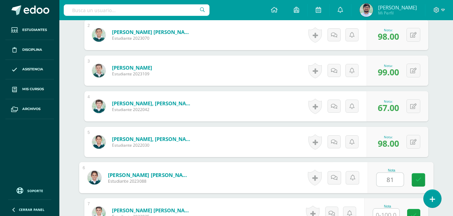
type input "81"
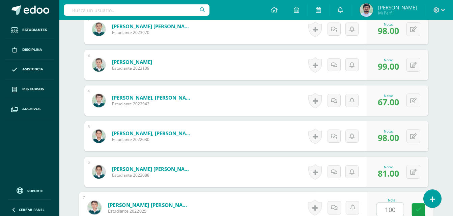
type input "100"
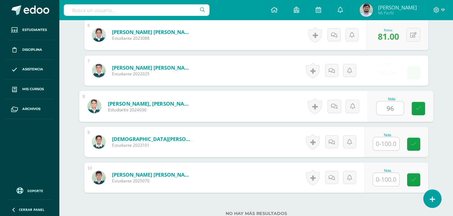
type input "96"
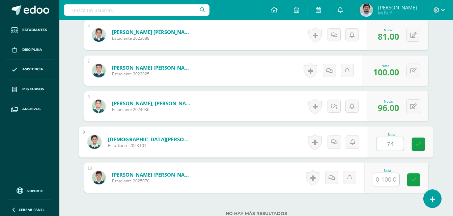
type input "74"
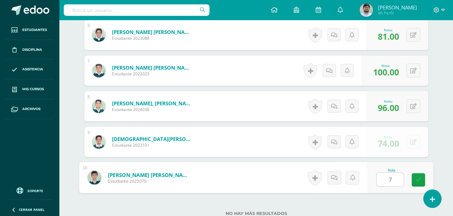
type input "78"
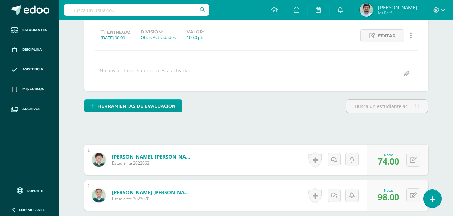
scroll to position [22, 0]
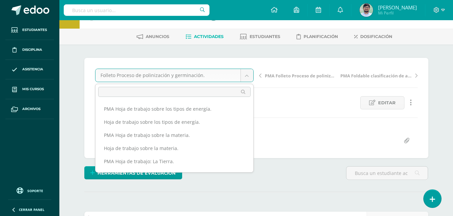
scroll to position [157, 0]
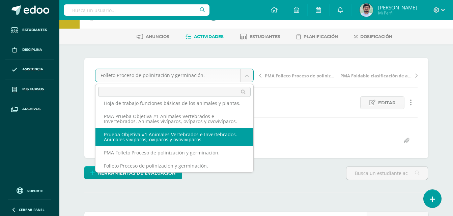
select select "/dashboard/teacher/grade-activity/263943/"
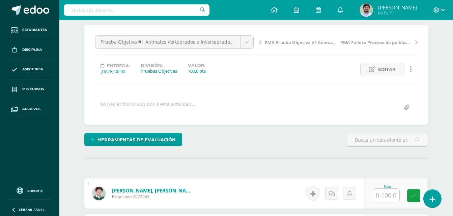
scroll to position [68, 0]
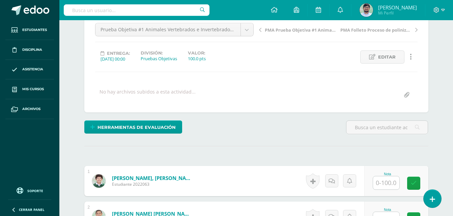
click at [386, 178] on input "text" at bounding box center [386, 183] width 26 height 13
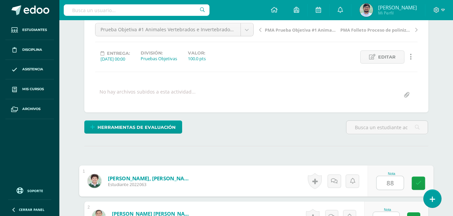
type input "88"
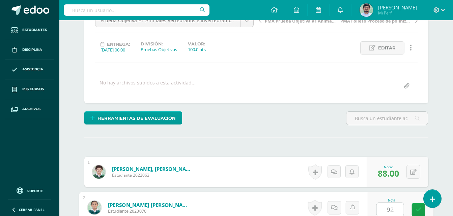
type input "92"
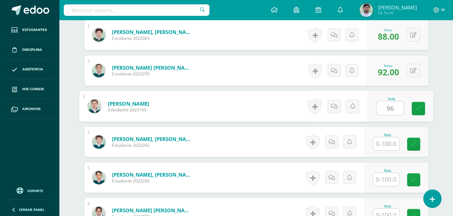
type input "96"
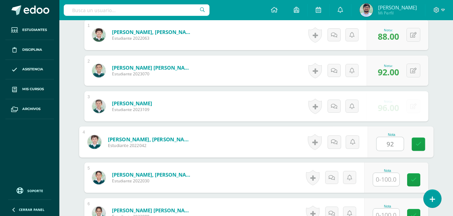
type input "92"
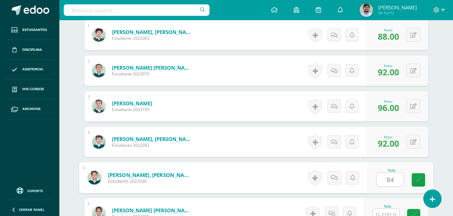
type input "84"
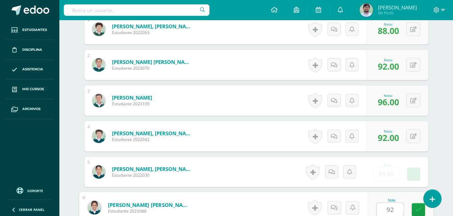
type input "92"
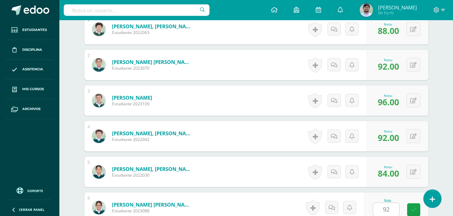
scroll to position [357, 0]
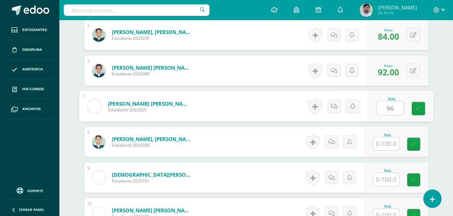
type input "96"
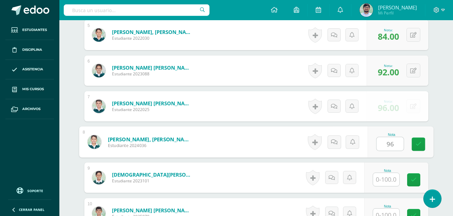
type input "96"
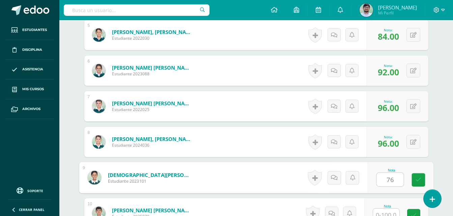
type input "76"
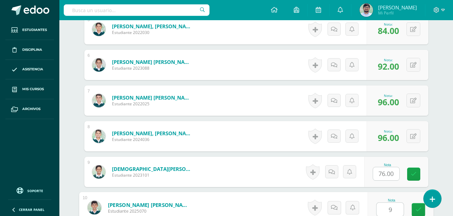
type input "96"
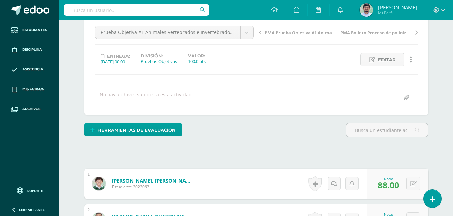
scroll to position [60, 0]
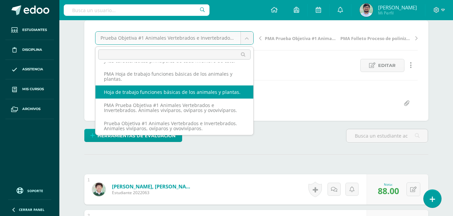
select select "/dashboard/teacher/grade-activity/263953/"
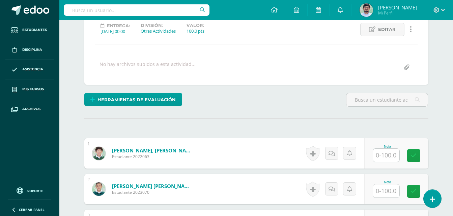
scroll to position [135, 0]
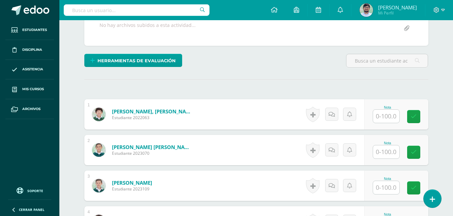
click at [391, 120] on input "text" at bounding box center [386, 116] width 26 height 13
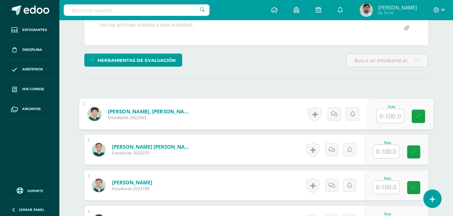
scroll to position [136, 0]
type input "60"
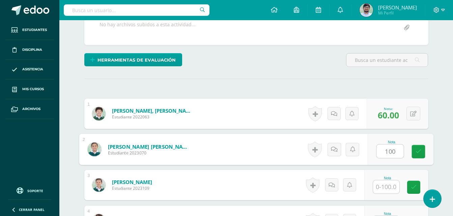
type input "100"
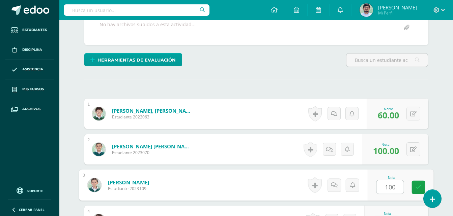
type input "100"
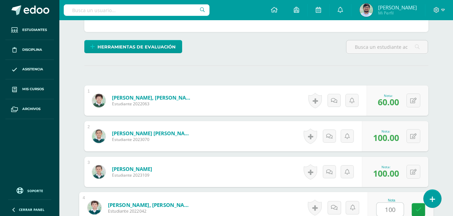
type input "100"
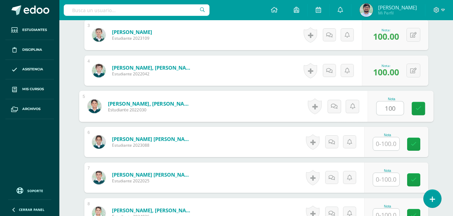
type input "100"
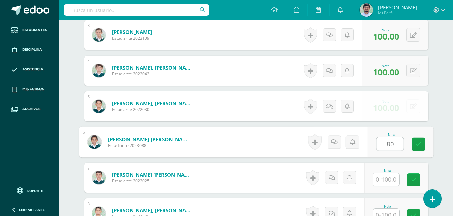
type input "80"
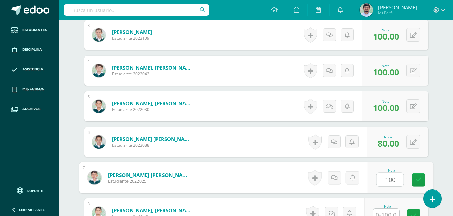
type input "100"
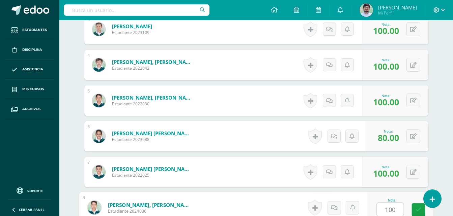
type input "100"
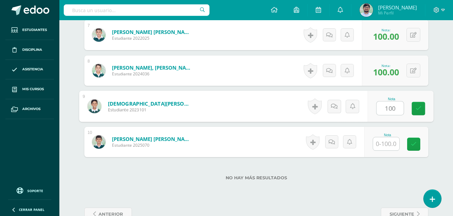
type input "100"
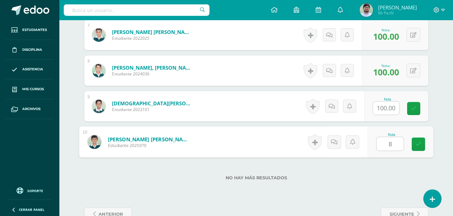
type input "80"
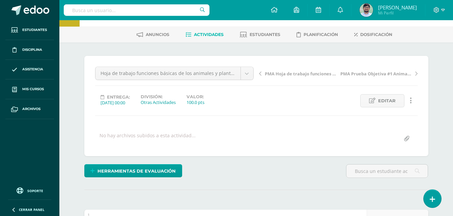
scroll to position [0, 0]
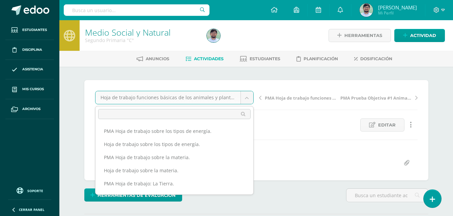
scroll to position [95, 0]
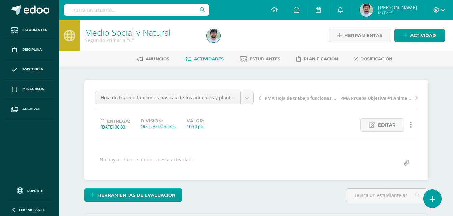
click at [255, 60] on span "Estudiantes" at bounding box center [264, 58] width 31 height 5
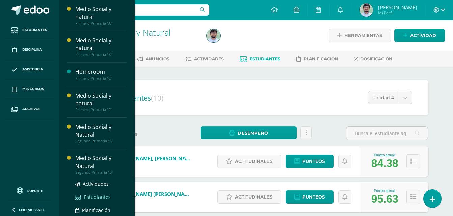
click at [97, 197] on span "Estudiantes" at bounding box center [97, 197] width 27 height 6
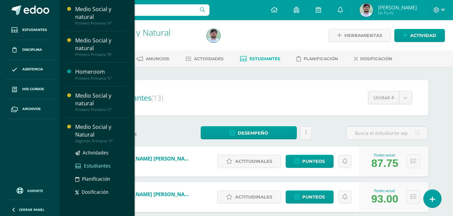
click at [90, 165] on span "Estudiantes" at bounding box center [97, 166] width 27 height 6
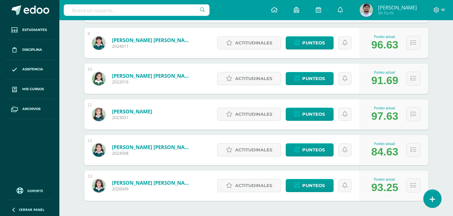
scroll to position [434, 0]
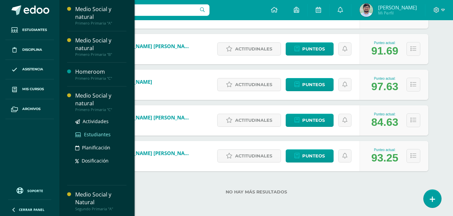
click at [93, 134] on span "Estudiantes" at bounding box center [97, 134] width 27 height 6
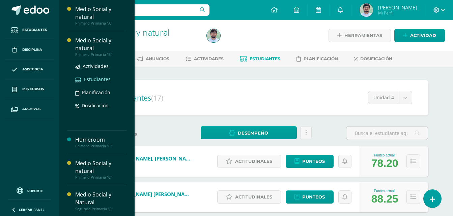
click at [89, 80] on span "Estudiantes" at bounding box center [97, 79] width 27 height 6
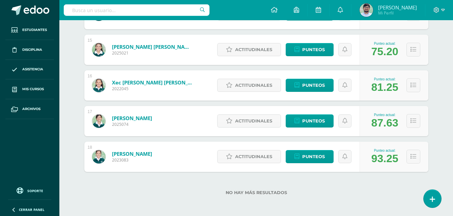
scroll to position [613, 0]
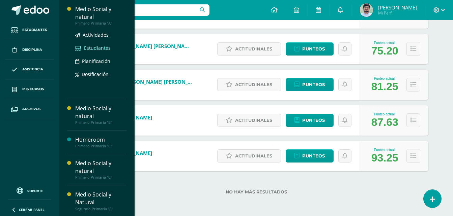
click at [95, 47] on span "Estudiantes" at bounding box center [97, 48] width 27 height 6
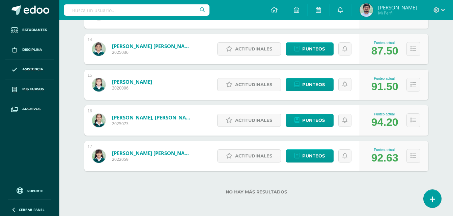
scroll to position [442, 0]
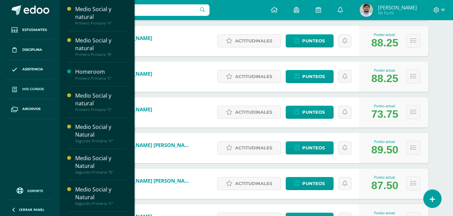
click at [41, 86] on link "Mis cursos" at bounding box center [29, 90] width 49 height 20
